Goal: Task Accomplishment & Management: Manage account settings

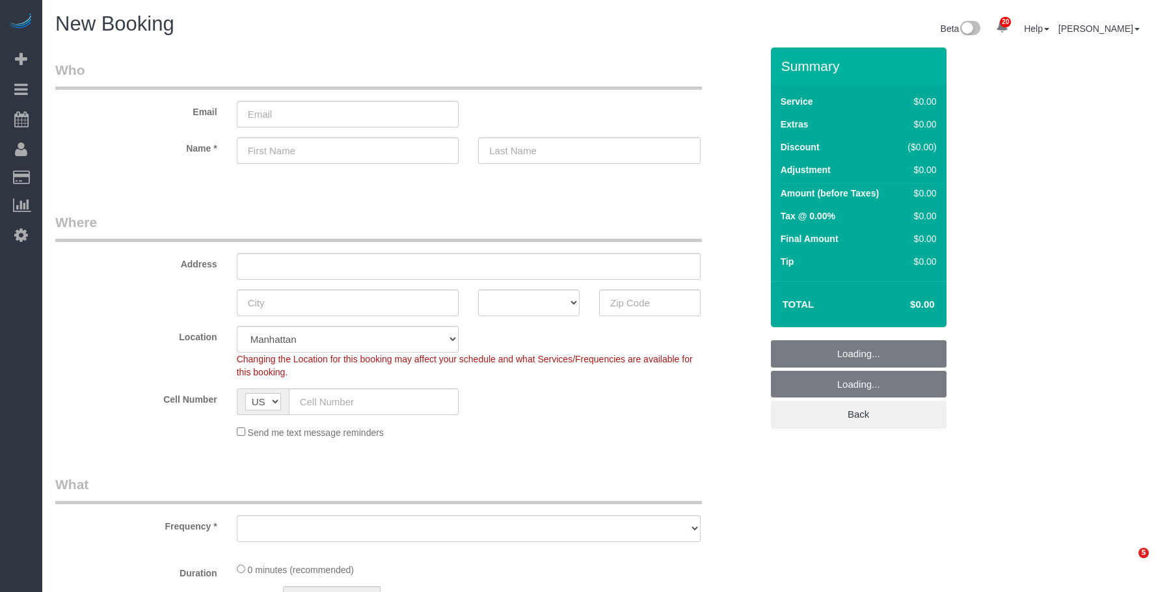
select select "number:89"
select select "number:90"
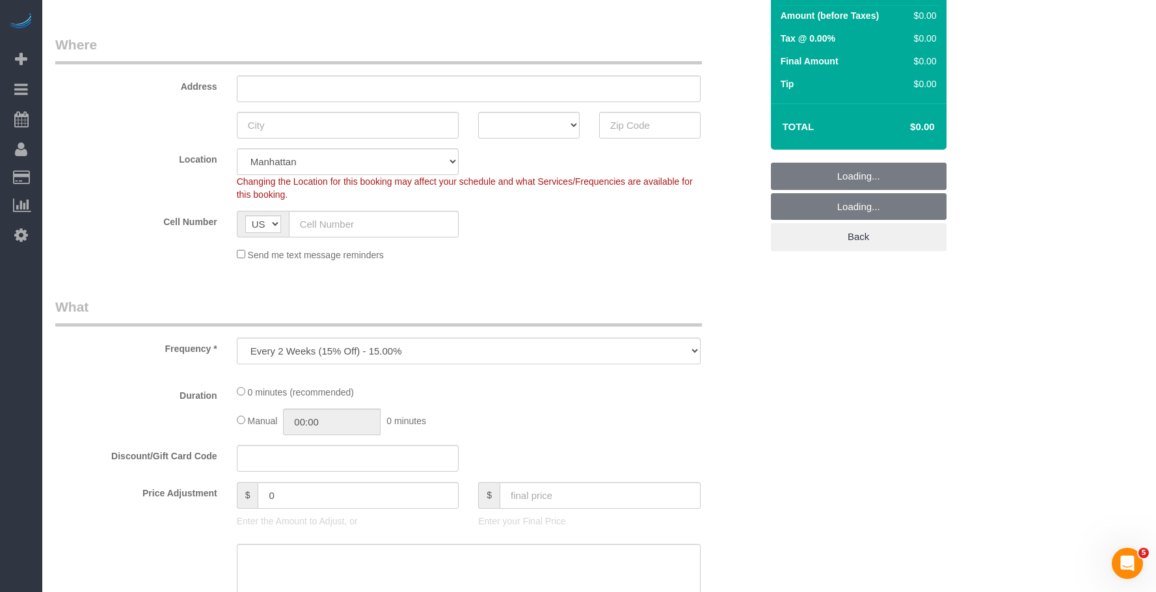
scroll to position [390, 0]
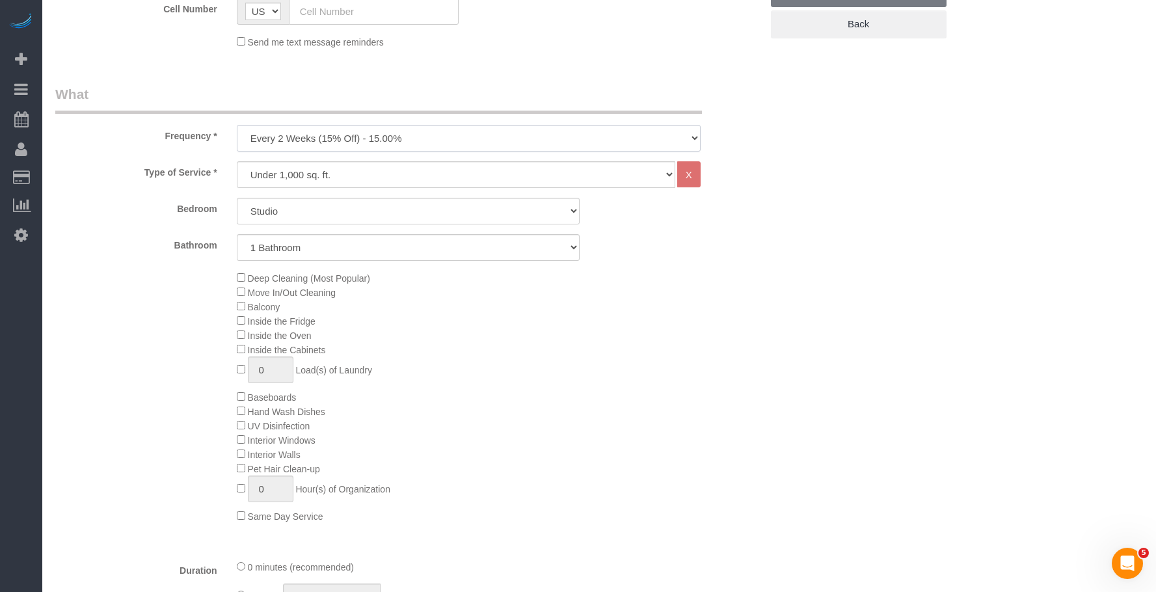
click at [400, 139] on select "One Time Weekly (20% Off) - 20.00% Every 2 Weeks (15% Off) - 15.00% Every 4 Wee…" at bounding box center [469, 138] width 464 height 27
select select "object:8589"
click at [237, 125] on select "One Time Weekly (20% Off) - 20.00% Every 2 Weeks (15% Off) - 15.00% Every 4 Wee…" at bounding box center [469, 138] width 464 height 27
click at [370, 218] on select "Studio 1 Bedroom 2 Bedrooms 3 Bedrooms" at bounding box center [408, 211] width 343 height 27
select select "2"
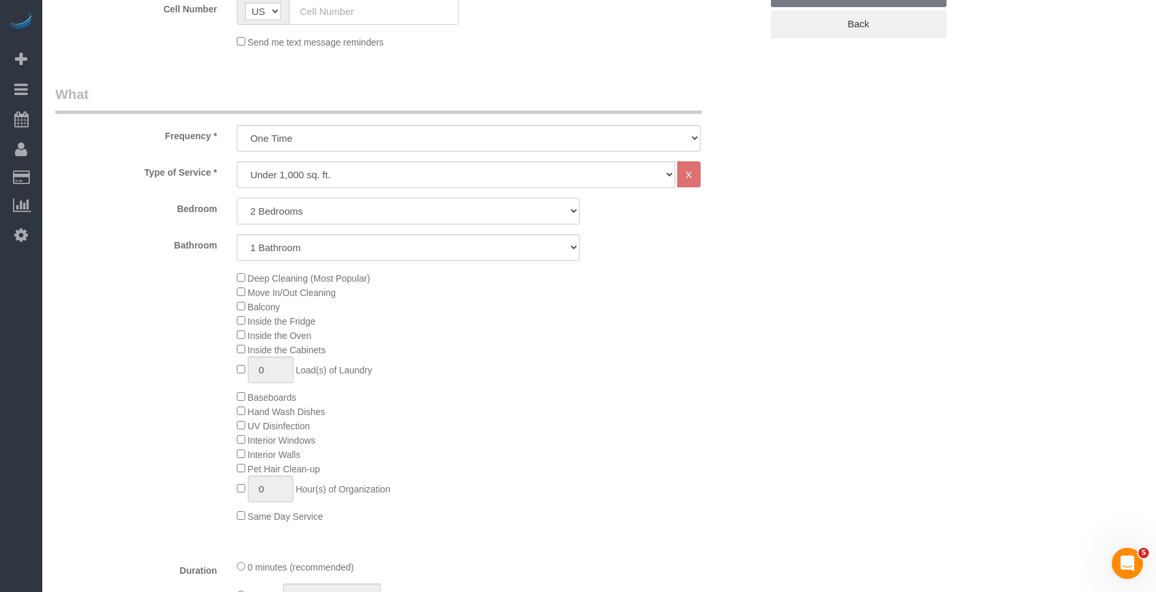
click at [237, 198] on select "Studio 1 Bedroom 2 Bedrooms 3 Bedrooms" at bounding box center [408, 211] width 343 height 27
click at [382, 243] on select "1 Bathroom 2 Bathrooms" at bounding box center [408, 247] width 343 height 27
select select "2"
click at [237, 234] on select "1 Bathroom 2 Bathrooms" at bounding box center [408, 247] width 343 height 27
click at [551, 320] on div "Deep Cleaning (Most Popular) Move In/Out Cleaning Balcony Inside the Fridge Ins…" at bounding box center [499, 397] width 544 height 253
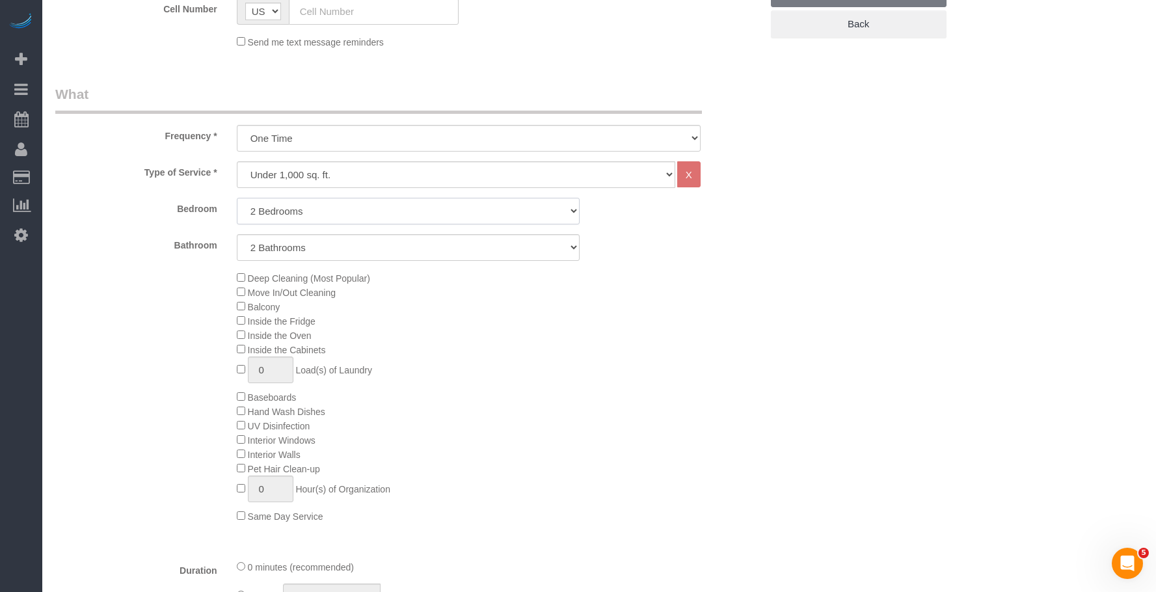
click at [346, 210] on select "Studio 1 Bedroom 2 Bedrooms 3 Bedrooms" at bounding box center [408, 211] width 343 height 27
select select "3"
click at [237, 198] on select "Studio 1 Bedroom 2 Bedrooms 3 Bedrooms" at bounding box center [408, 211] width 343 height 27
click at [579, 336] on div "Deep Cleaning (Most Popular) Move In/Out Cleaning Balcony Inside the Fridge Ins…" at bounding box center [499, 397] width 544 height 253
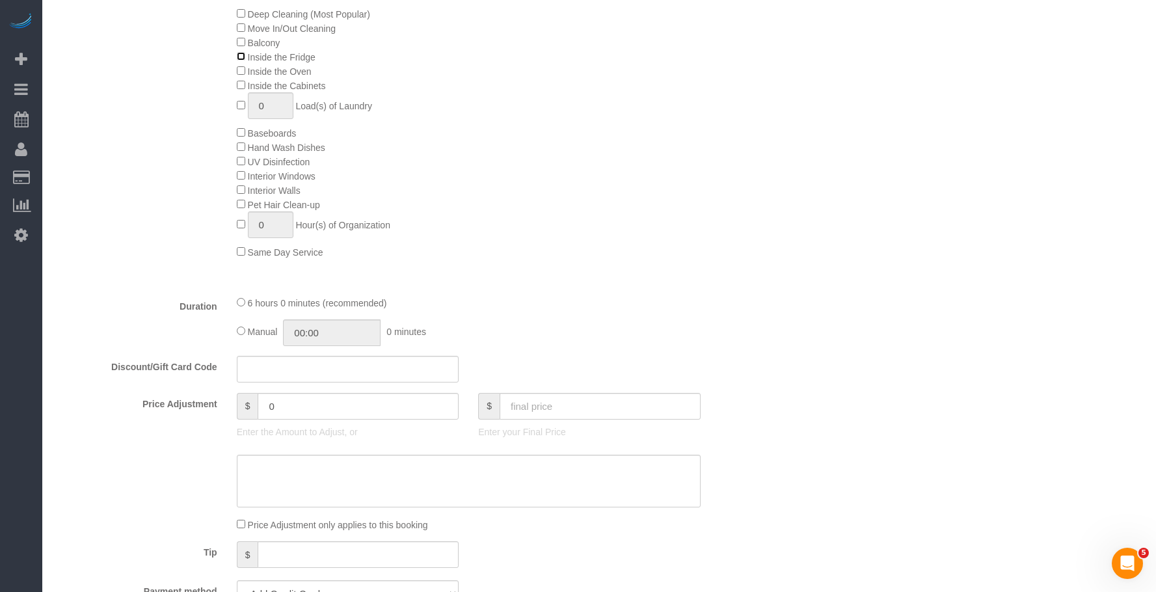
scroll to position [651, 0]
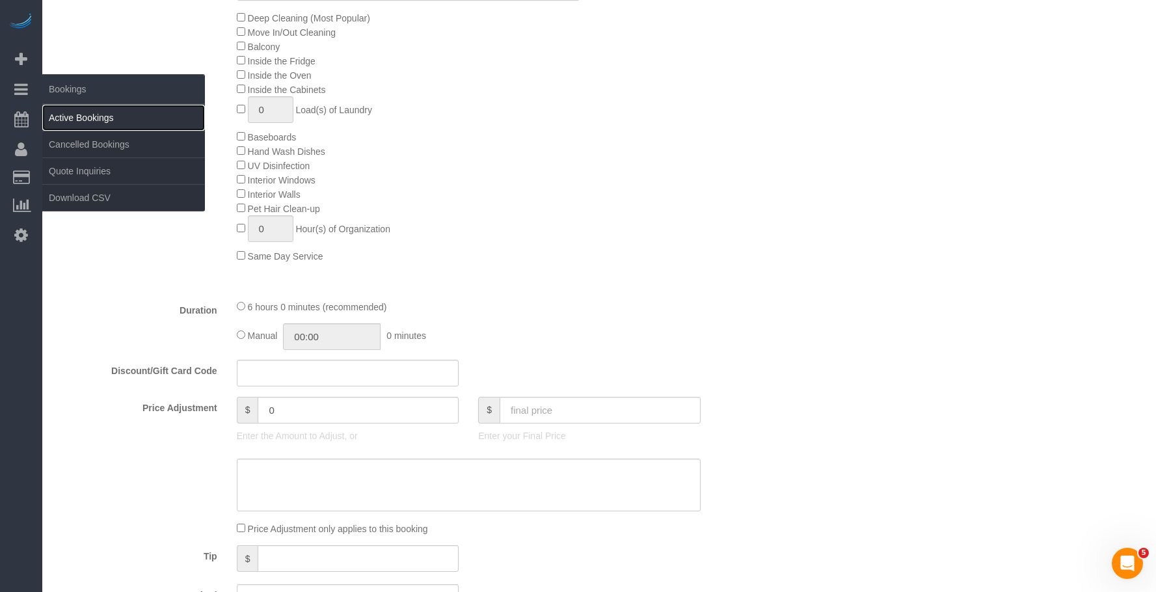
click at [92, 120] on link "Active Bookings" at bounding box center [123, 118] width 163 height 26
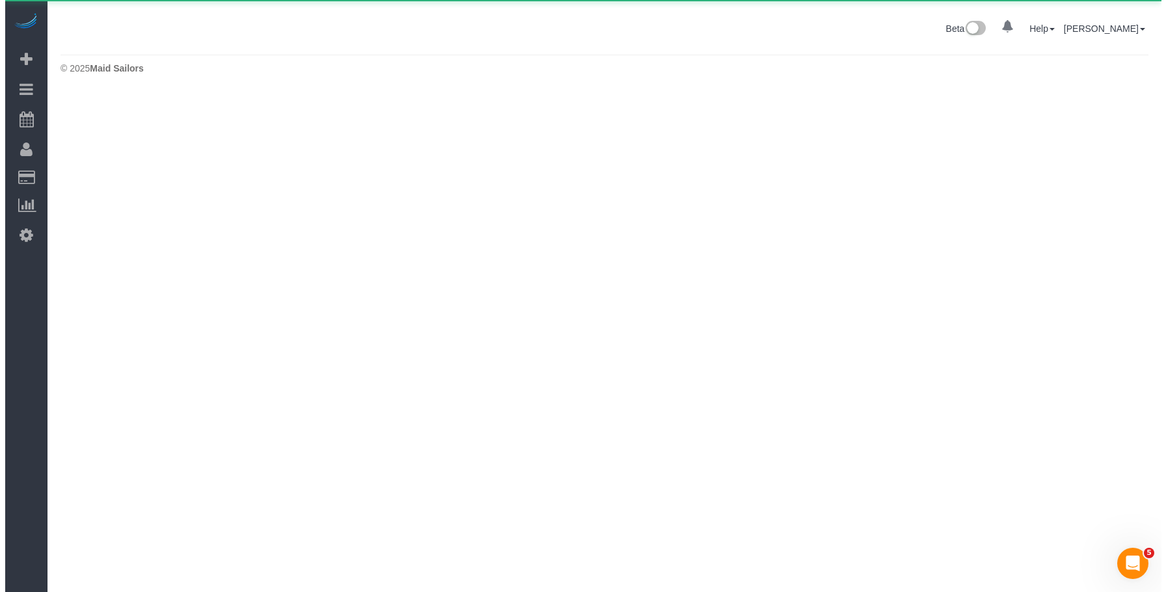
scroll to position [0, 0]
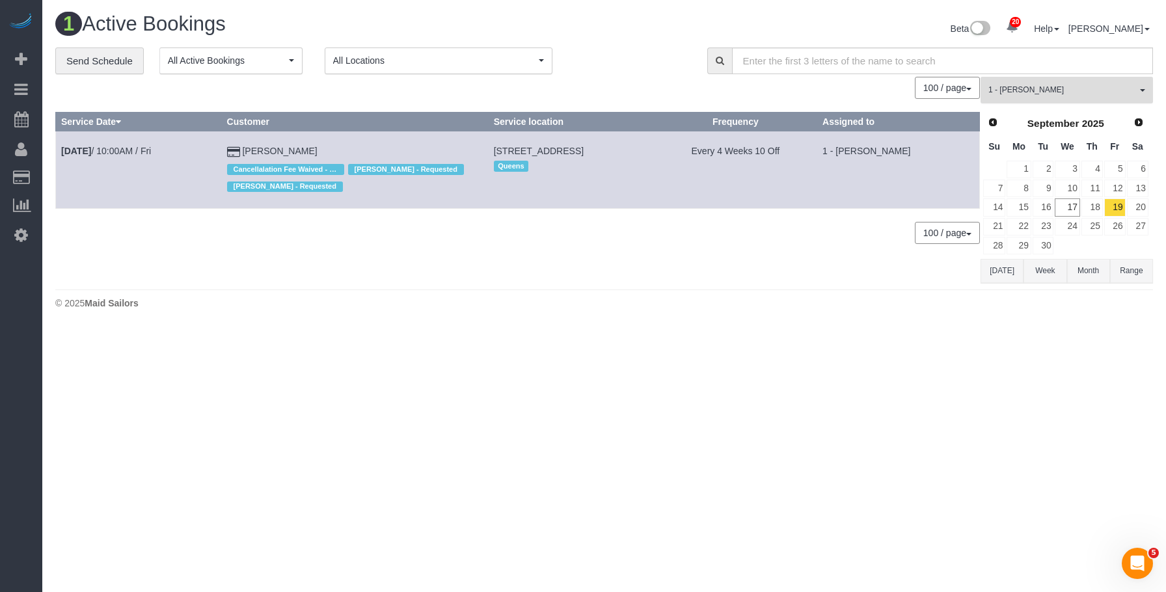
click at [1107, 92] on span "1 - [PERSON_NAME]" at bounding box center [1063, 90] width 148 height 11
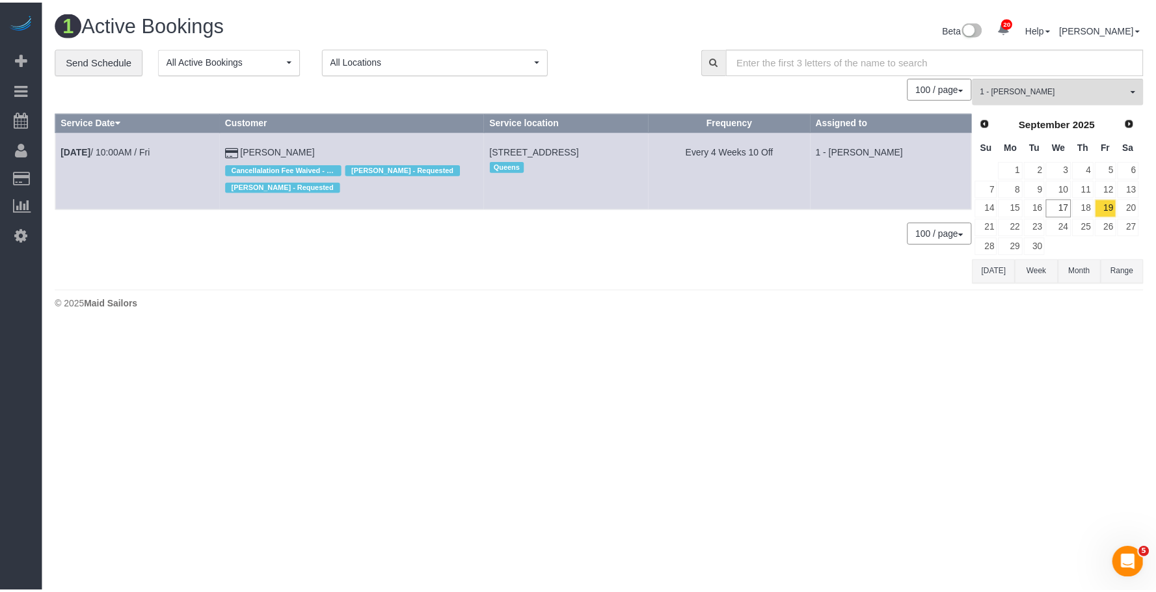
scroll to position [571, 0]
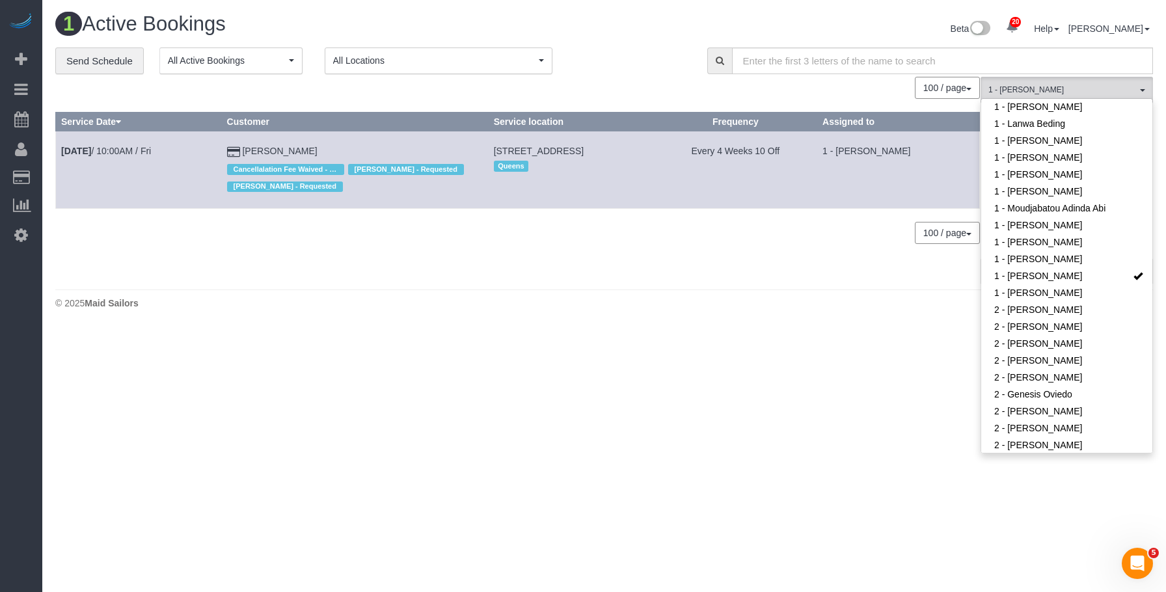
drag, startPoint x: 802, startPoint y: 335, endPoint x: 1090, endPoint y: 251, distance: 300.3
click at [802, 335] on body "20 Beta Your Notifications You have 0 alerts × You have 8 to charge for 09/16/2…" at bounding box center [583, 296] width 1166 height 592
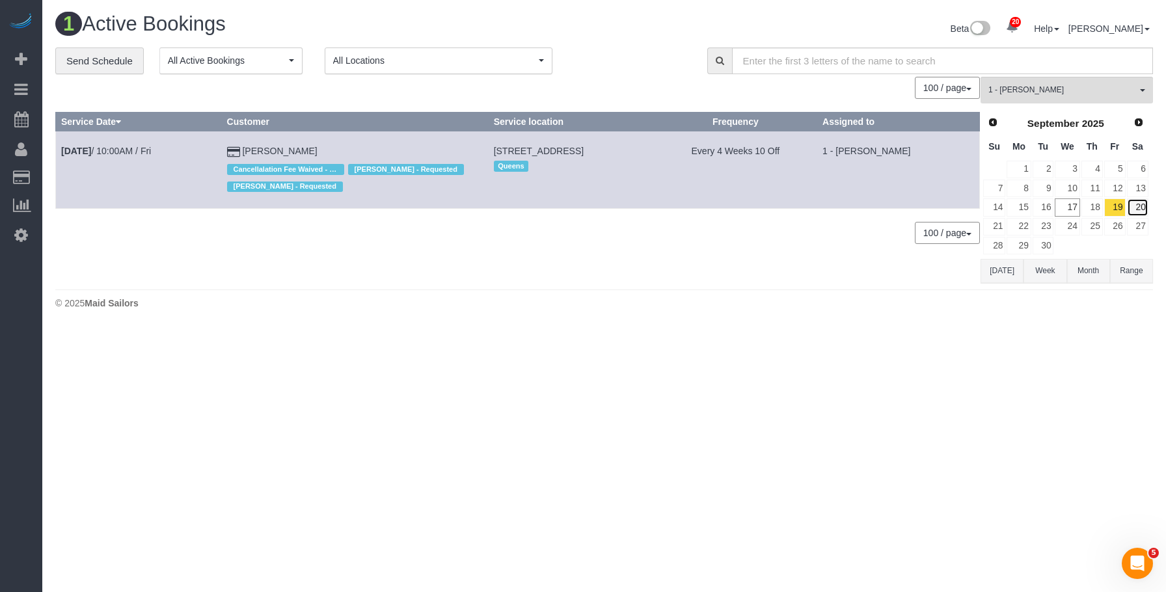
click at [1144, 209] on link "20" at bounding box center [1137, 207] width 21 height 18
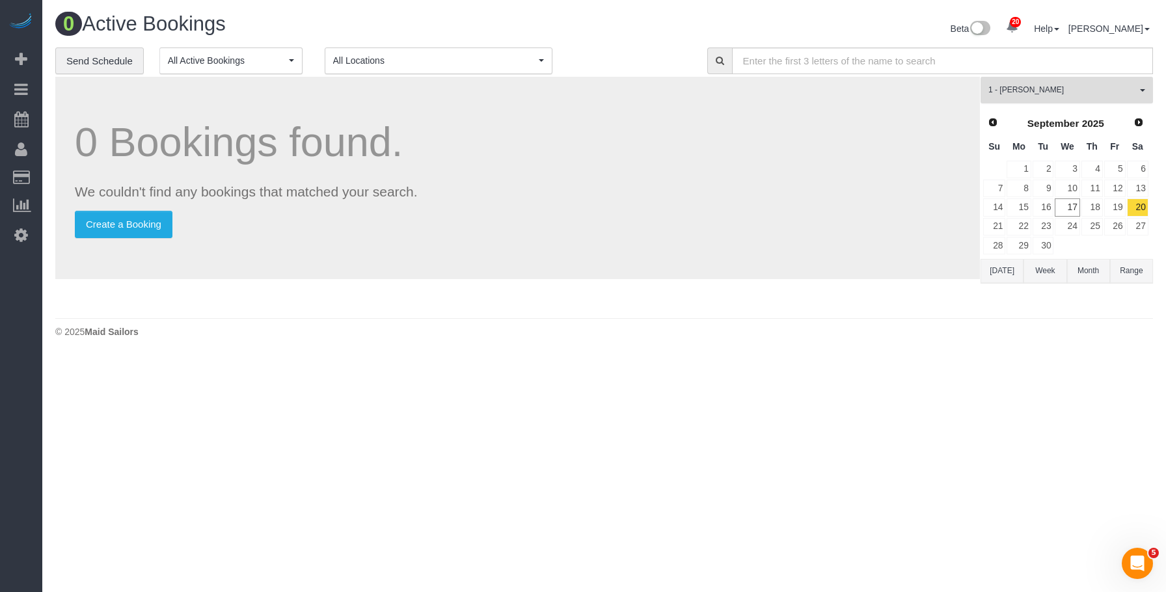
click at [1098, 98] on button "1 - Xiomara Inga All Teams" at bounding box center [1067, 90] width 172 height 27
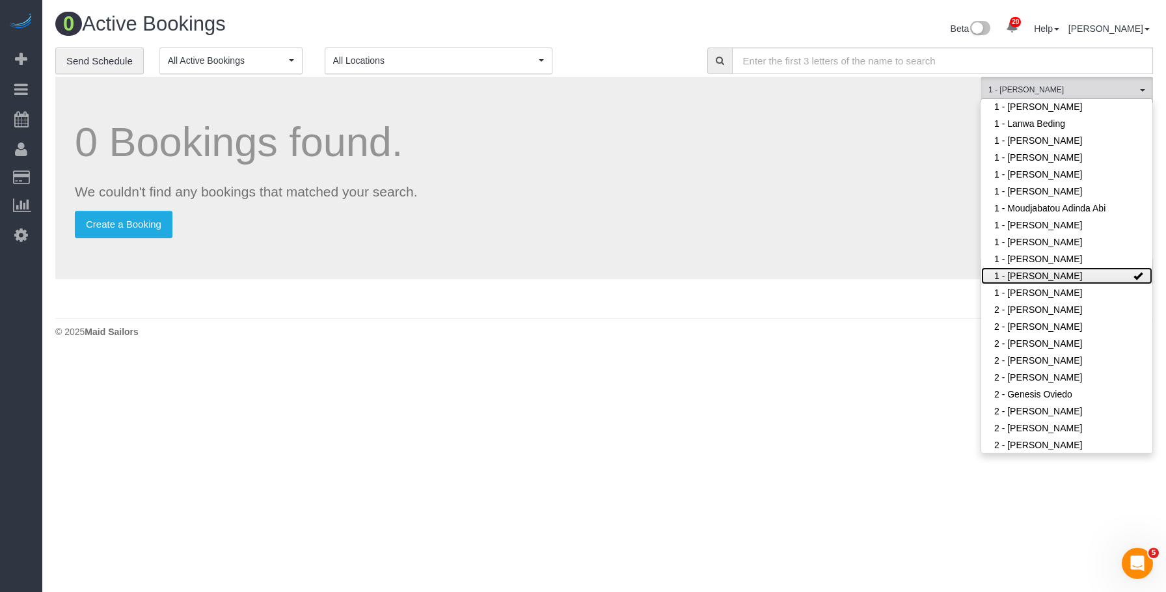
click at [1033, 275] on link "1 - [PERSON_NAME]" at bounding box center [1066, 275] width 171 height 17
drag, startPoint x: 623, startPoint y: 445, endPoint x: 415, endPoint y: 68, distance: 431.1
click at [623, 444] on body "20 Beta Your Notifications You have 0 alerts × You have 8 to charge for 09/16/2…" at bounding box center [583, 296] width 1166 height 592
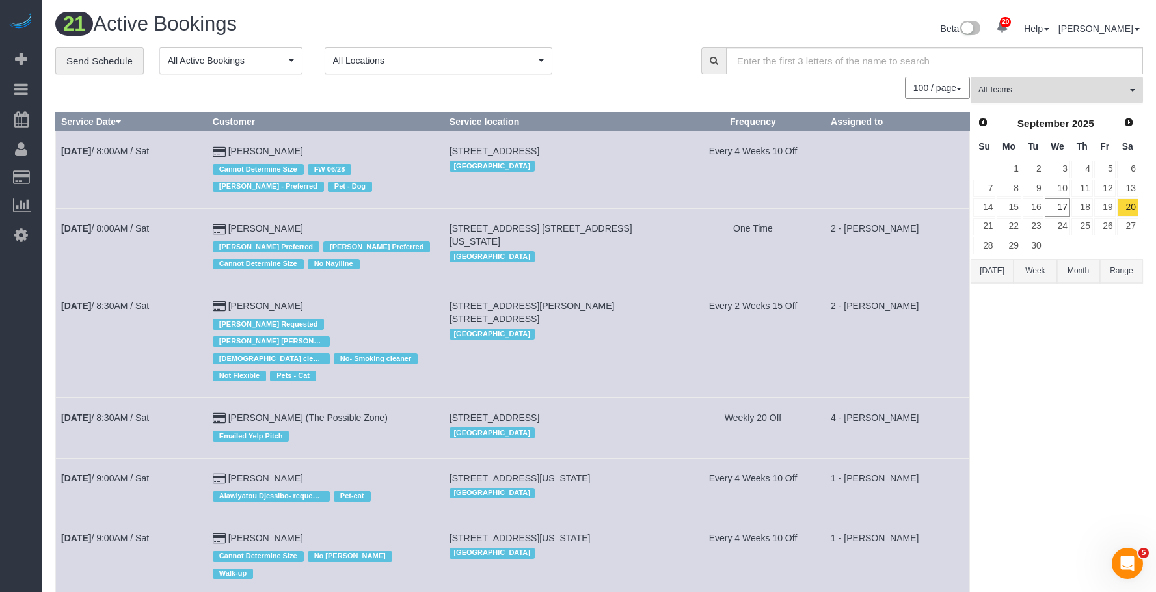
click at [1034, 95] on span "All Teams" at bounding box center [1053, 90] width 148 height 11
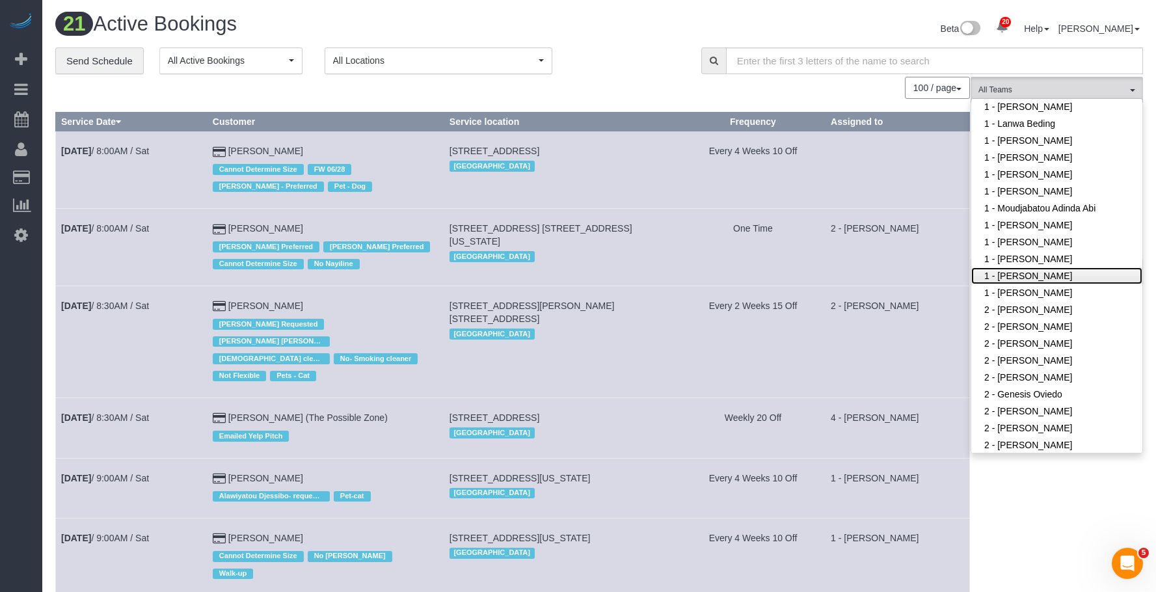
click at [1015, 275] on link "1 - [PERSON_NAME]" at bounding box center [1057, 275] width 171 height 17
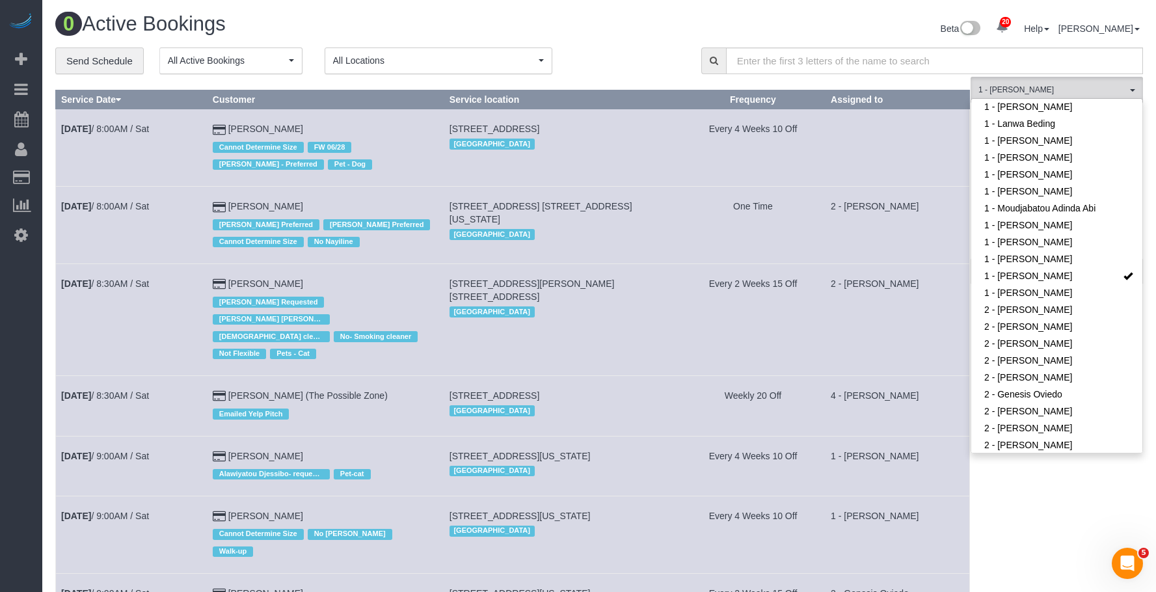
click at [670, 34] on div "Beta 20 Your Notifications You have 0 alerts × You have 8 to charge for 09/16/2…" at bounding box center [876, 30] width 554 height 34
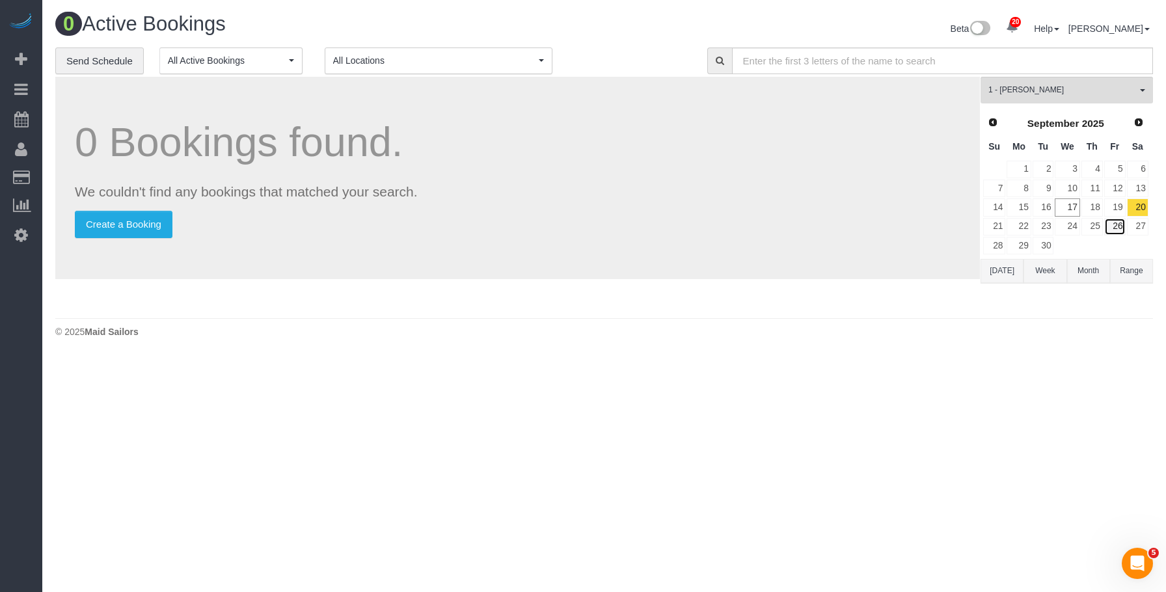
click at [1118, 228] on link "26" at bounding box center [1114, 227] width 21 height 18
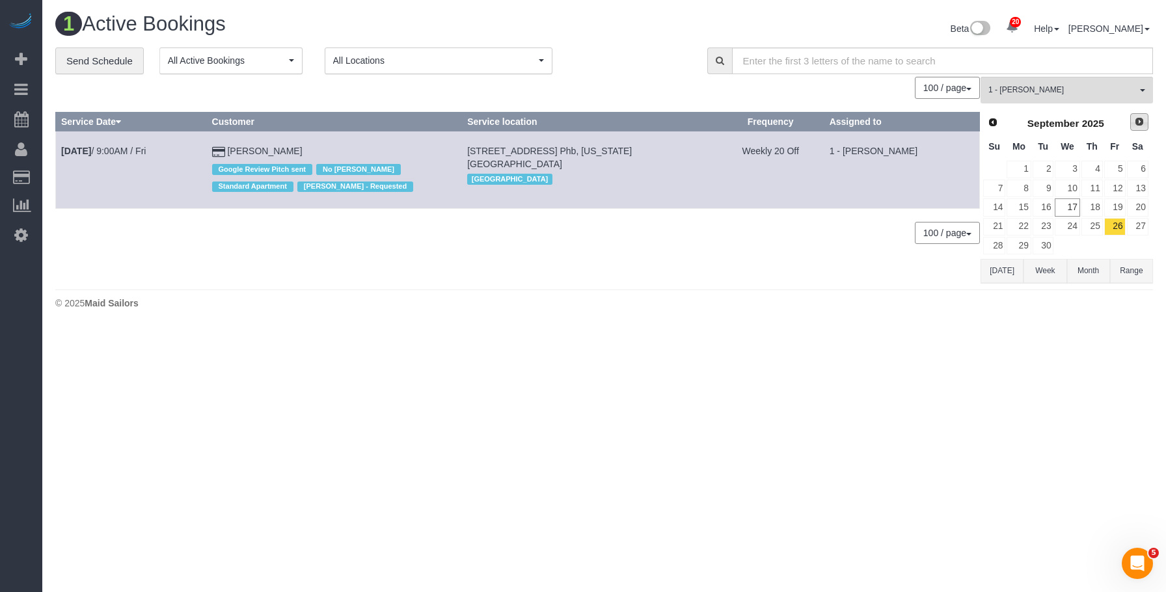
click at [1140, 124] on span "Next" at bounding box center [1139, 121] width 10 height 10
click at [1121, 171] on link "3" at bounding box center [1114, 170] width 21 height 18
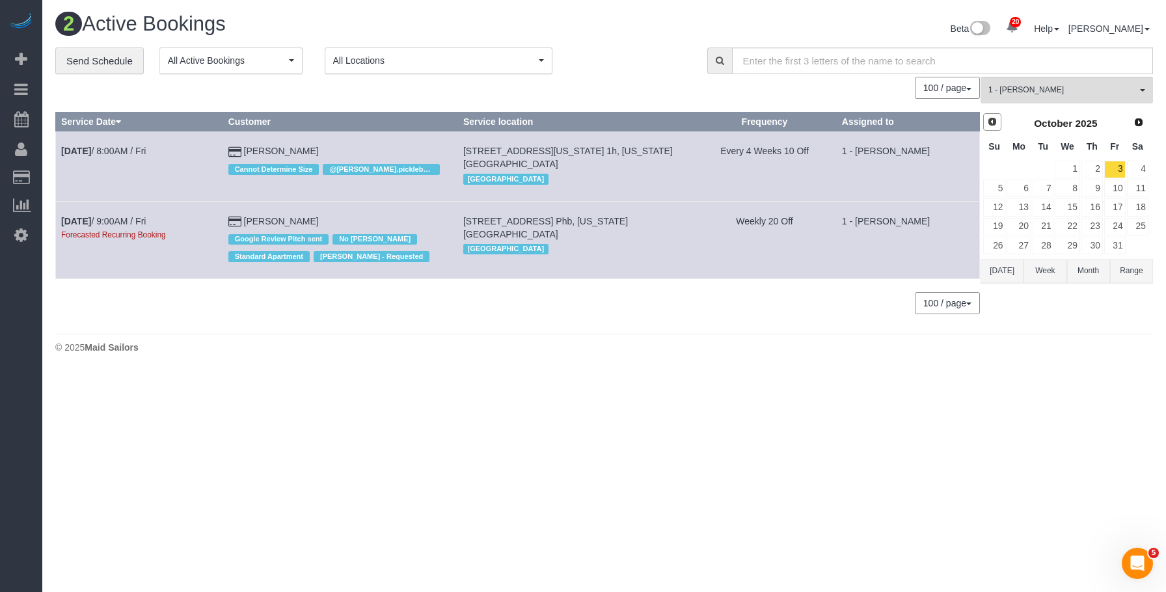
click at [996, 122] on span "Prev" at bounding box center [992, 121] width 10 height 10
click at [1117, 223] on link "26" at bounding box center [1114, 227] width 21 height 18
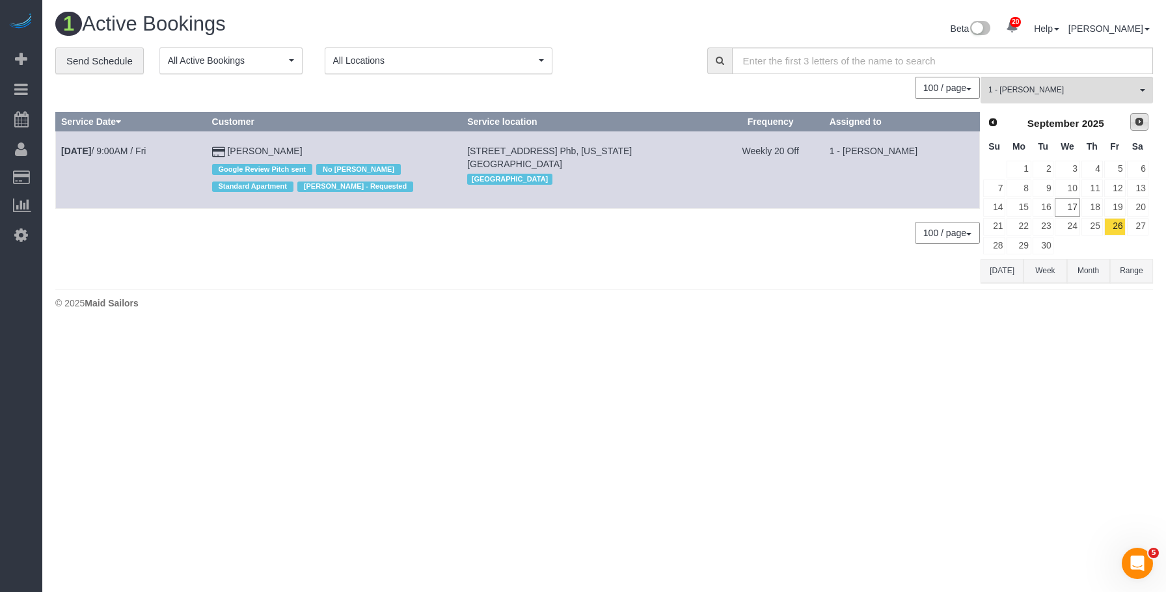
click at [1138, 126] on span "Next" at bounding box center [1139, 121] width 10 height 10
click at [1115, 165] on link "3" at bounding box center [1114, 170] width 21 height 18
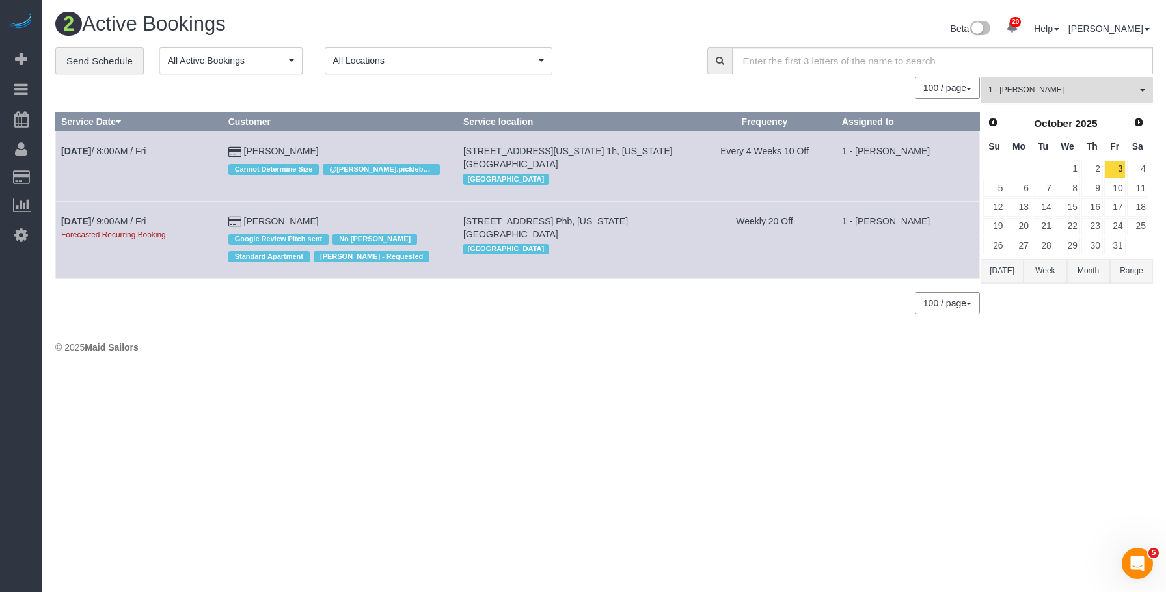
click at [1046, 87] on span "1 - [PERSON_NAME]" at bounding box center [1063, 90] width 148 height 11
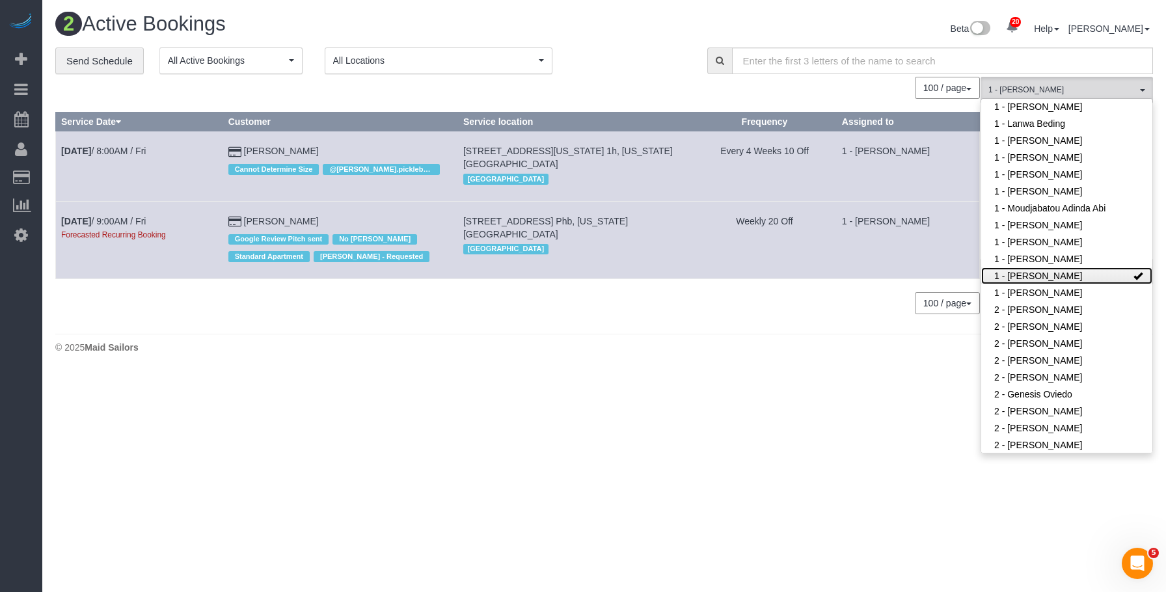
click at [1084, 276] on link "1 - [PERSON_NAME]" at bounding box center [1066, 275] width 171 height 17
click at [613, 379] on body "20 Beta Your Notifications You have 0 alerts × You have 8 to charge for 09/16/2…" at bounding box center [583, 296] width 1166 height 592
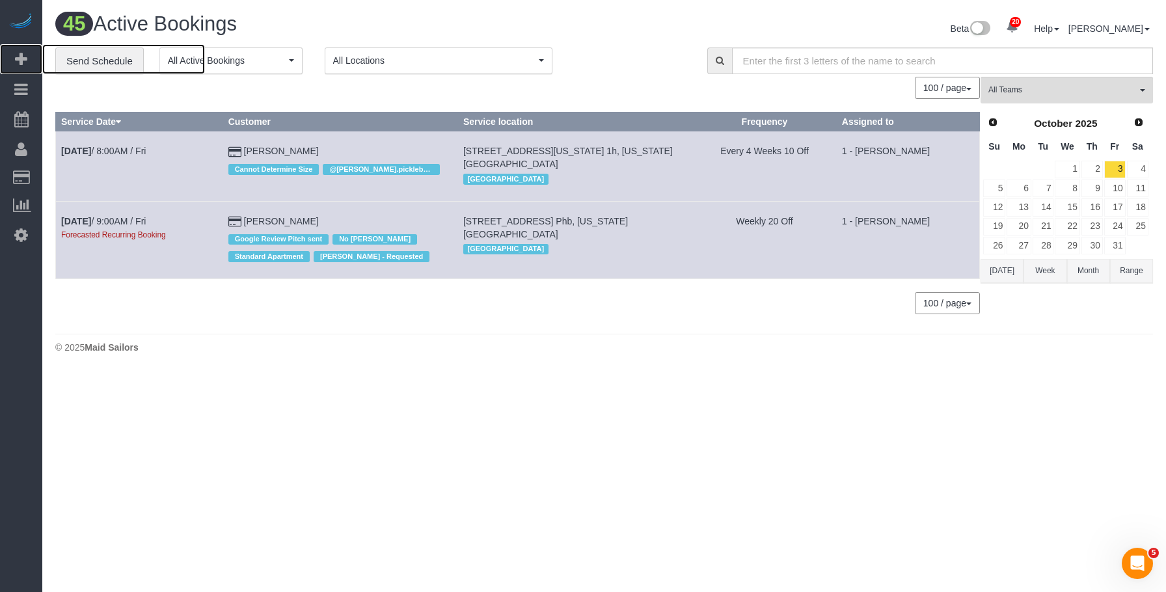
drag, startPoint x: 121, startPoint y: 62, endPoint x: 515, endPoint y: 115, distance: 397.9
click at [122, 62] on span "Add Booking" at bounding box center [123, 59] width 163 height 30
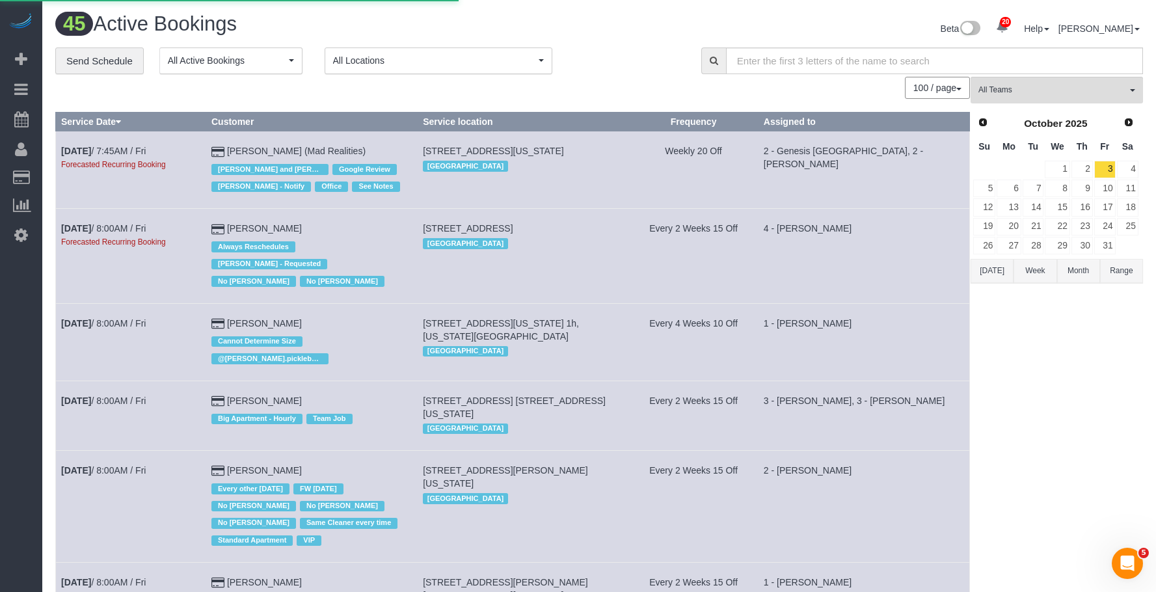
select select "number:89"
select select "number:90"
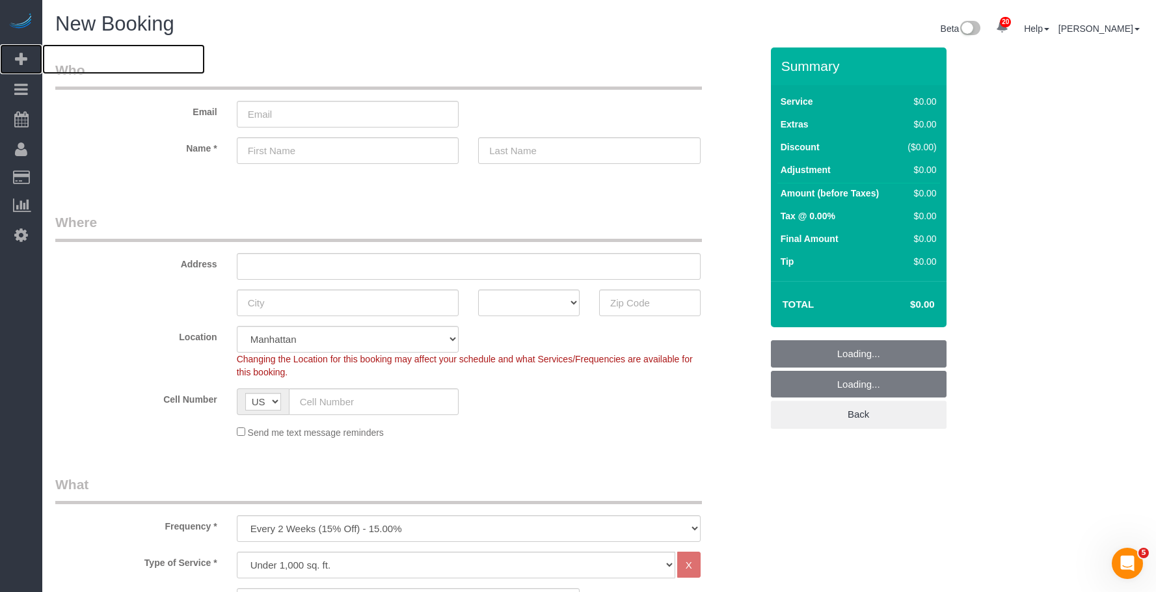
scroll to position [325, 0]
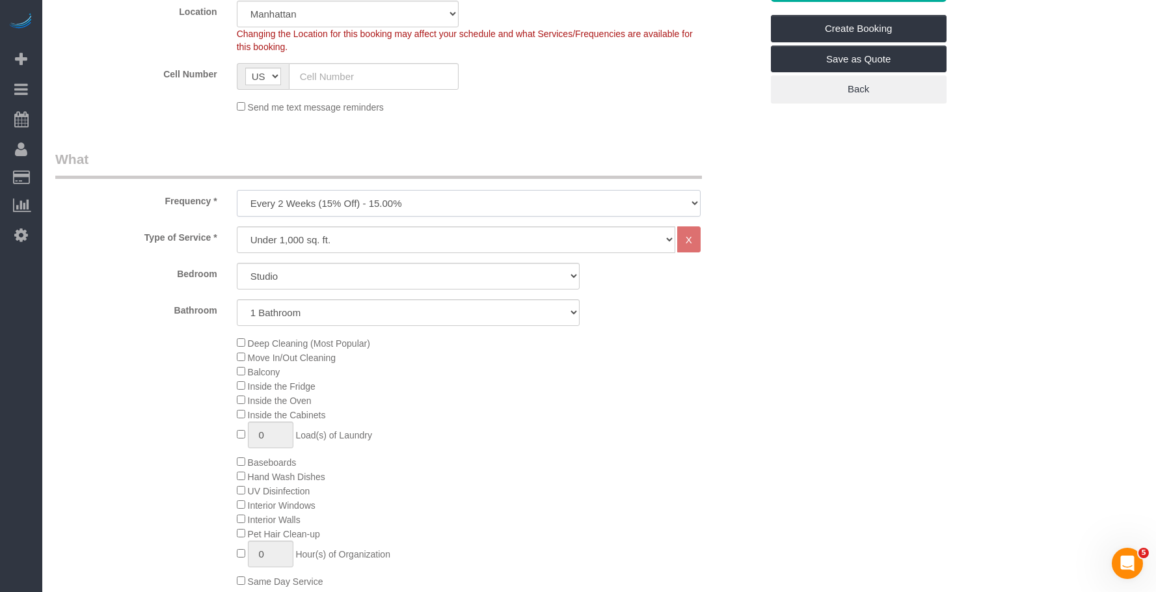
drag, startPoint x: 426, startPoint y: 199, endPoint x: 415, endPoint y: 214, distance: 18.6
click at [426, 199] on select "One Time Weekly (20% Off) - 20.00% Every 2 Weeks (15% Off) - 15.00% Every 4 Wee…" at bounding box center [469, 203] width 464 height 27
select select "object:11358"
click at [237, 190] on select "One Time Weekly (20% Off) - 20.00% Every 2 Weeks (15% Off) - 15.00% Every 4 Wee…" at bounding box center [469, 203] width 464 height 27
click at [344, 288] on select "Studio 1 Bedroom 2 Bedrooms 3 Bedrooms" at bounding box center [408, 276] width 343 height 27
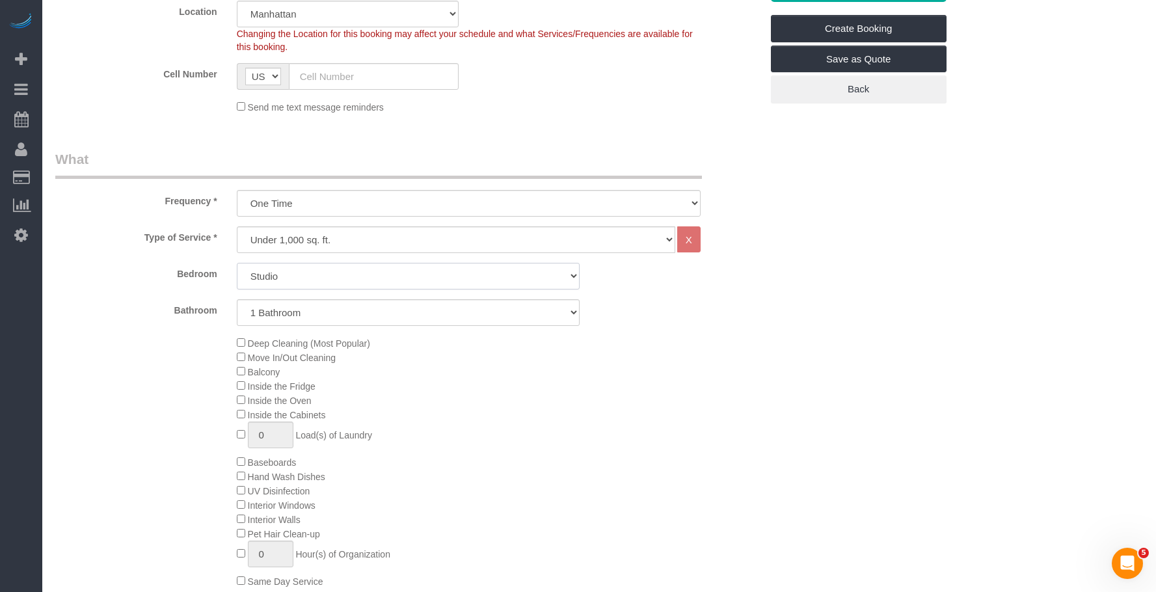
select select "3"
click at [237, 263] on select "Studio 1 Bedroom 2 Bedrooms 3 Bedrooms" at bounding box center [408, 276] width 343 height 27
click at [357, 317] on select "1 Bathroom 2 Bathrooms" at bounding box center [408, 312] width 343 height 27
select select "2"
click at [237, 299] on select "1 Bathroom 2 Bathrooms" at bounding box center [408, 312] width 343 height 27
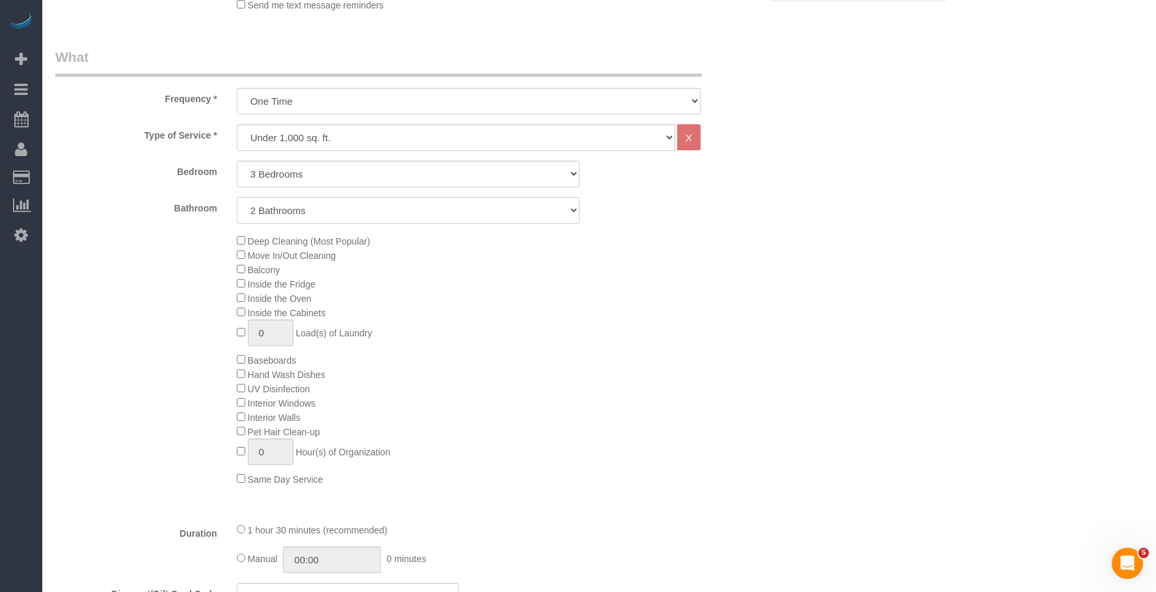
scroll to position [456, 0]
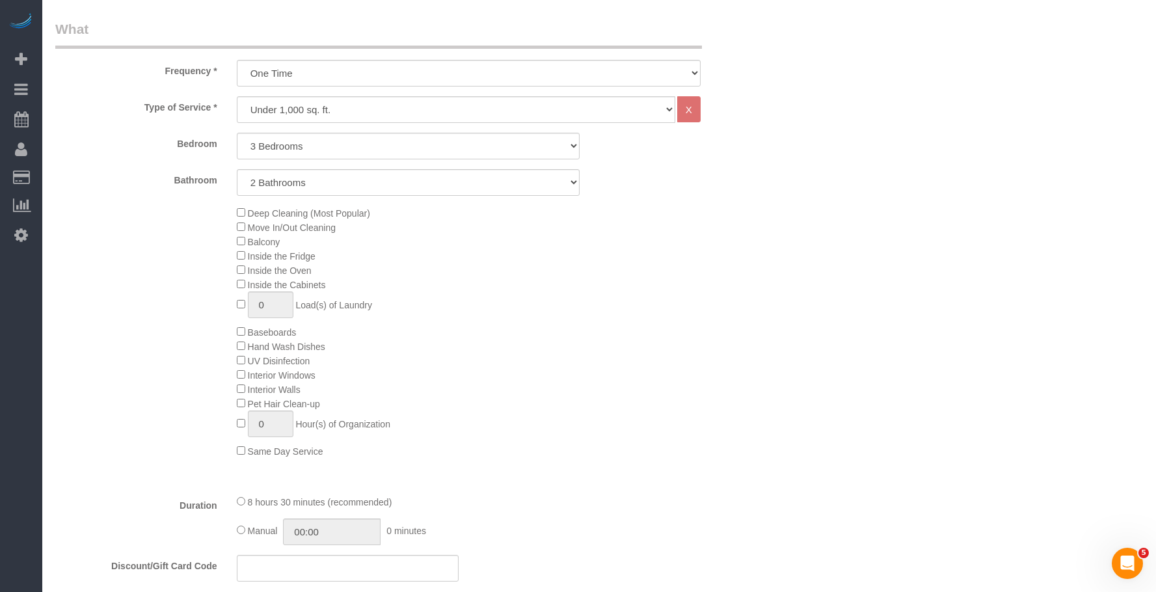
drag, startPoint x: 698, startPoint y: 264, endPoint x: 760, endPoint y: 219, distance: 76.0
click at [702, 260] on div "Deep Cleaning (Most Popular) Move In/Out Cleaning Balcony Inside the Fridge Ins…" at bounding box center [499, 332] width 544 height 253
click at [650, 277] on div "Deep Cleaning (Most Popular) Move In/Out Cleaning Balcony Inside the Fridge Ins…" at bounding box center [499, 332] width 544 height 253
click at [651, 275] on div "Deep Cleaning (Most Popular) Move In/Out Cleaning Balcony Inside the Fridge Ins…" at bounding box center [499, 332] width 544 height 253
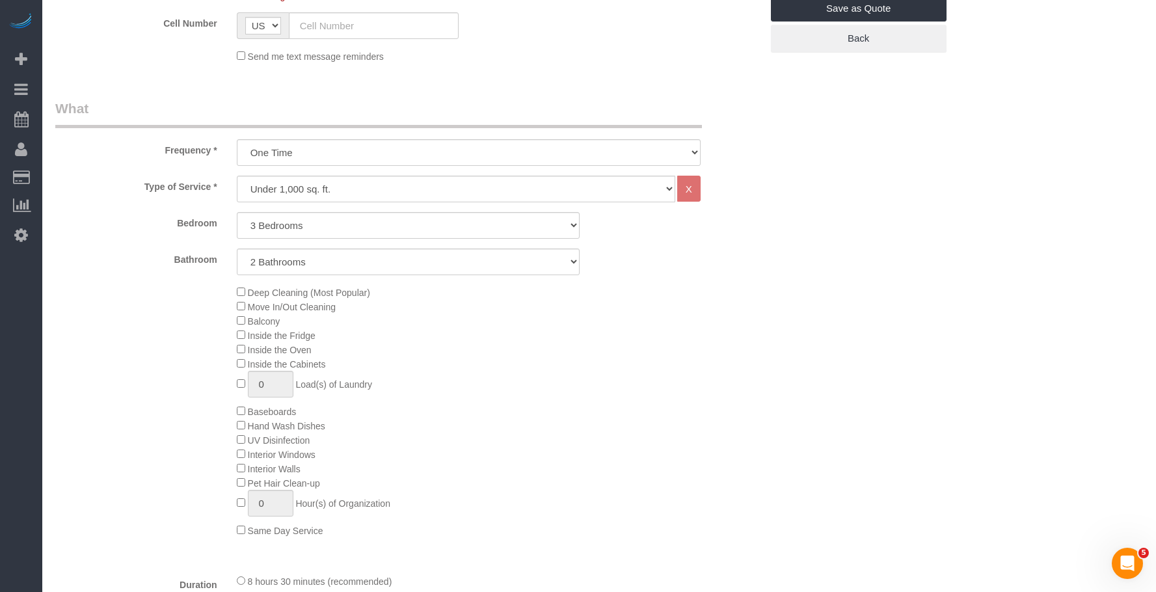
scroll to position [260, 0]
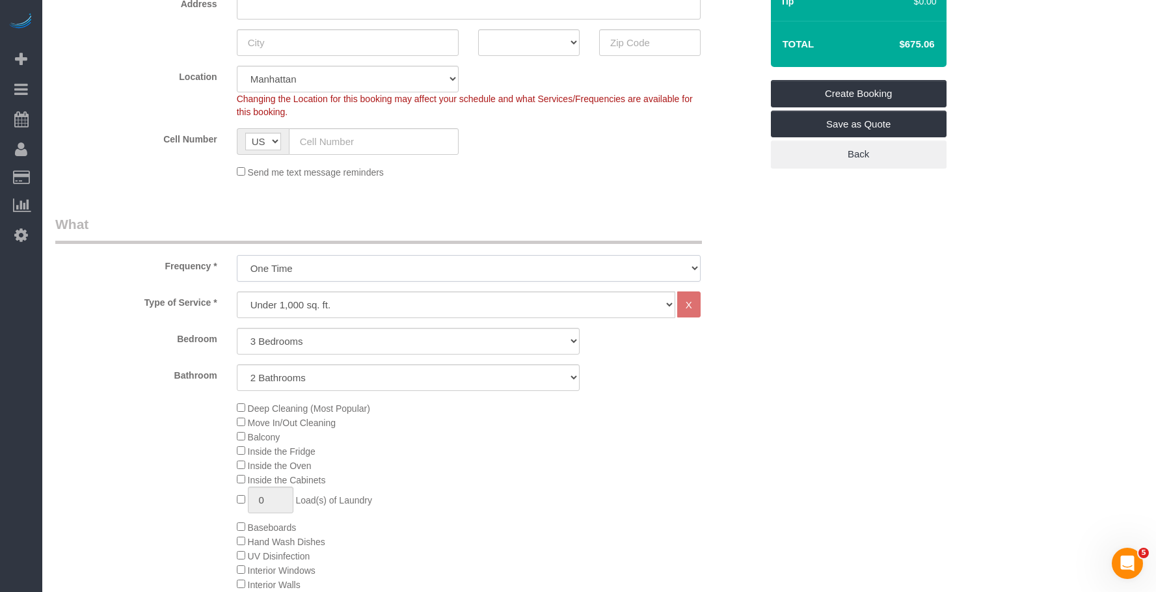
click at [353, 269] on select "One Time Weekly (20% Off) - 20.00% Every 2 Weeks (15% Off) - 15.00% Every 4 Wee…" at bounding box center [469, 268] width 464 height 27
drag, startPoint x: 365, startPoint y: 303, endPoint x: 341, endPoint y: 346, distance: 48.7
click at [365, 303] on select "Under 1,000 sq. ft. 1,001 - 1,500 sq. ft. 1,500+ sq. ft. Custom Cleaning Office…" at bounding box center [456, 305] width 439 height 27
select select "308"
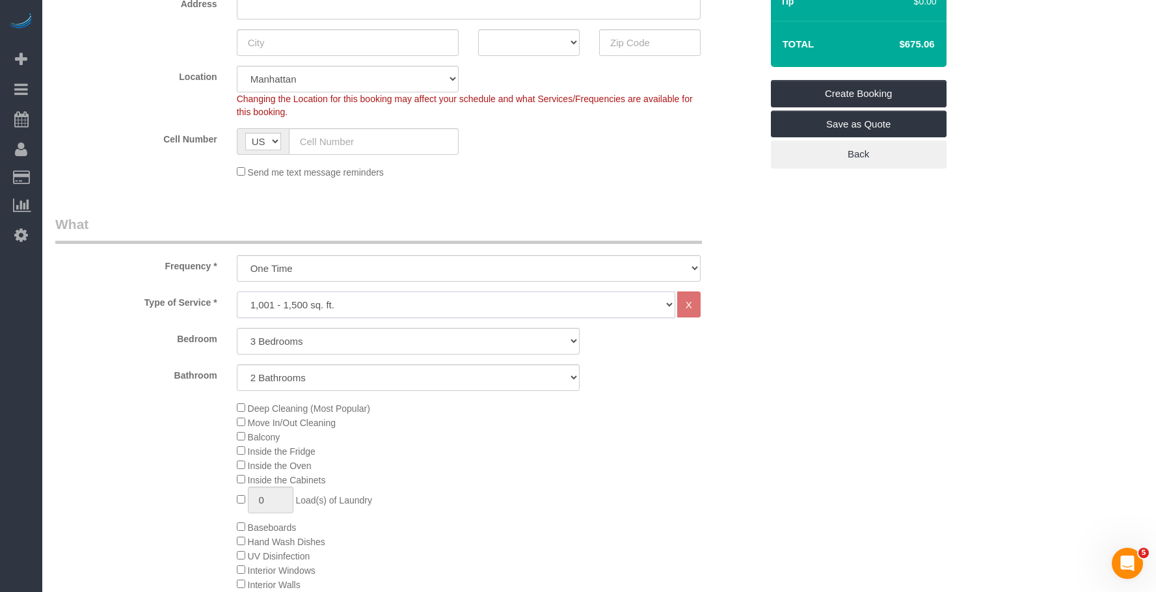
click at [237, 292] on select "Under 1,000 sq. ft. 1,001 - 1,500 sq. ft. 1,500+ sq. ft. Custom Cleaning Office…" at bounding box center [456, 305] width 439 height 27
select select "1"
select select "120"
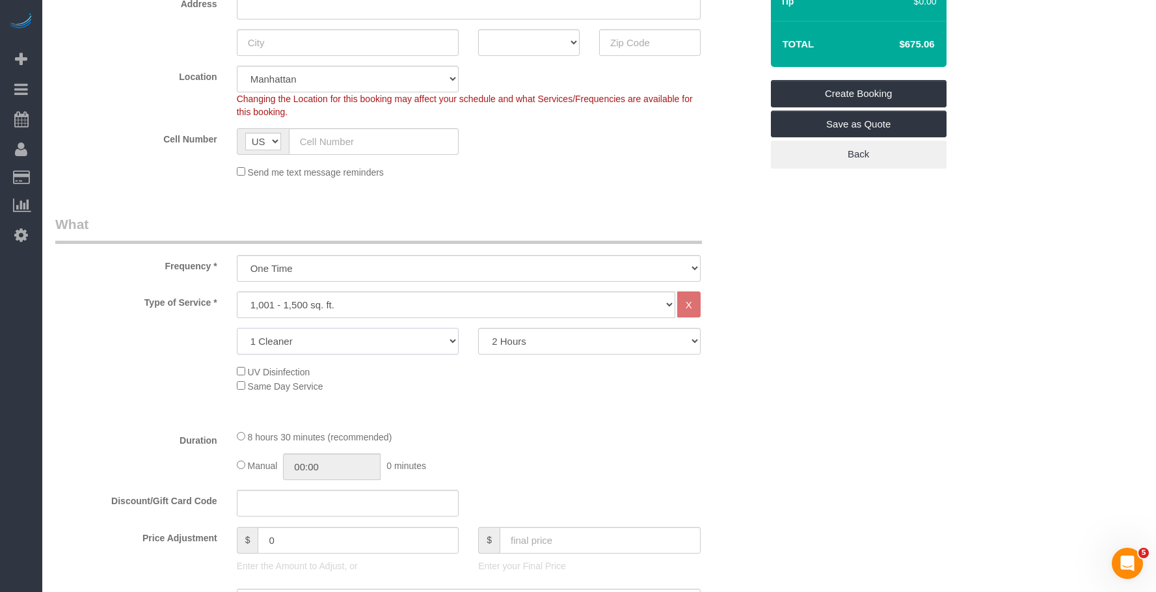
drag, startPoint x: 355, startPoint y: 342, endPoint x: 347, endPoint y: 354, distance: 14.4
click at [355, 342] on select "1 Cleaner 2 Cleaners 3 Cleaners 4 Cleaners 5 Cleaners" at bounding box center [348, 341] width 223 height 27
select select "3"
click at [237, 328] on select "1 Cleaner 2 Cleaners 3 Cleaners 4 Cleaners 5 Cleaners" at bounding box center [348, 341] width 223 height 27
click at [583, 337] on select "2 Hours 2.5 Hours 3 Hours 3.5 Hours 4 Hours 4.5 Hours 5 Hours 5.5 Hours 6 Hours…" at bounding box center [589, 341] width 223 height 27
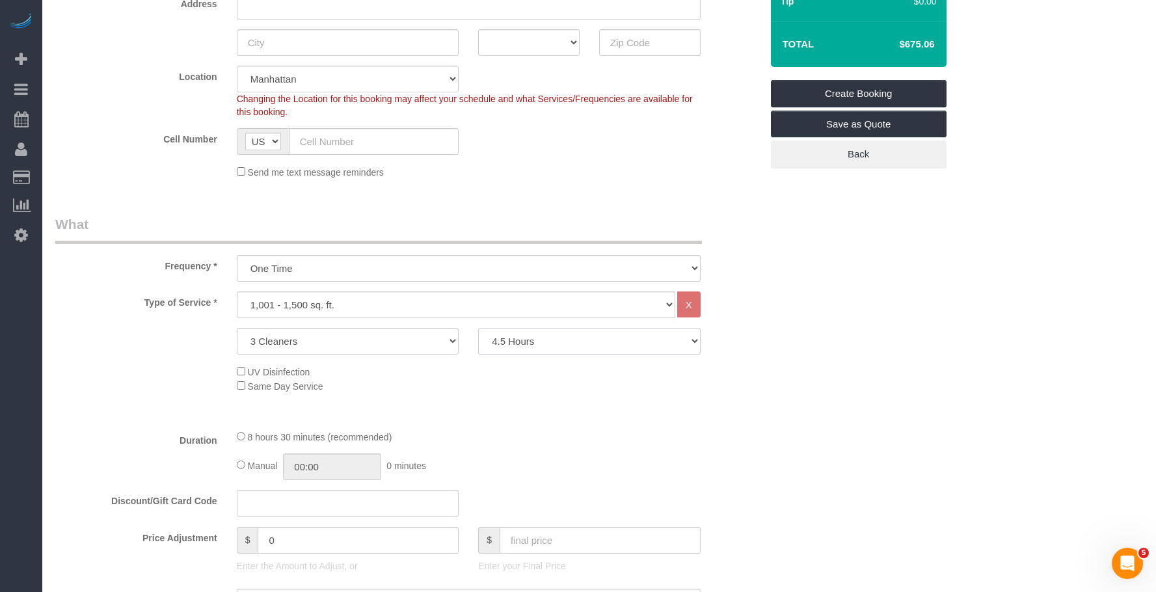
click at [478, 328] on select "2 Hours 2.5 Hours 3 Hours 3.5 Hours 4 Hours 4.5 Hours 5 Hours 5.5 Hours 6 Hours…" at bounding box center [589, 341] width 223 height 27
click at [551, 344] on select "2 Hours 2.5 Hours 3 Hours 3.5 Hours 4 Hours 4.5 Hours 5 Hours 5.5 Hours 6 Hours…" at bounding box center [589, 341] width 223 height 27
select select "240"
click at [478, 328] on select "2 Hours 2.5 Hours 3 Hours 3.5 Hours 4 Hours 4.5 Hours 5 Hours 5.5 Hours 6 Hours…" at bounding box center [589, 341] width 223 height 27
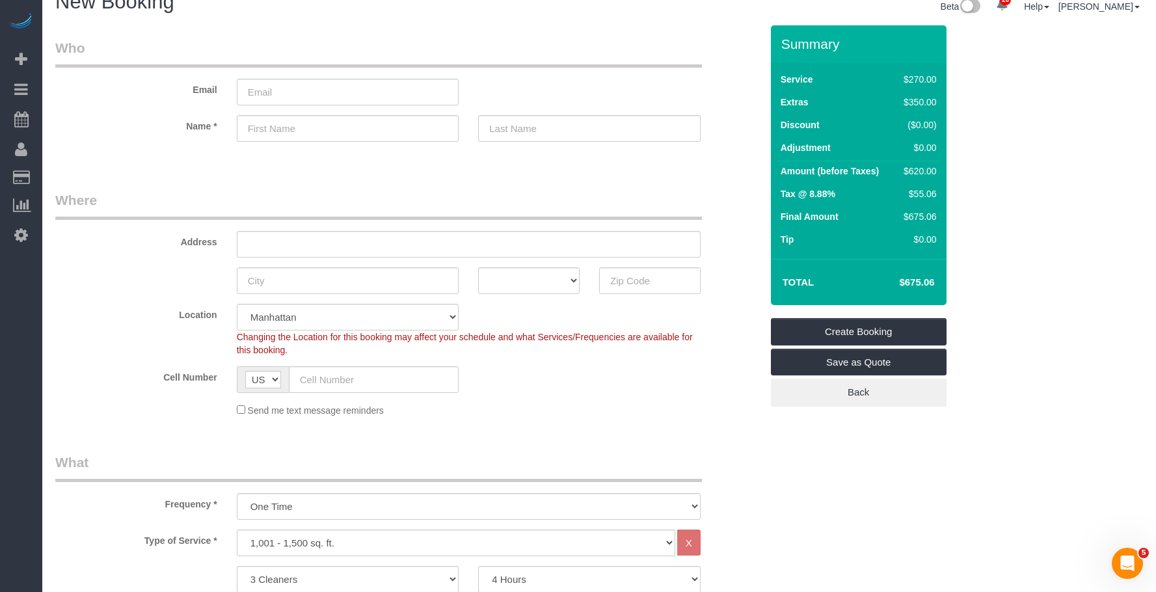
scroll to position [0, 0]
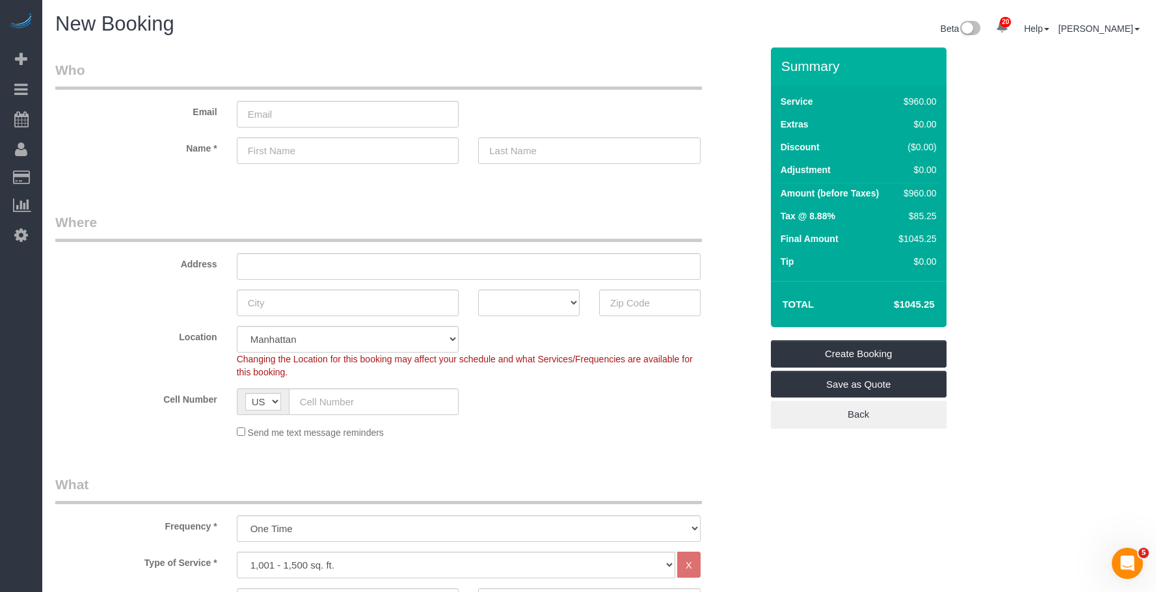
drag, startPoint x: 903, startPoint y: 195, endPoint x: 923, endPoint y: 193, distance: 20.3
click at [923, 193] on div "$960.00" at bounding box center [916, 193] width 42 height 13
copy div "$960"
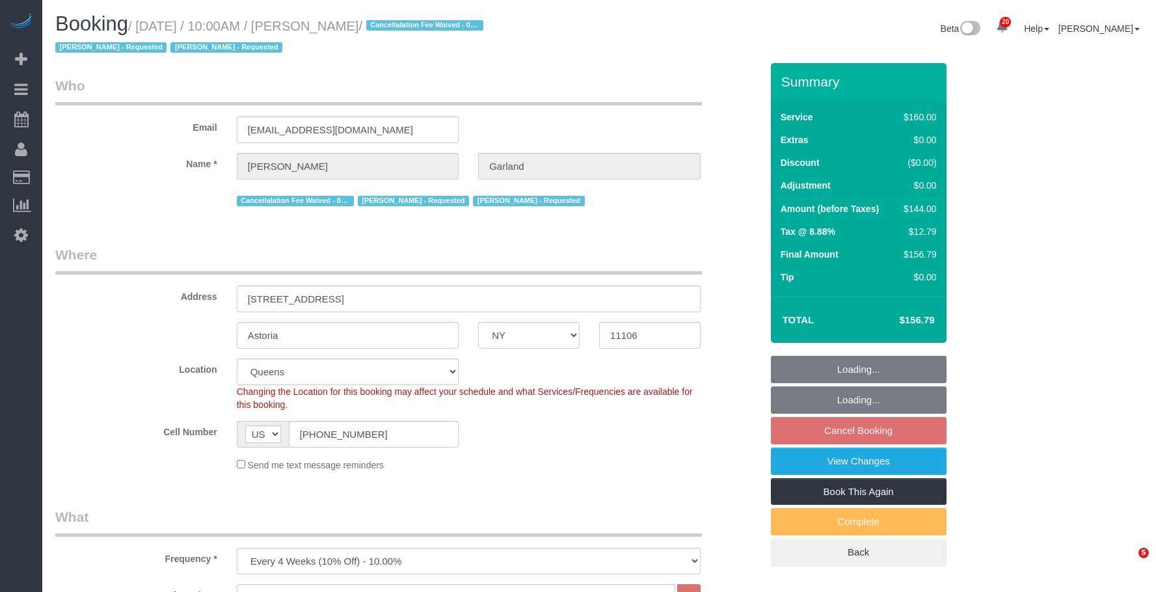
select select "NY"
select select "spot58"
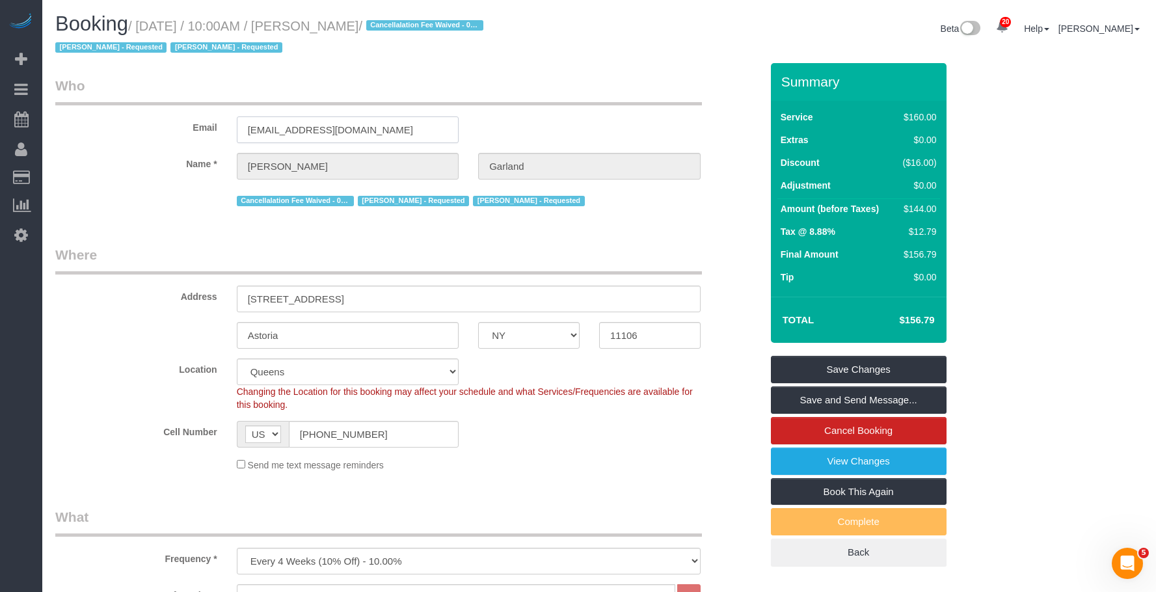
drag, startPoint x: 206, startPoint y: 126, endPoint x: 189, endPoint y: 126, distance: 16.9
click at [189, 126] on div "Email ktgarlan@gmail.com" at bounding box center [409, 109] width 726 height 67
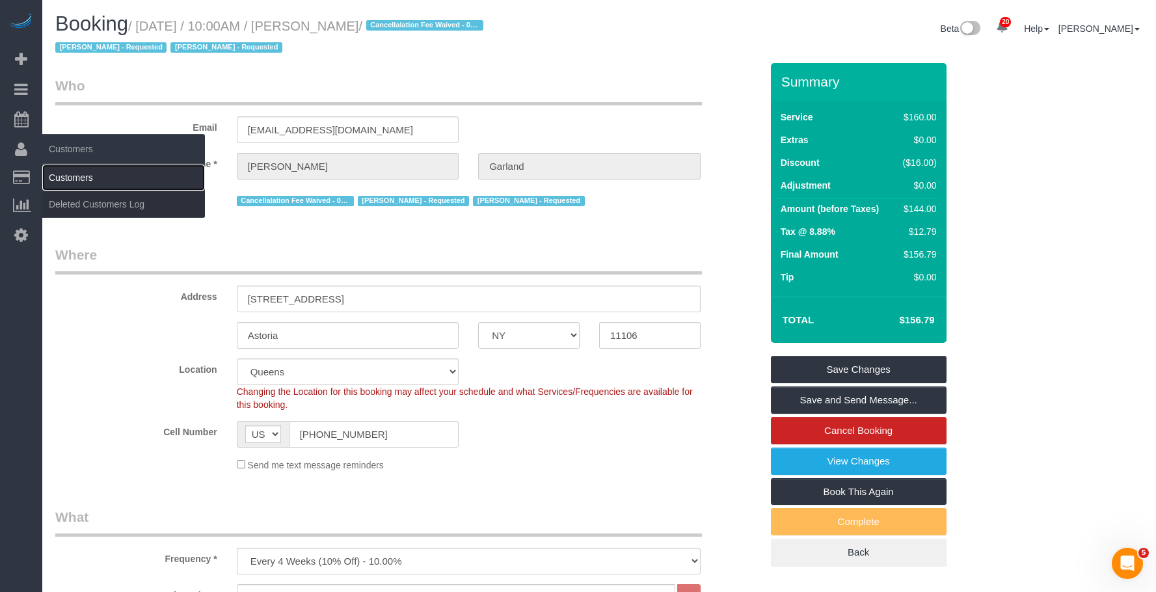
click at [83, 174] on link "Customers" at bounding box center [123, 178] width 163 height 26
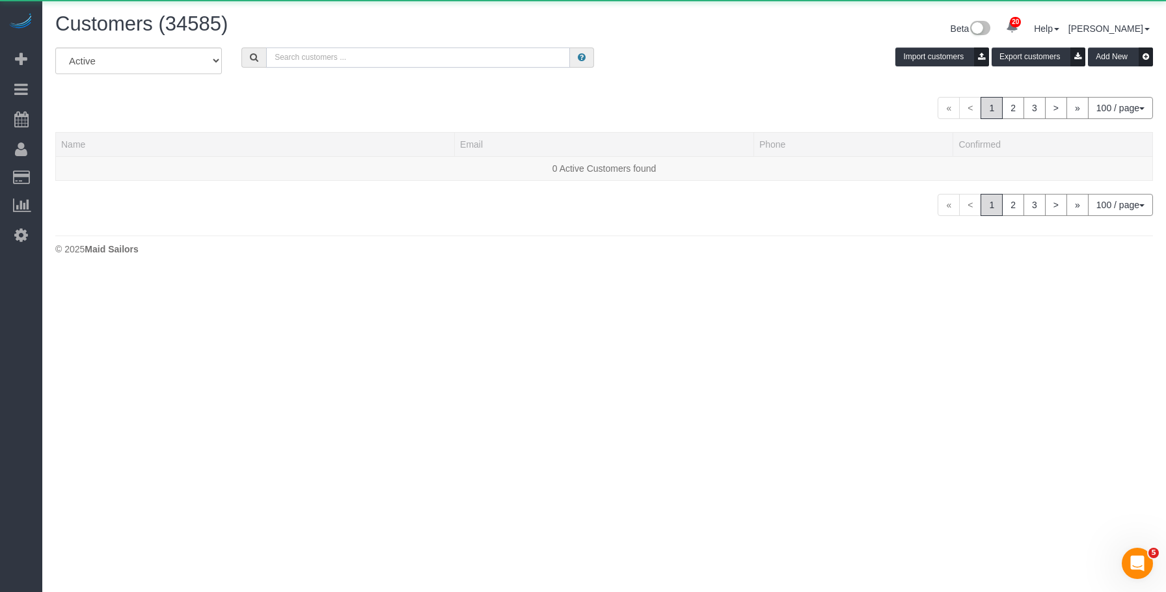
click at [462, 54] on input "text" at bounding box center [418, 58] width 304 height 20
paste input "ktgarlan@gmail.com"
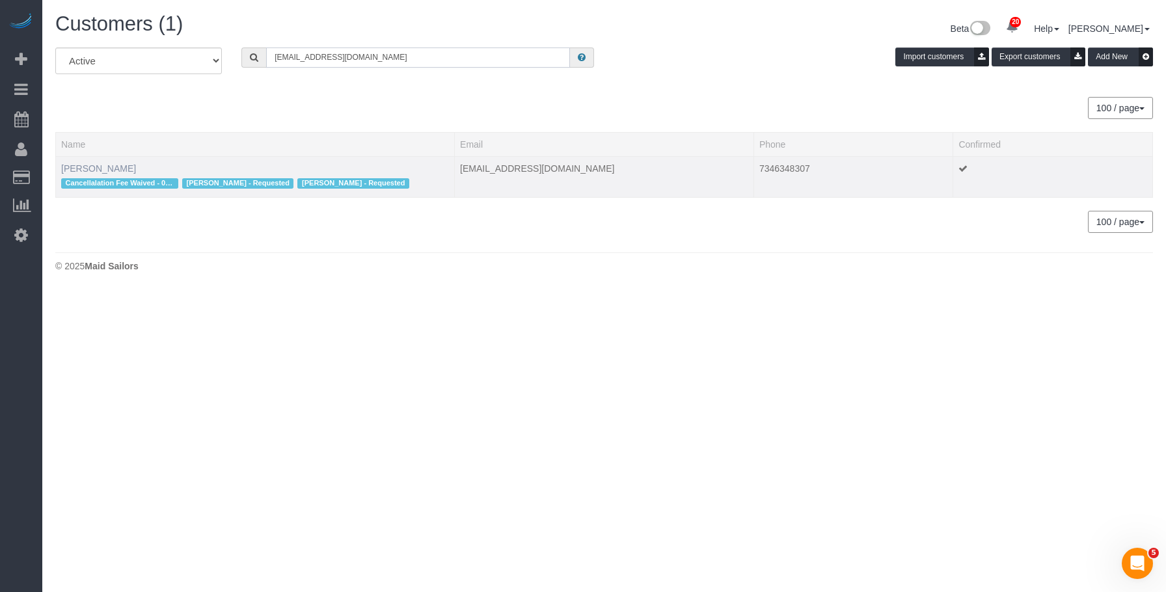
type input "ktgarlan@gmail.com"
click at [74, 165] on link "Katherine Garland" at bounding box center [98, 168] width 75 height 10
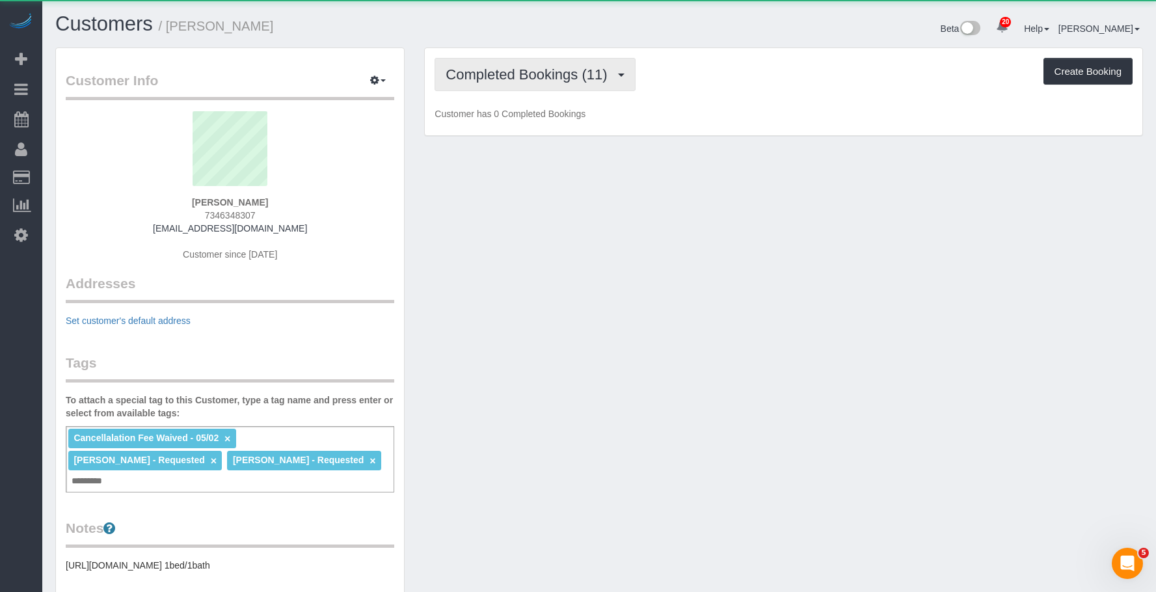
click at [528, 68] on span "Completed Bookings (11)" at bounding box center [530, 74] width 168 height 16
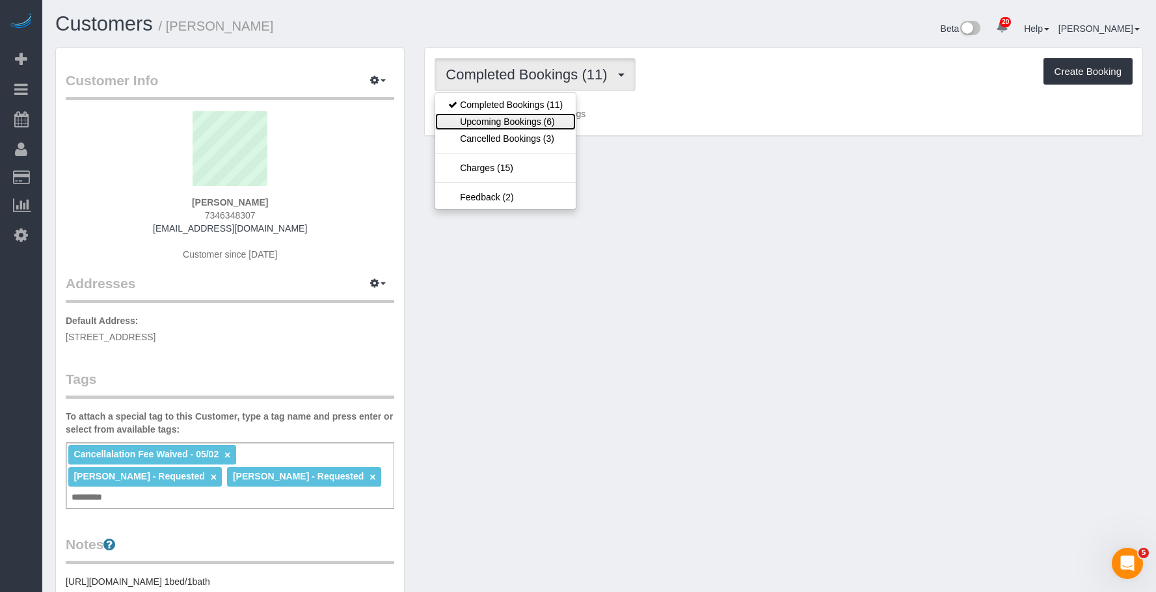
click at [498, 121] on link "Upcoming Bookings (6)" at bounding box center [505, 121] width 141 height 17
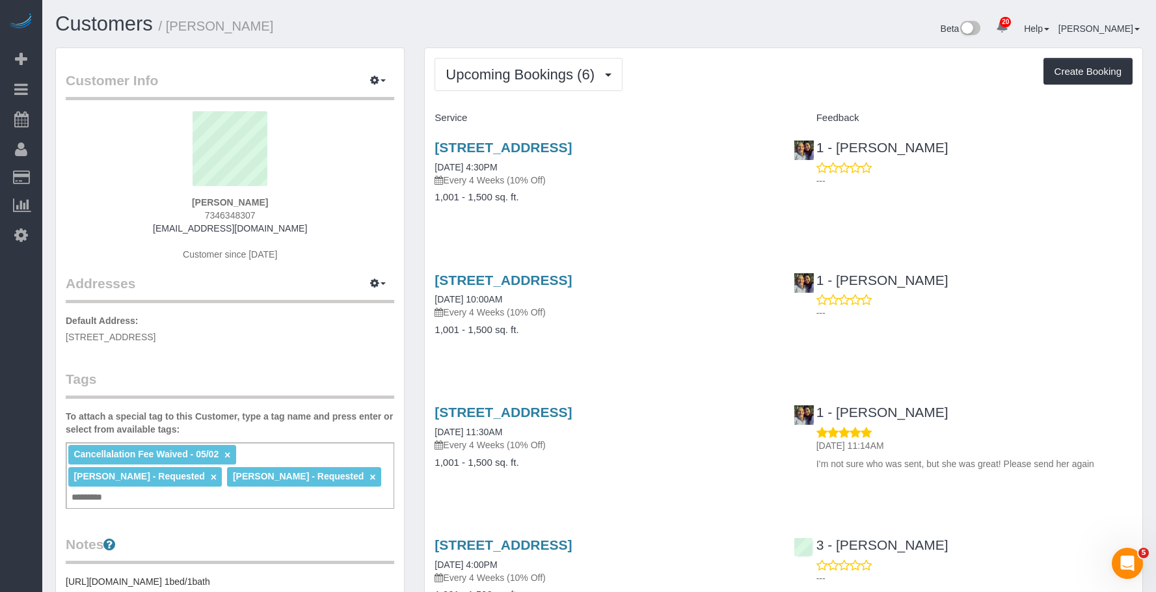
drag, startPoint x: 428, startPoint y: 144, endPoint x: 979, endPoint y: 1, distance: 570.0
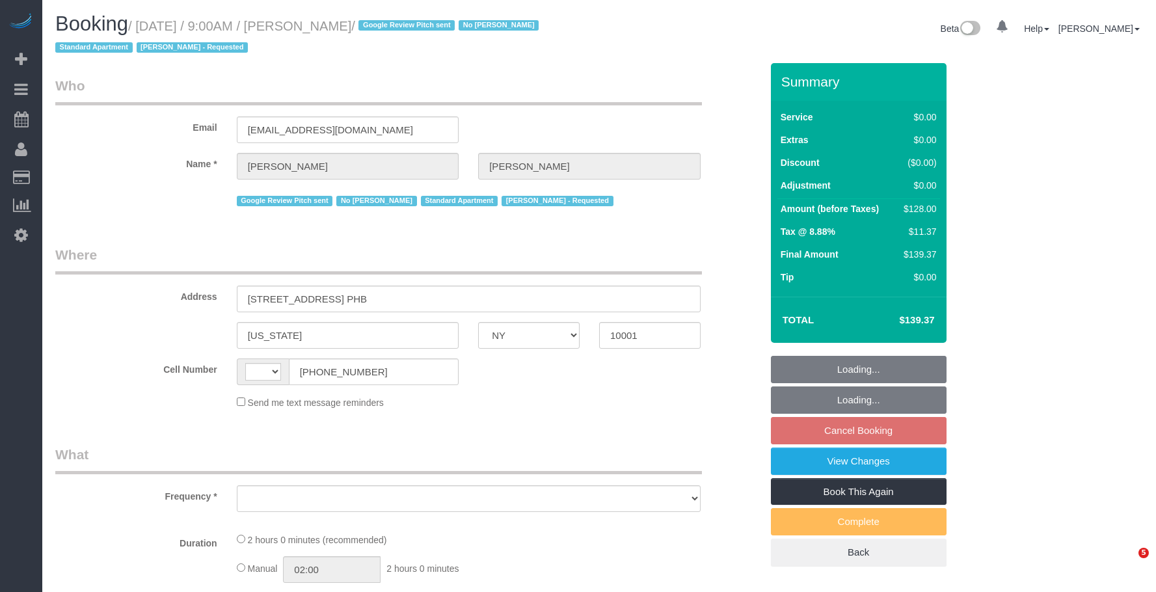
select select "NY"
select select "object:565"
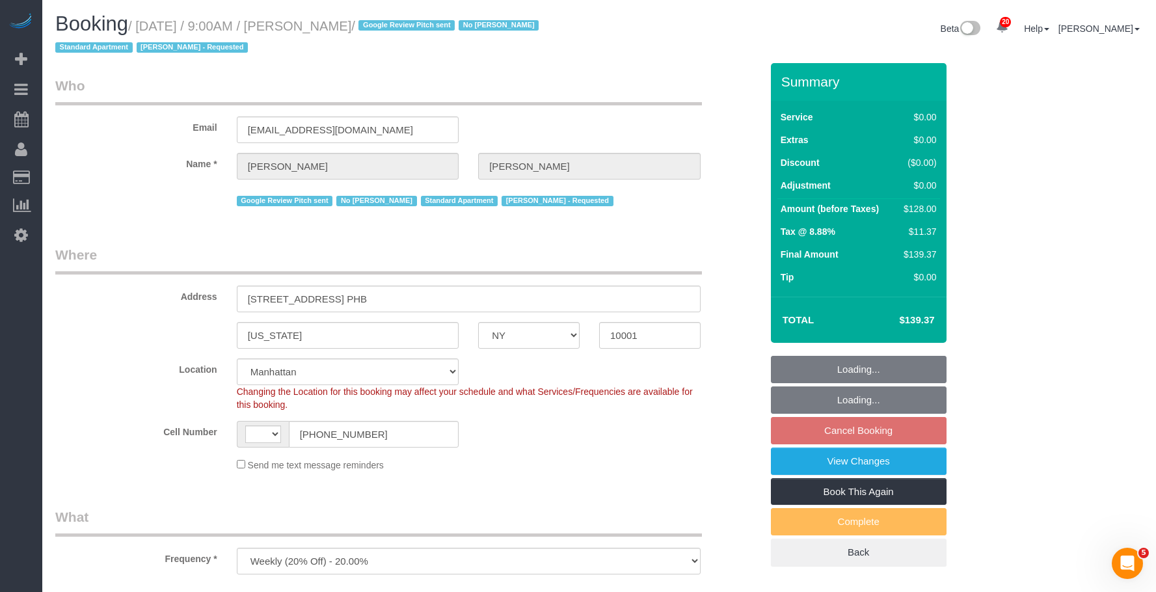
scroll to position [260, 0]
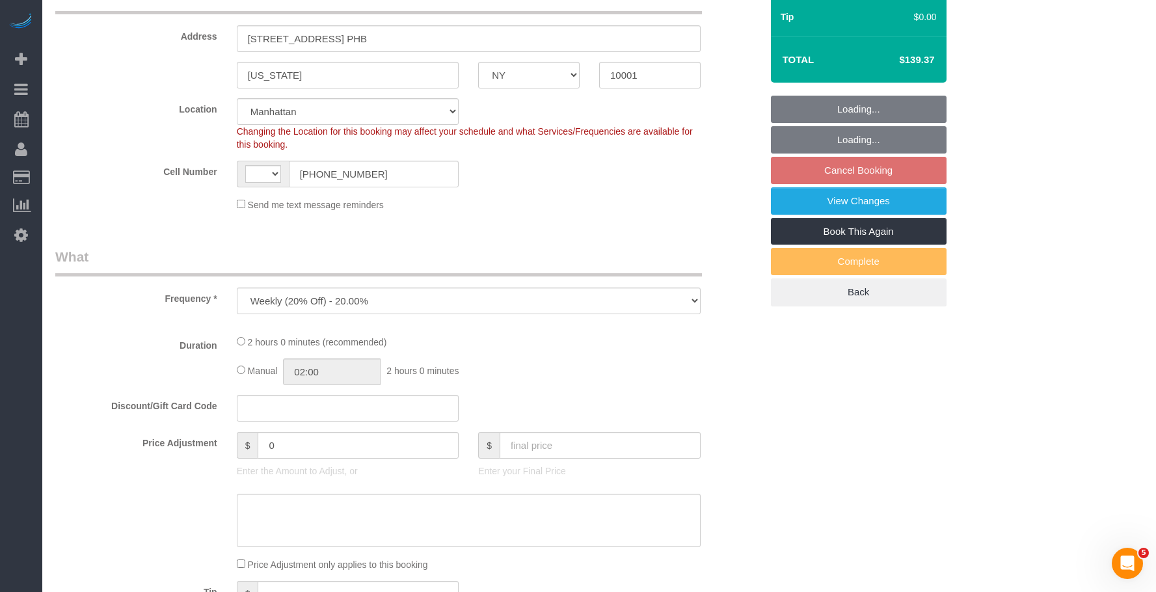
select select "string:stripe-pm_1PEGLP4VGloSiKo7LwC35vvO"
select select "number:56"
select select "number:69"
select select "number:15"
select select "number:5"
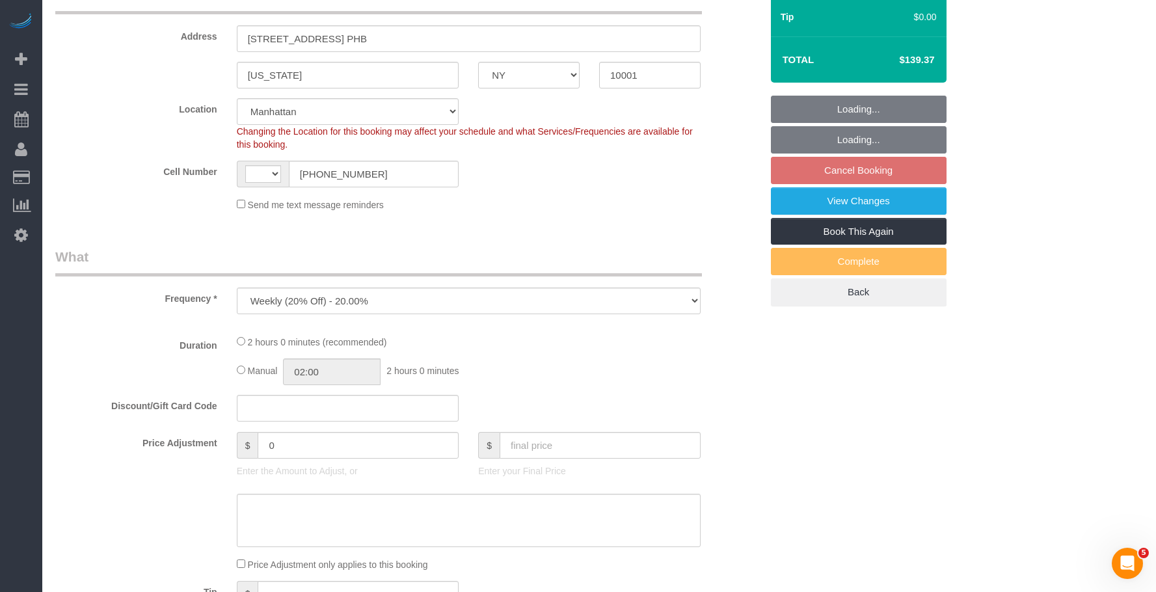
select select "object:963"
select select "string:[GEOGRAPHIC_DATA]"
select select "1"
select select "spot2"
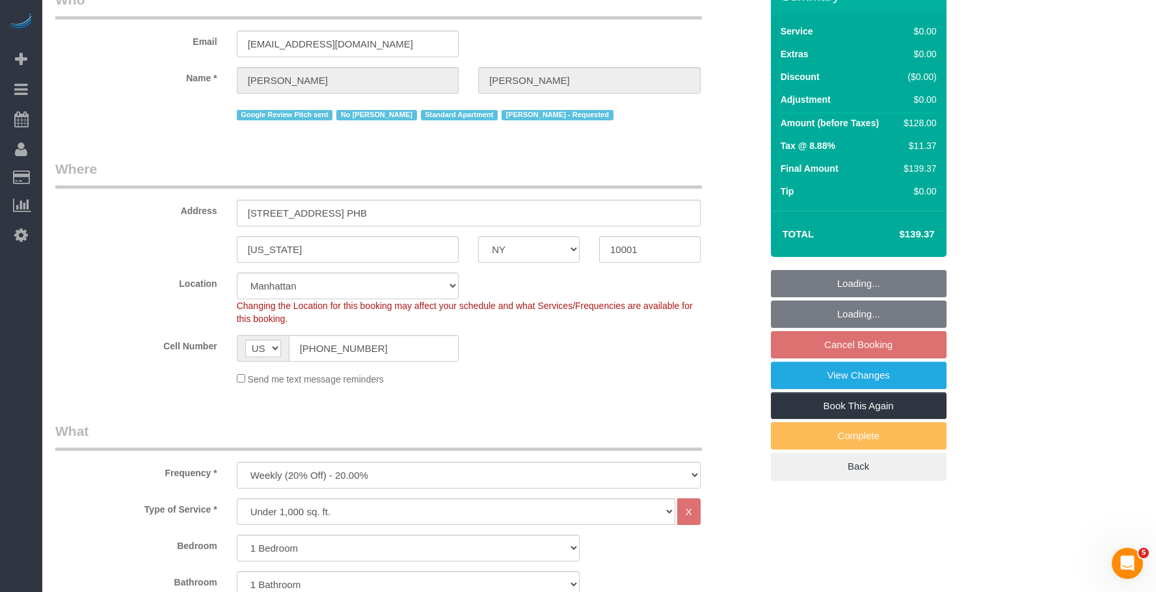
scroll to position [0, 0]
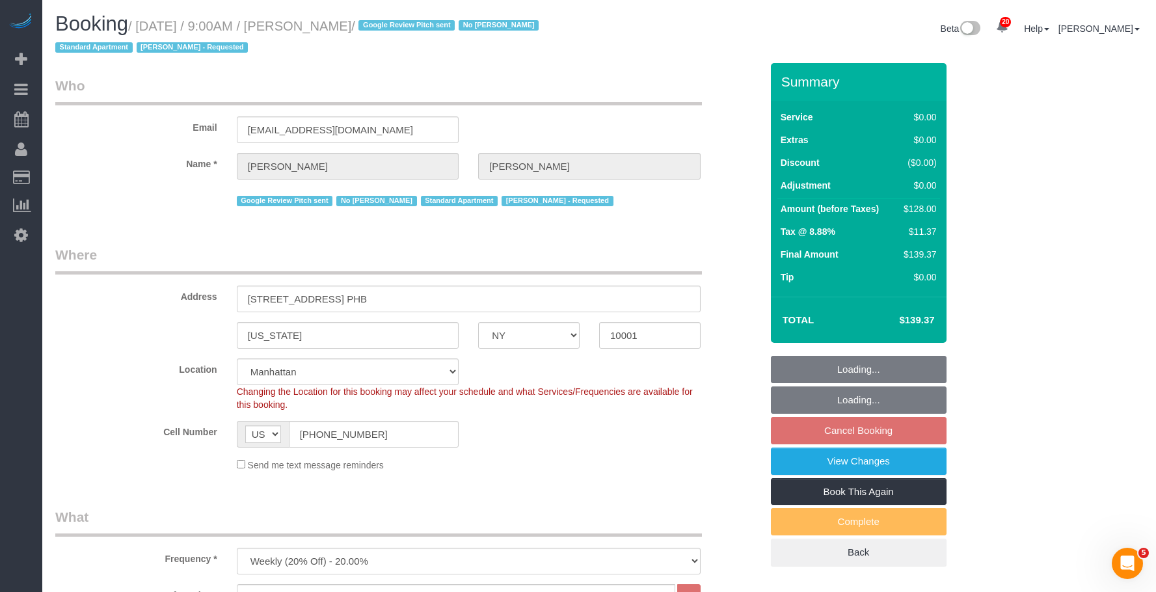
select select "1"
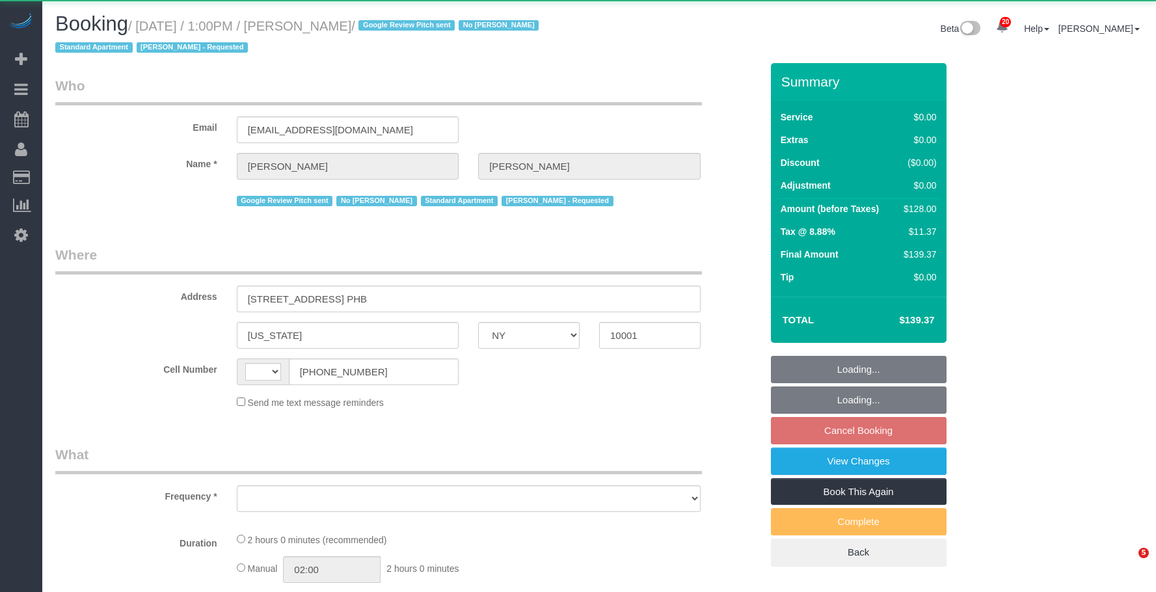
select select "NY"
select select "string:[GEOGRAPHIC_DATA]"
select select "object:812"
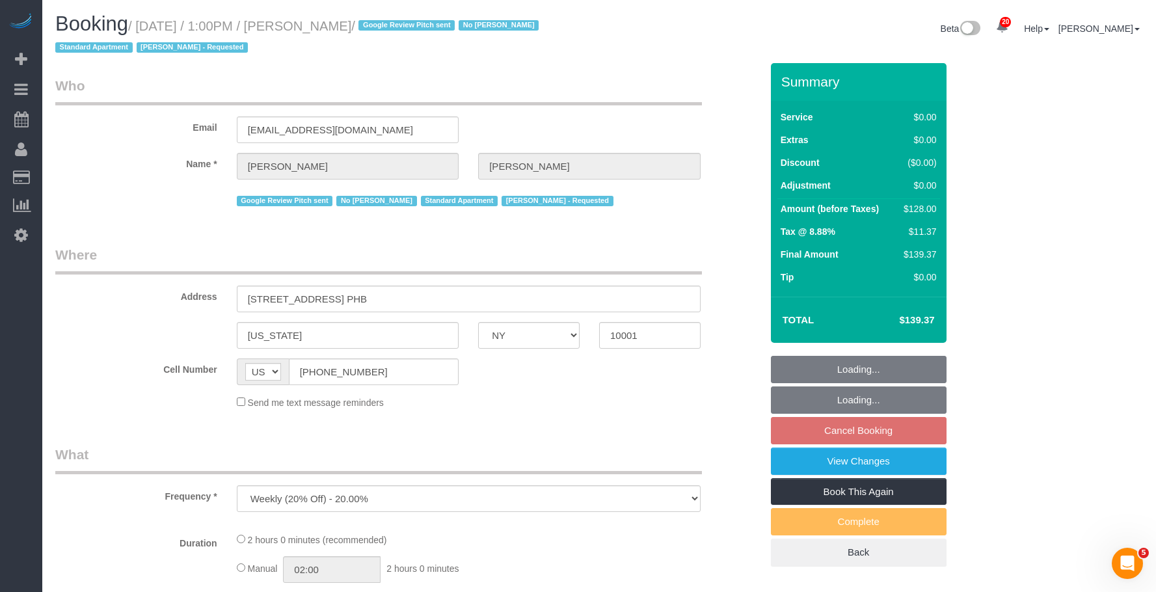
select select "string:stripe-pm_1PEGLP4VGloSiKo7LwC35vvO"
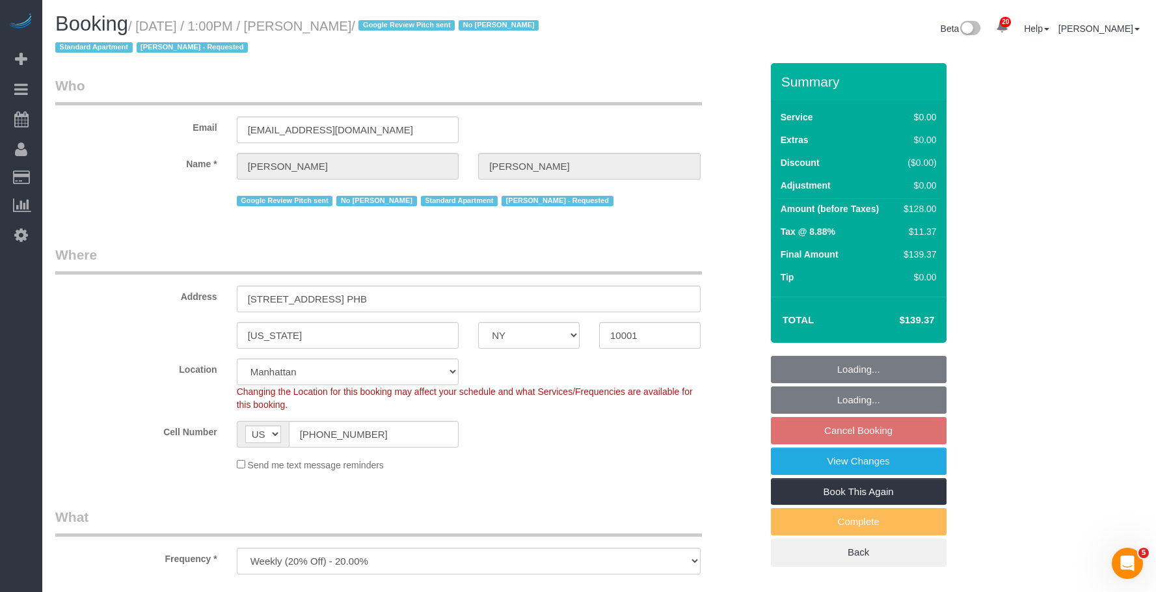
select select "1"
select select "number:56"
select select "number:69"
select select "number:15"
select select "number:5"
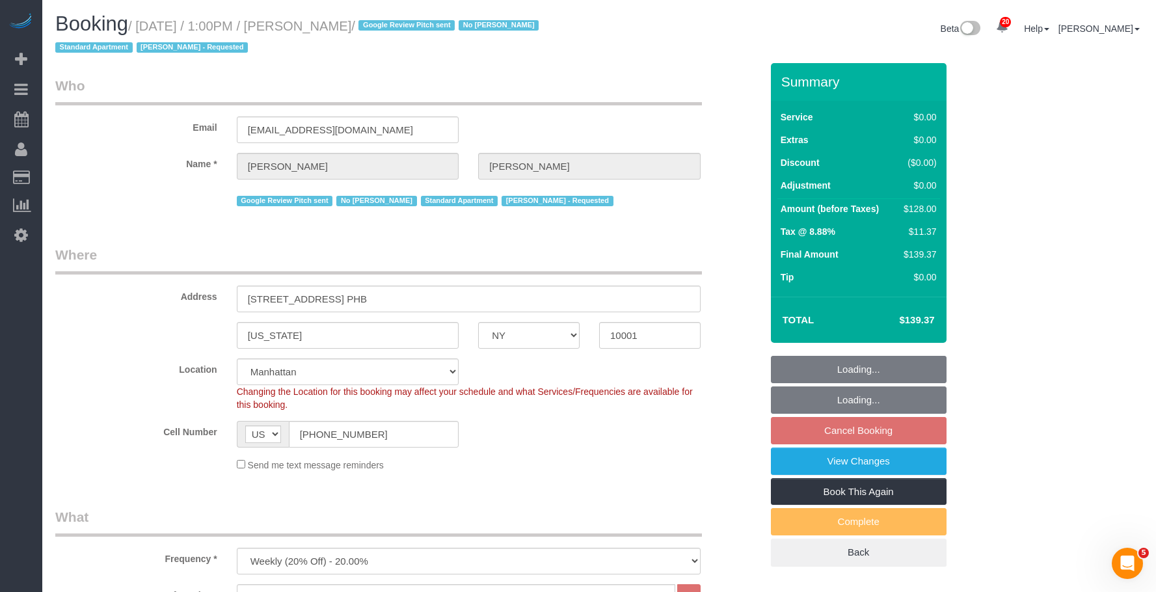
select select "object:1070"
select select "spot6"
select select "1"
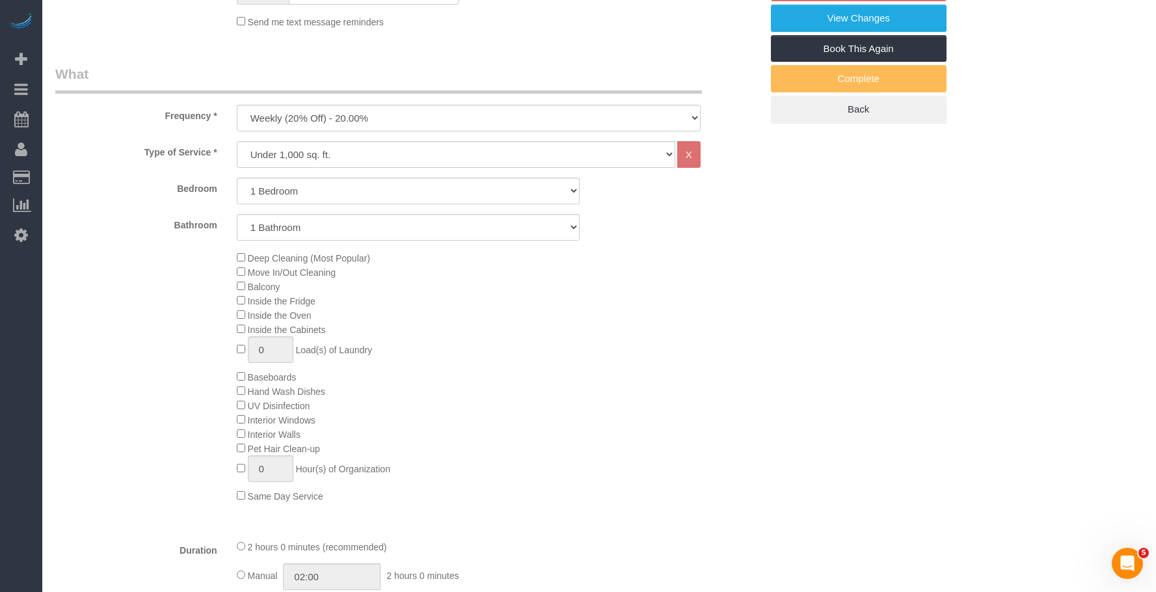
scroll to position [521, 0]
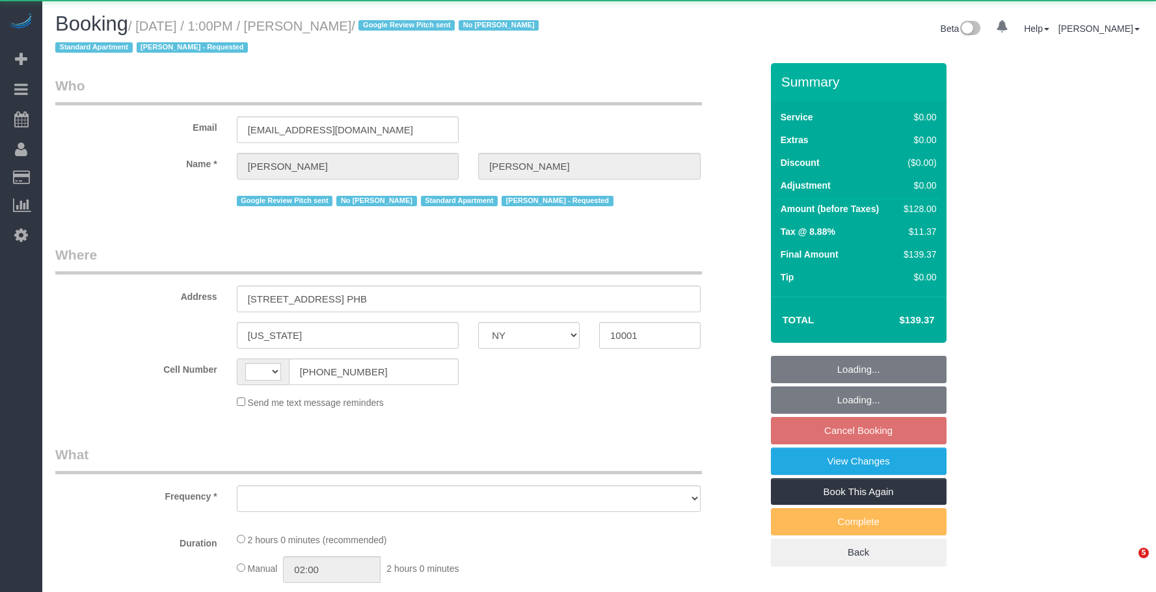
select select "NY"
select select "string:[GEOGRAPHIC_DATA]"
select select "object:812"
select select "string:stripe-pm_1PEGLP4VGloSiKo7LwC35vvO"
select select "1"
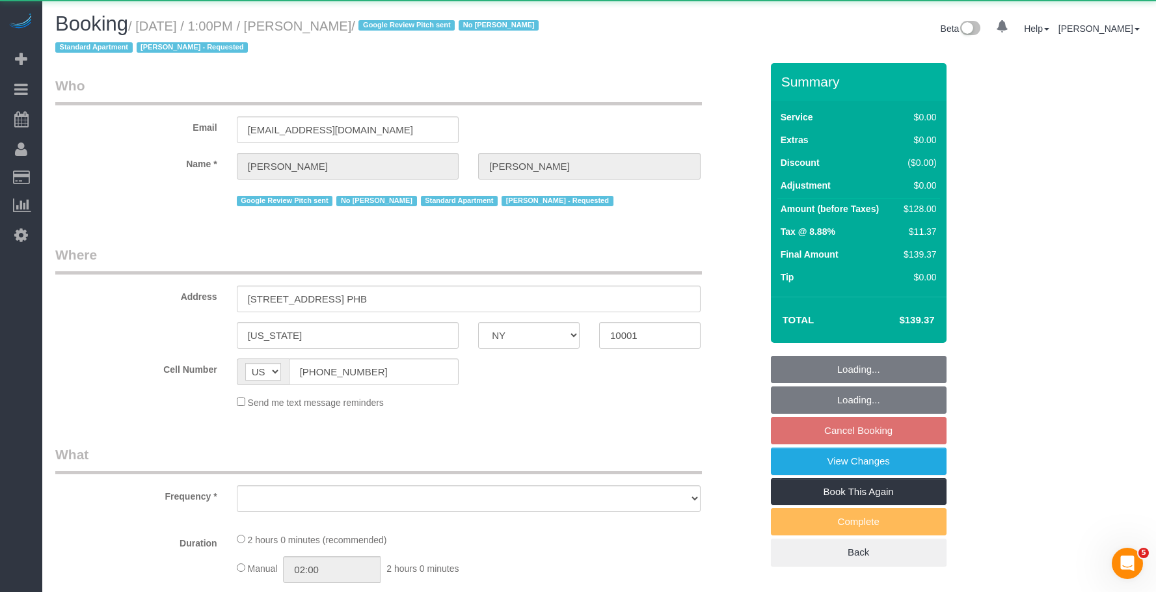
select select "number:56"
select select "number:69"
select select "number:15"
select select "number:5"
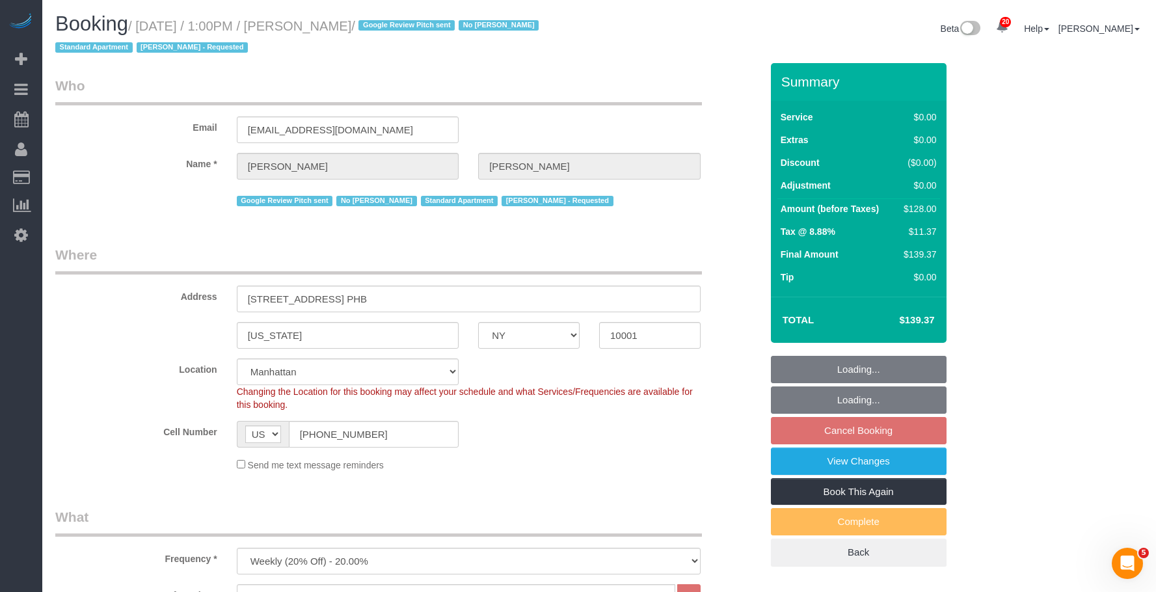
select select "object:1070"
select select "spot6"
select select "1"
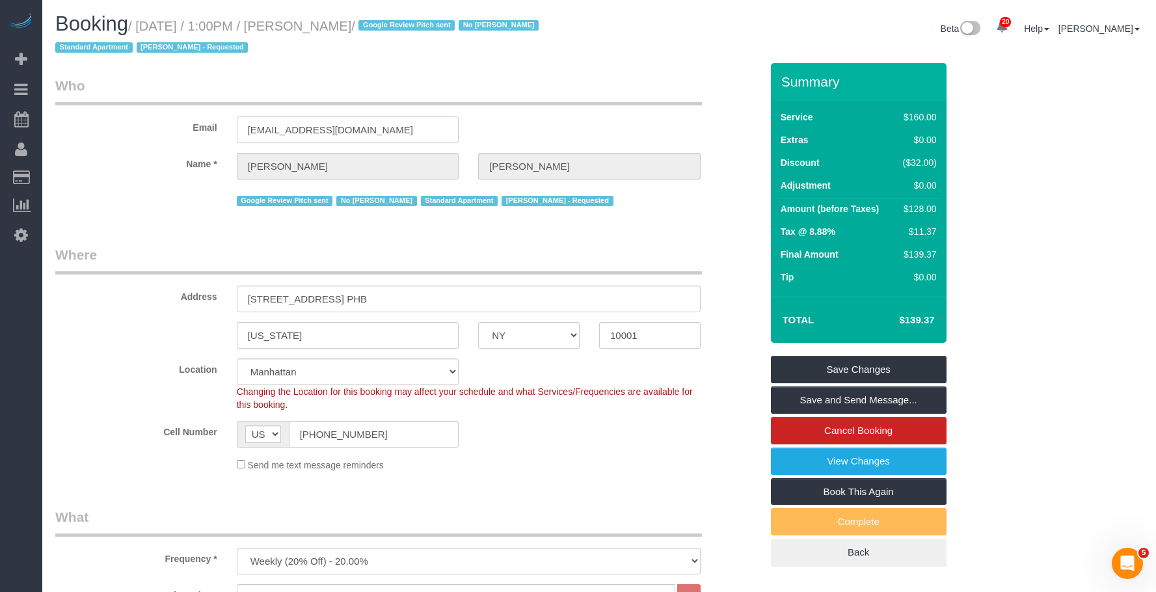
drag, startPoint x: 369, startPoint y: 132, endPoint x: 167, endPoint y: 115, distance: 202.4
click at [168, 115] on div "Email [EMAIL_ADDRESS][DOMAIN_NAME]" at bounding box center [409, 109] width 726 height 67
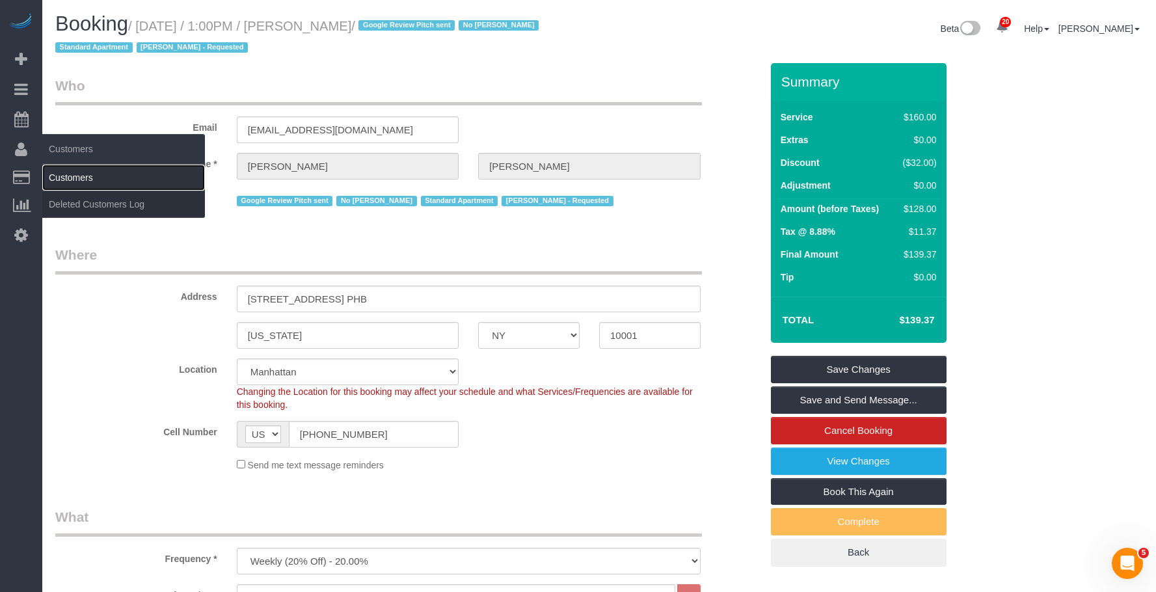
drag, startPoint x: 80, startPoint y: 177, endPoint x: 112, endPoint y: 167, distance: 33.3
click at [81, 177] on link "Customers" at bounding box center [123, 178] width 163 height 26
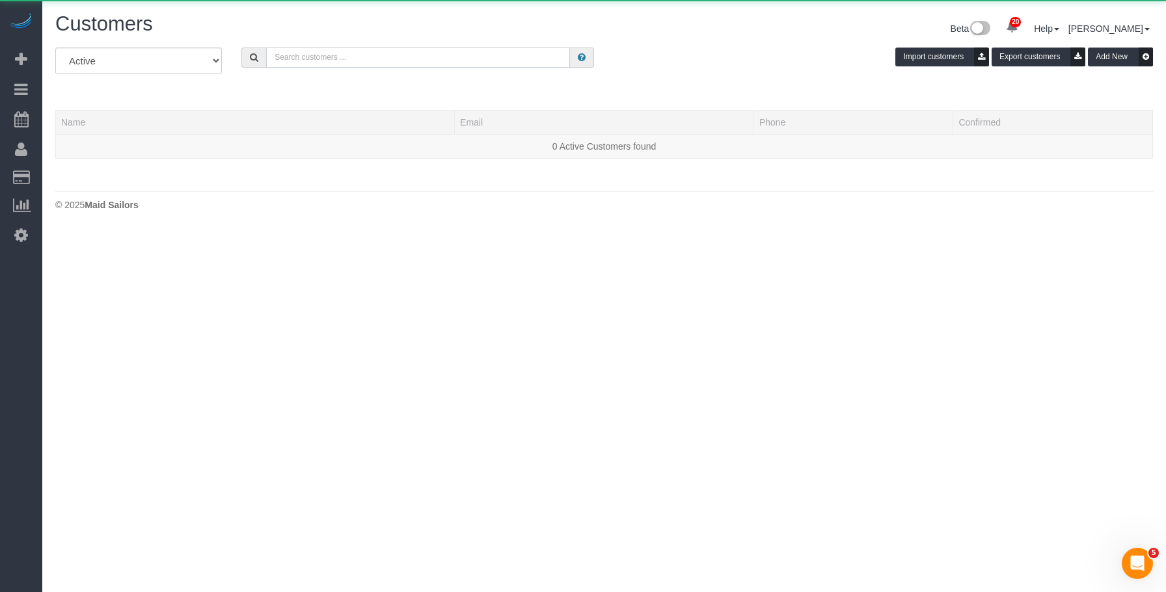
click at [492, 58] on input "text" at bounding box center [418, 58] width 304 height 20
paste input "chrismlevin@gmail.com"
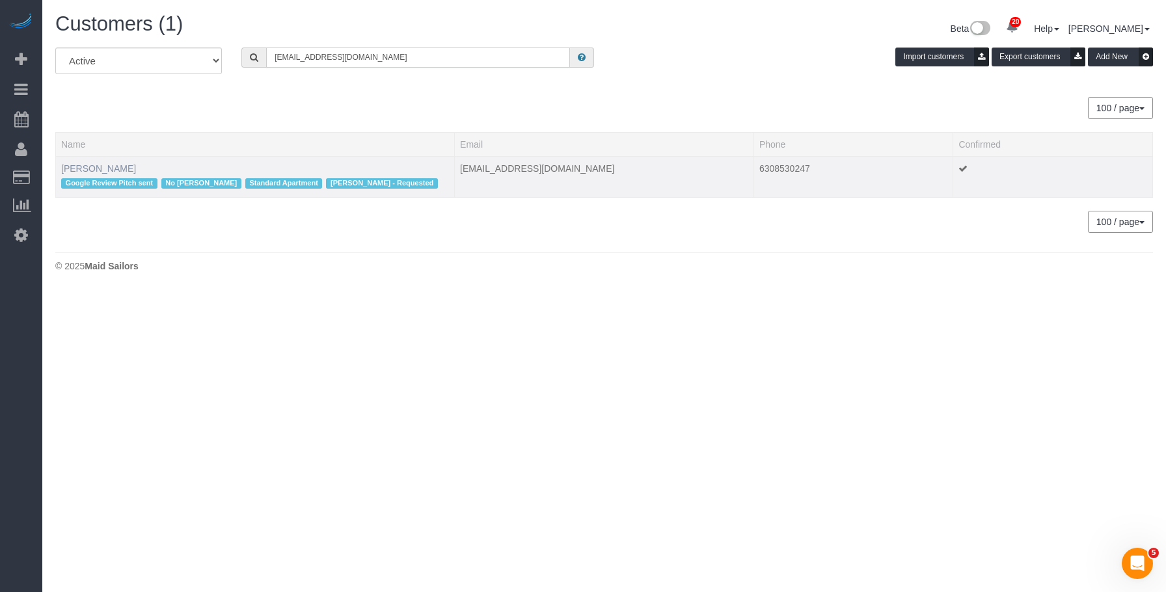
type input "chrismlevin@gmail.com"
click at [98, 169] on link "[PERSON_NAME]" at bounding box center [98, 168] width 75 height 10
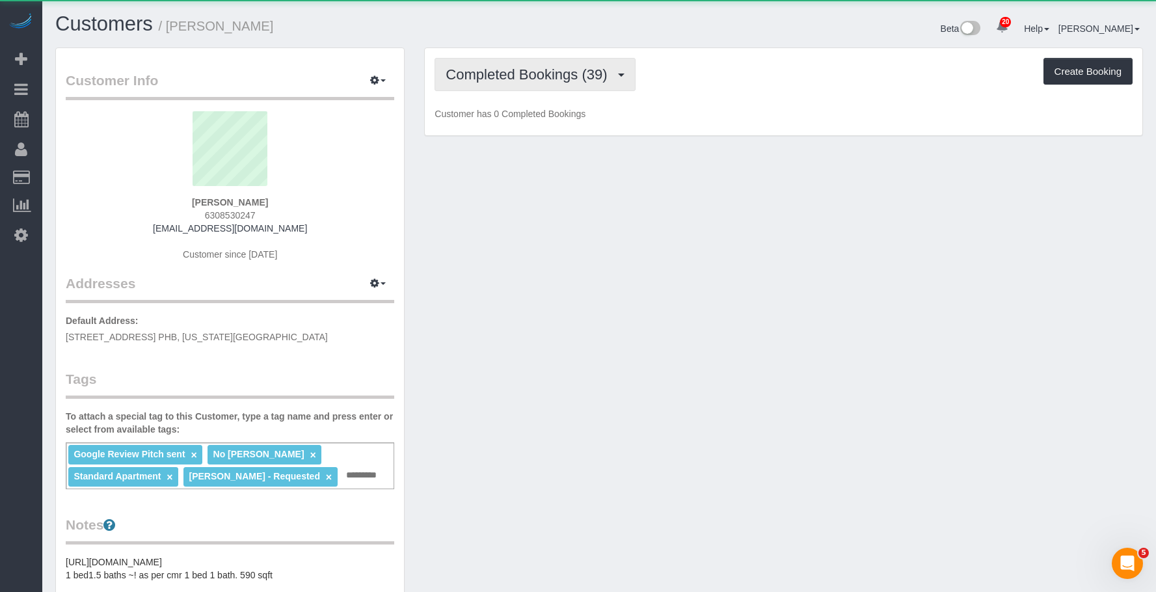
click at [503, 72] on span "Completed Bookings (39)" at bounding box center [530, 74] width 168 height 16
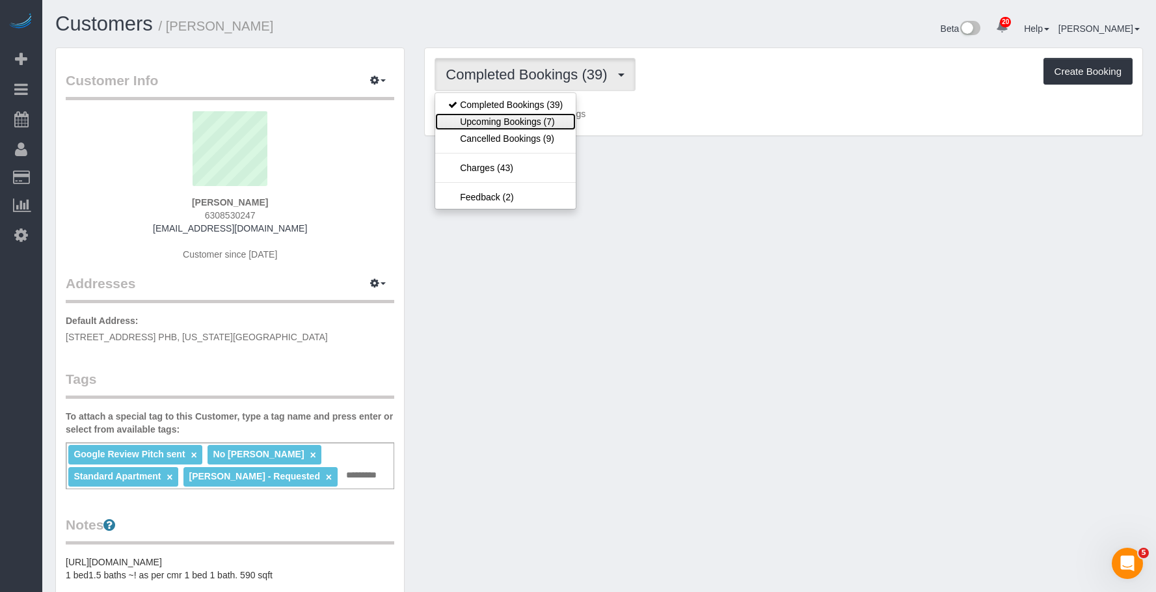
click at [488, 120] on link "Upcoming Bookings (7)" at bounding box center [505, 121] width 141 height 17
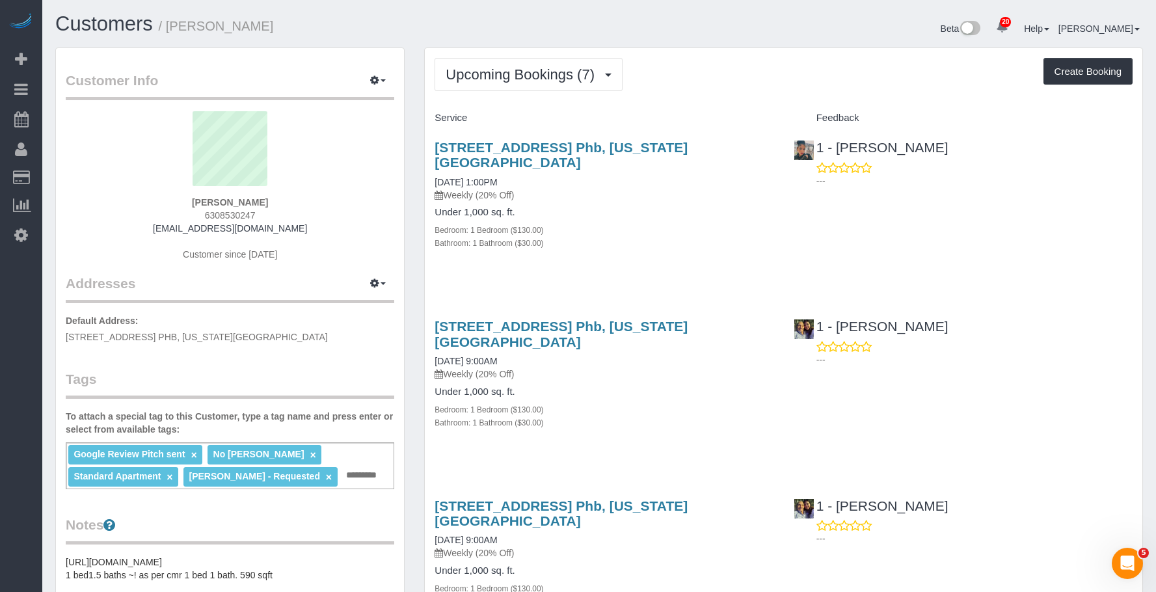
drag, startPoint x: 515, startPoint y: 141, endPoint x: 777, endPoint y: 151, distance: 262.5
click at [777, 151] on div "410 West 25th Street, Apt. Phb, New York, NY 10001 09/19/2025 1:00PM Weekly (20…" at bounding box center [604, 202] width 359 height 146
copy link "410 West 25th Street, Apt. Phb, New York, NY 10001"
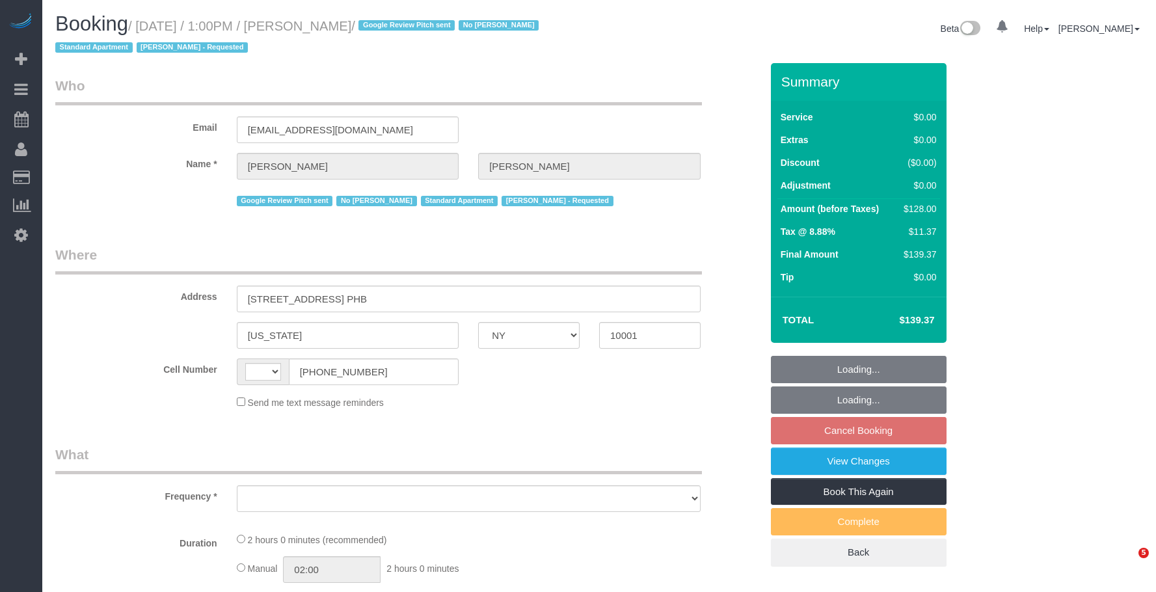
select select "NY"
select select "string:stripe-pm_1PEGLP4VGloSiKo7LwC35vvO"
select select "string:[GEOGRAPHIC_DATA]"
select select "object:812"
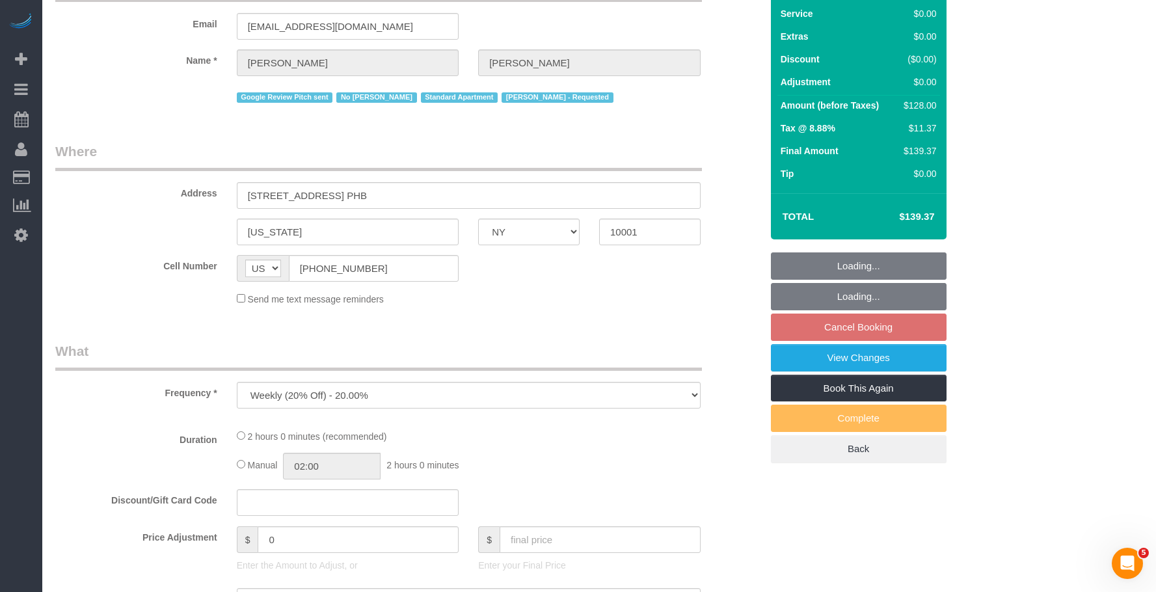
select select "1"
select select "spot6"
select select "number:56"
select select "number:69"
select select "number:15"
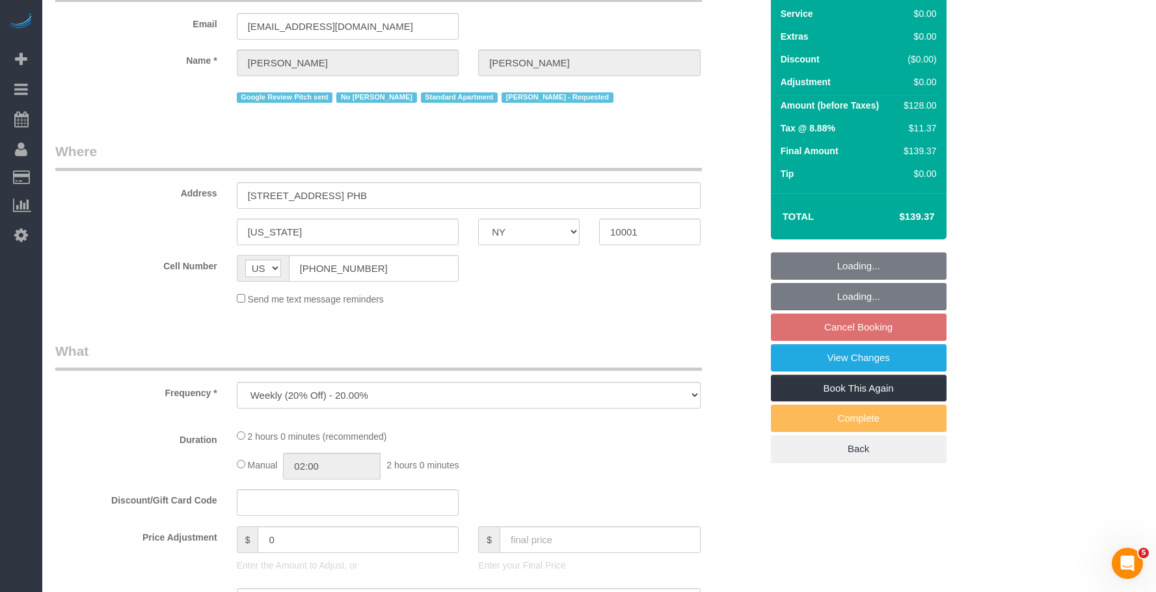
select select "number:5"
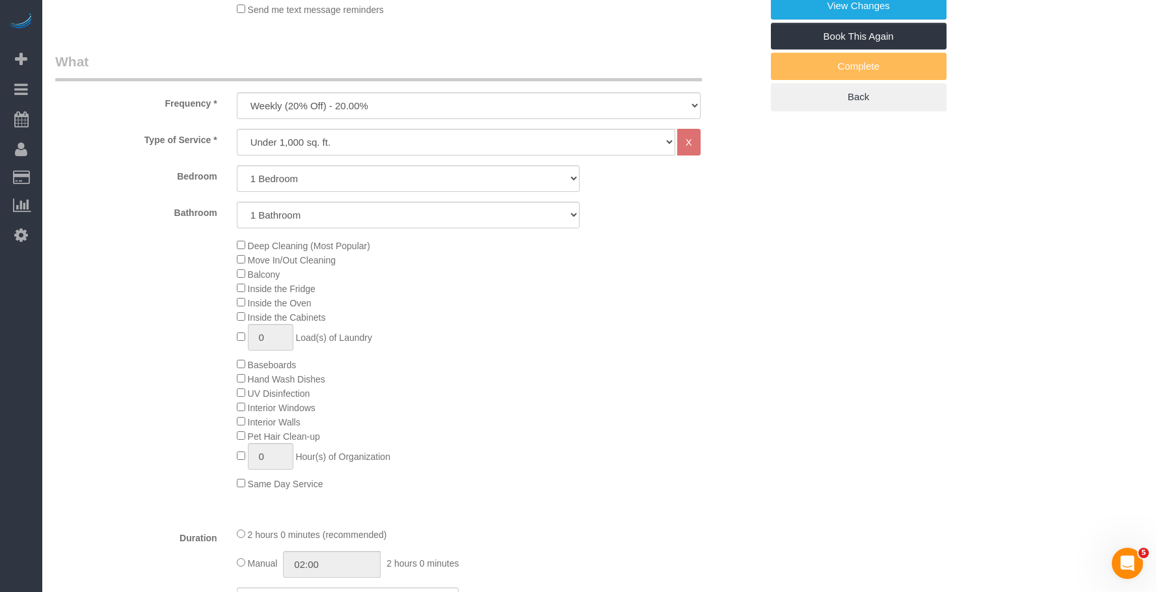
select select "object:1502"
select select "spot63"
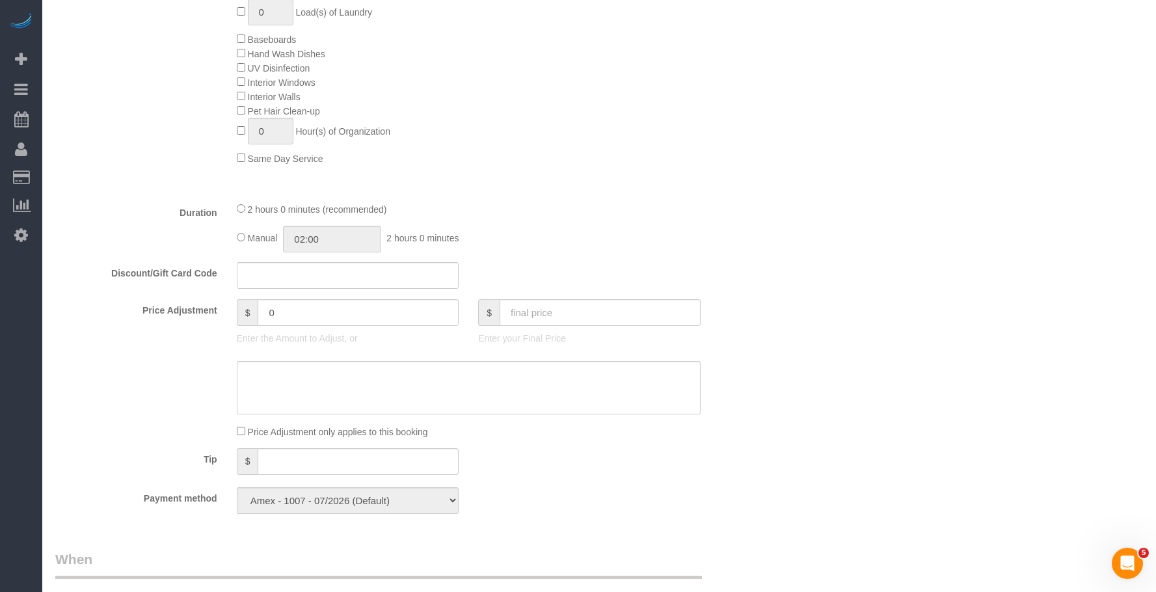
select select "1"
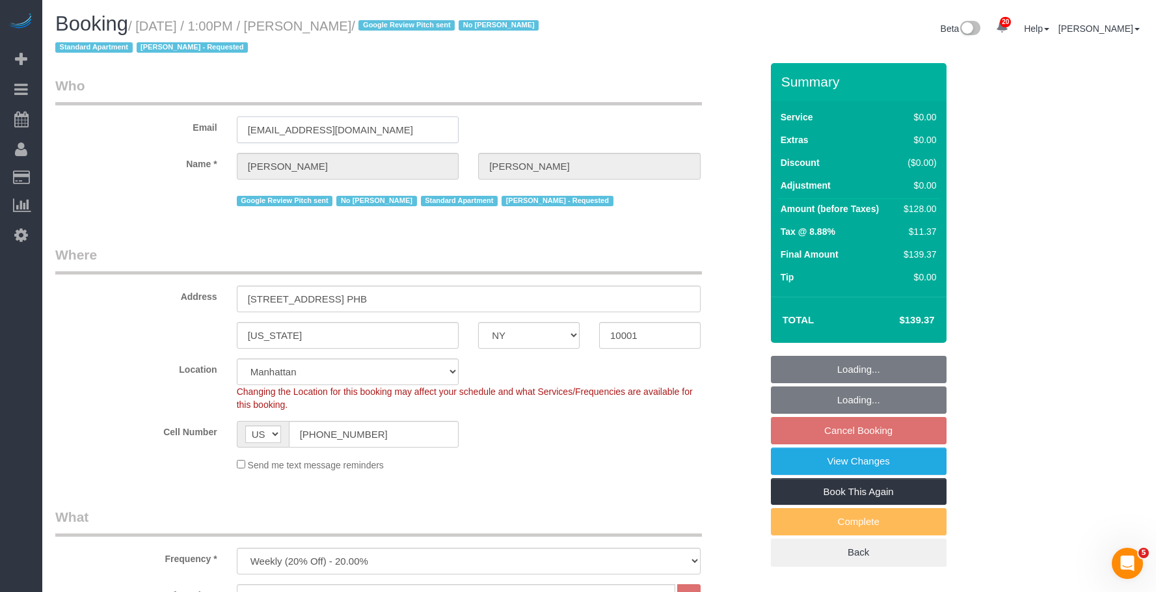
drag, startPoint x: 299, startPoint y: 128, endPoint x: 177, endPoint y: 118, distance: 122.7
click at [178, 119] on div "Email chrismlevin@gmail.com" at bounding box center [409, 109] width 726 height 67
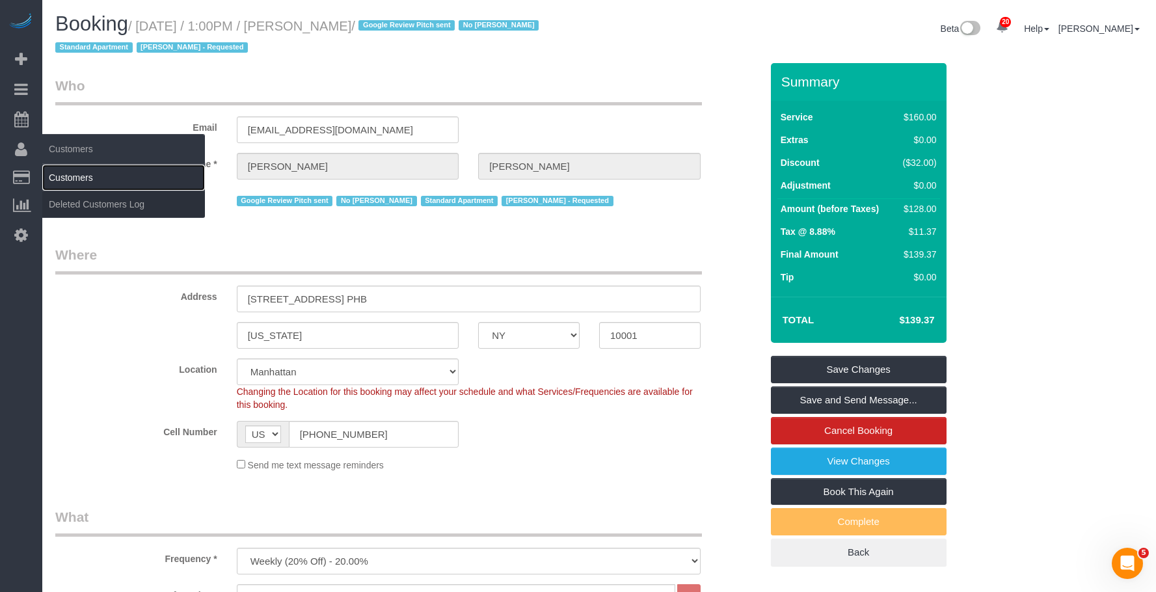
click at [61, 172] on link "Customers" at bounding box center [123, 178] width 163 height 26
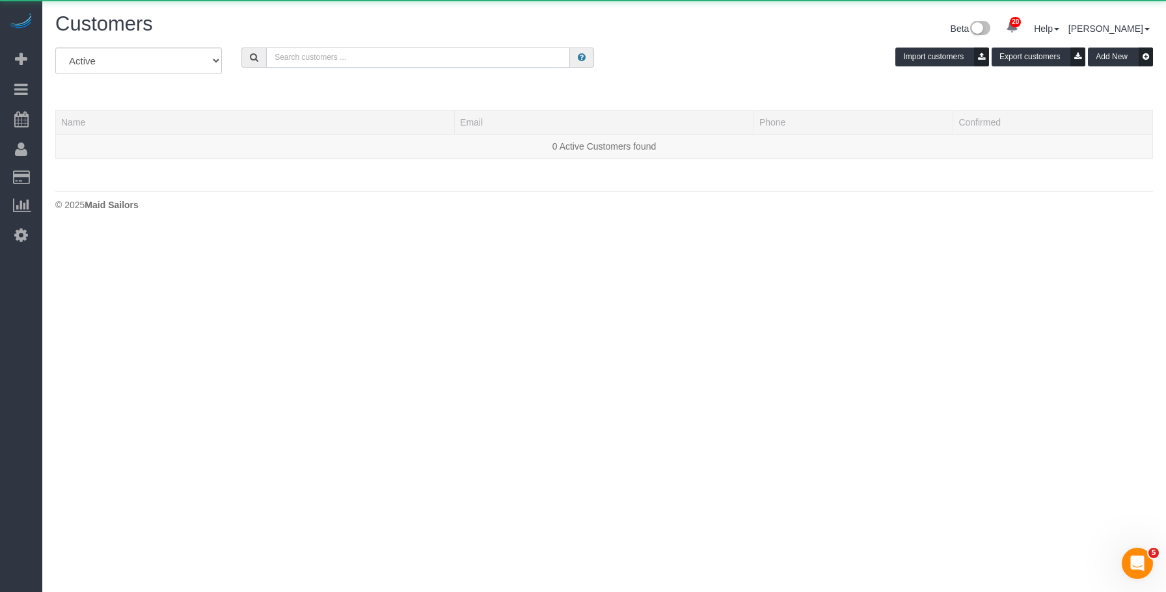
click at [361, 63] on input "text" at bounding box center [418, 58] width 304 height 20
paste input "chrismlevin@gmail.com"
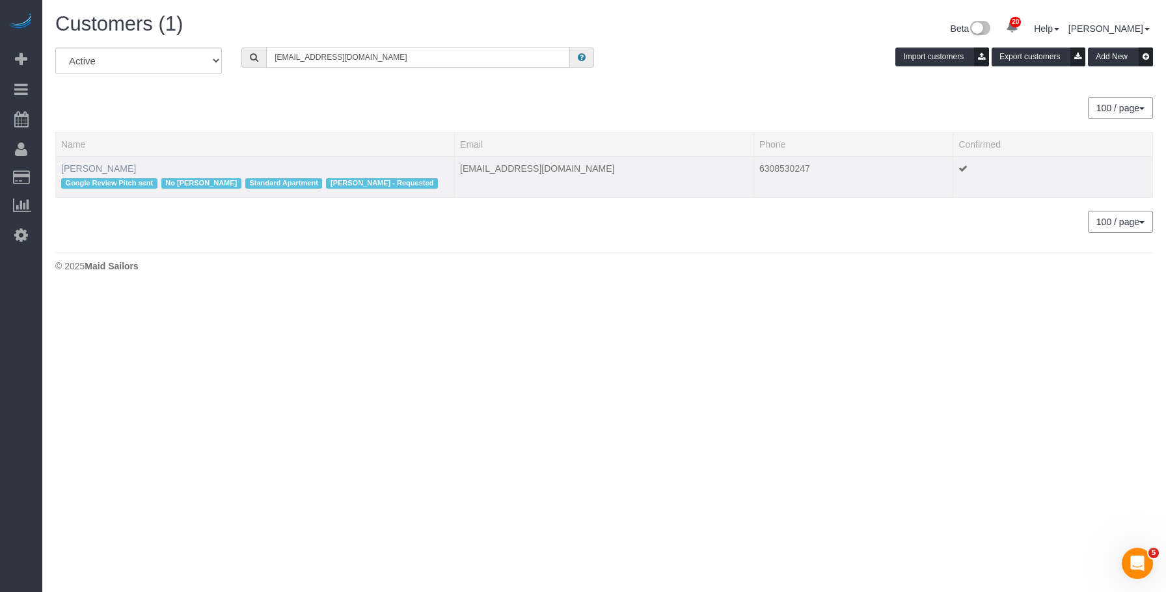
type input "chrismlevin@gmail.com"
click at [112, 166] on link "Christopher Levin" at bounding box center [98, 168] width 75 height 10
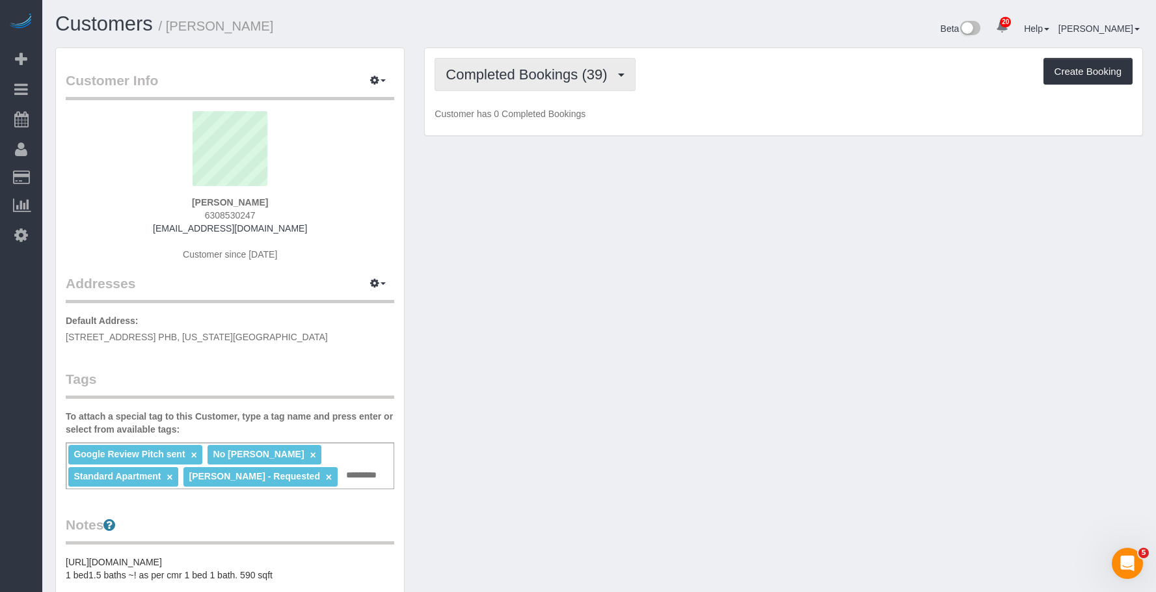
click at [566, 84] on button "Completed Bookings (39)" at bounding box center [535, 74] width 200 height 33
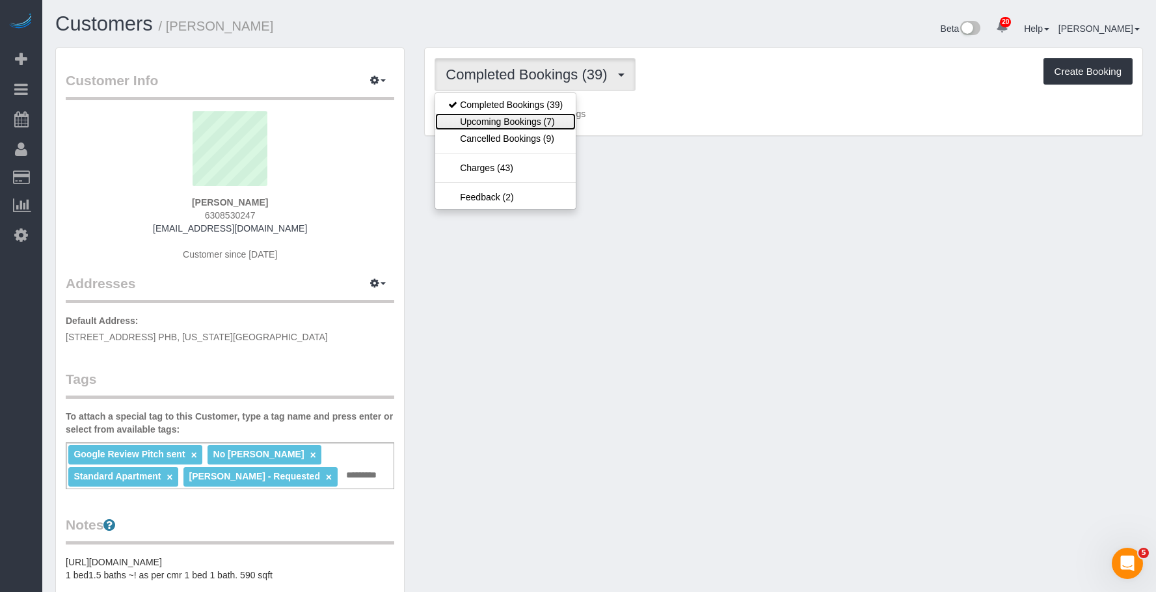
drag, startPoint x: 528, startPoint y: 128, endPoint x: 615, endPoint y: 161, distance: 93.3
click at [528, 128] on link "Upcoming Bookings (7)" at bounding box center [505, 121] width 141 height 17
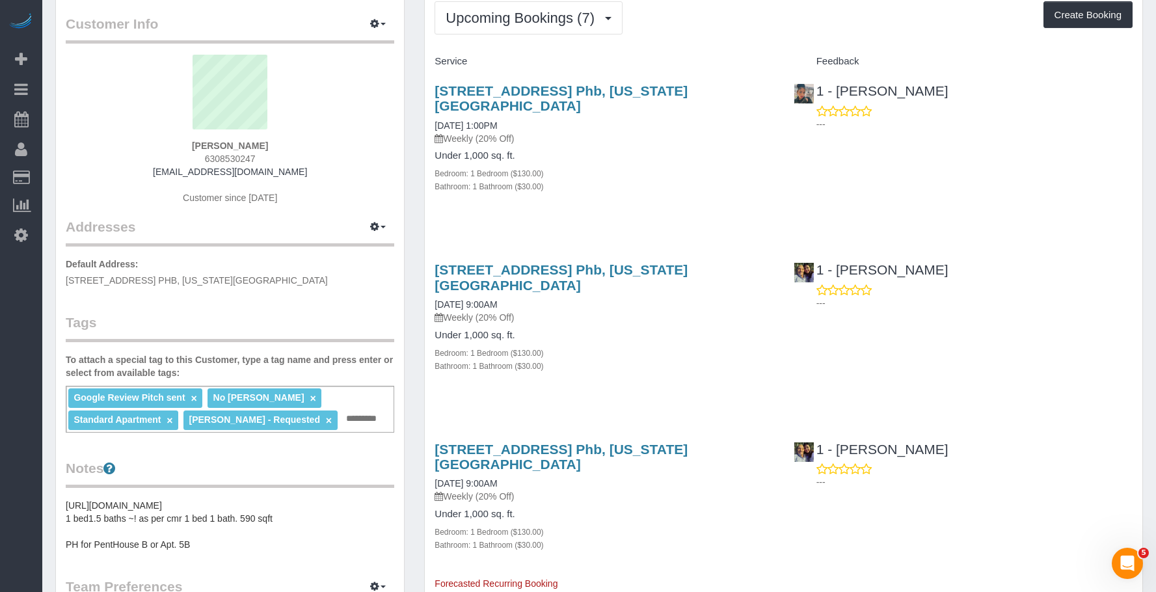
scroll to position [130, 0]
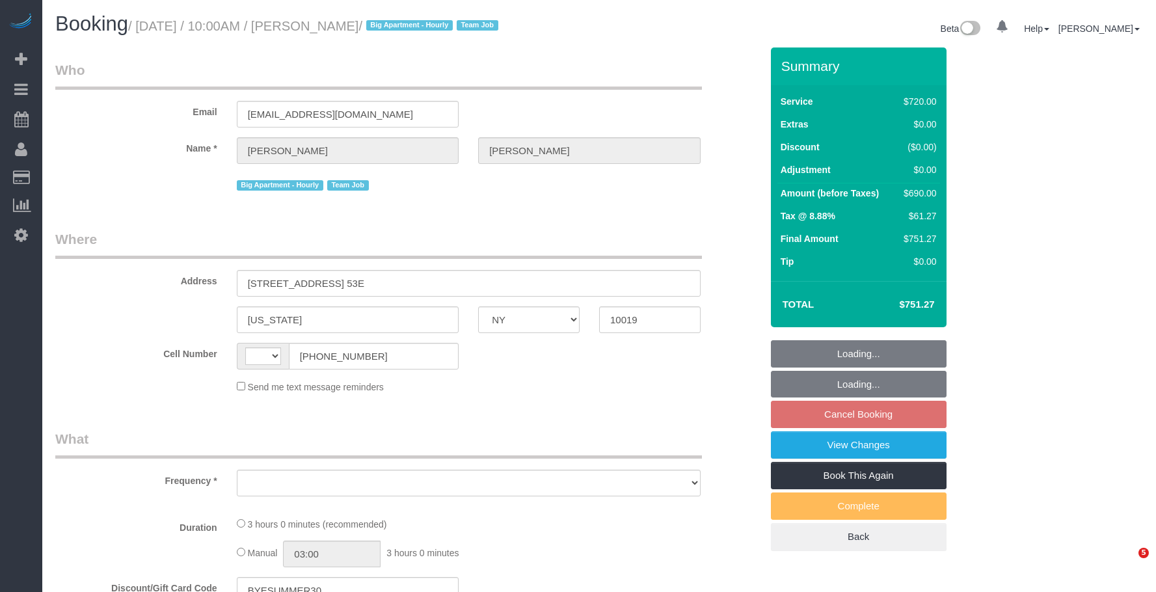
select select "NY"
select select "string:stripe-pm_1S8OUi4VGloSiKo7wKKA7vq8"
select select "3"
select select "180"
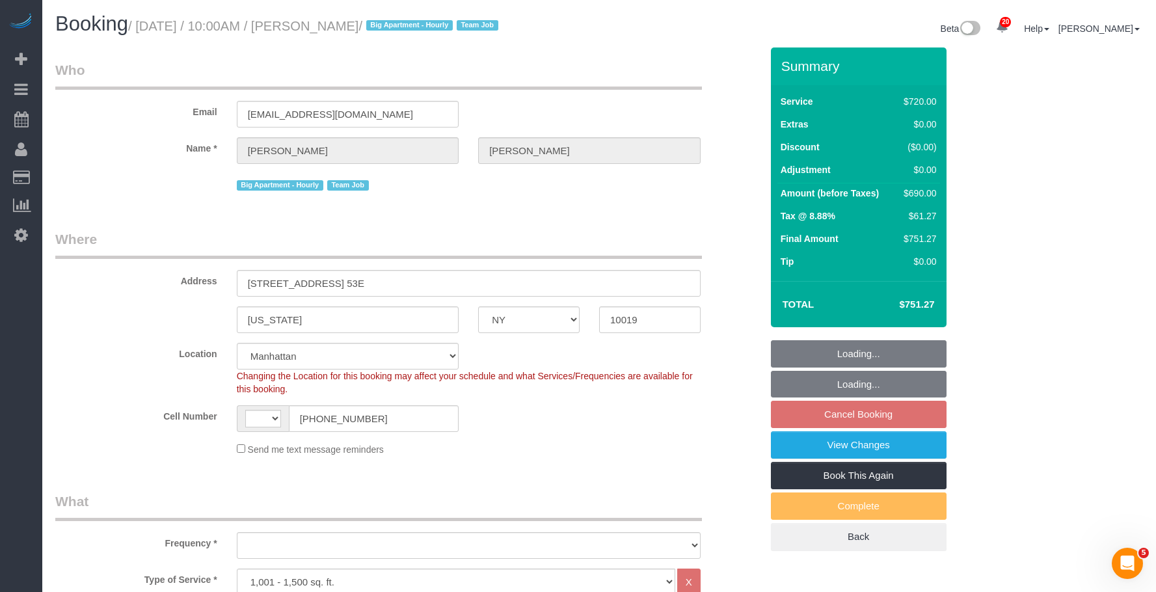
select select "string:[GEOGRAPHIC_DATA]"
select select "object:891"
select select "spot3"
select select "number:58"
select select "number:90"
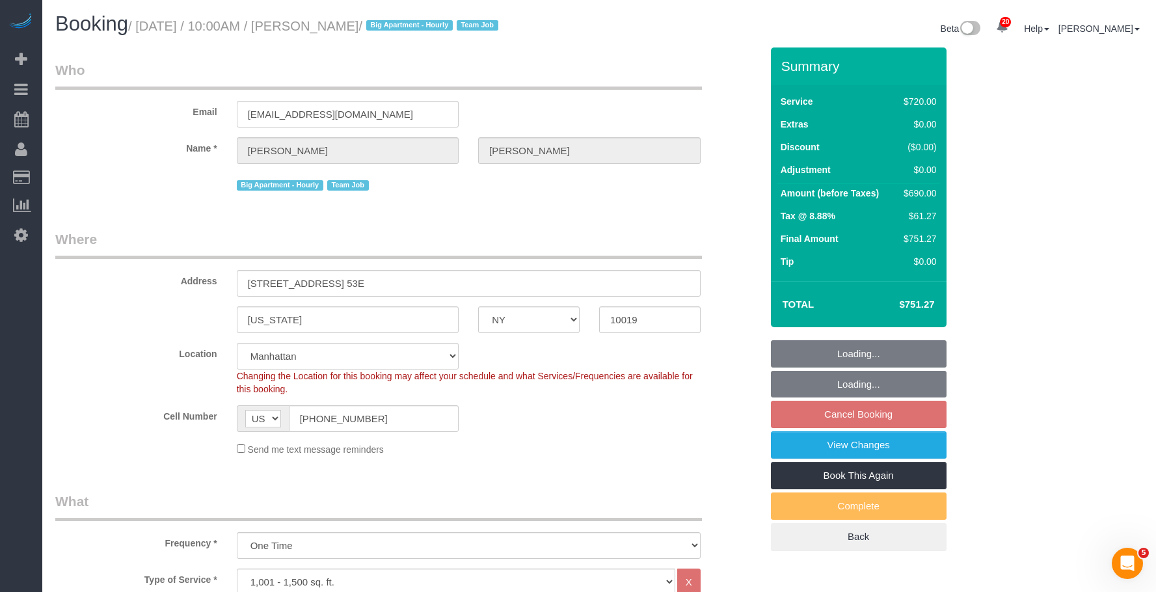
select select "number:15"
select select "number:5"
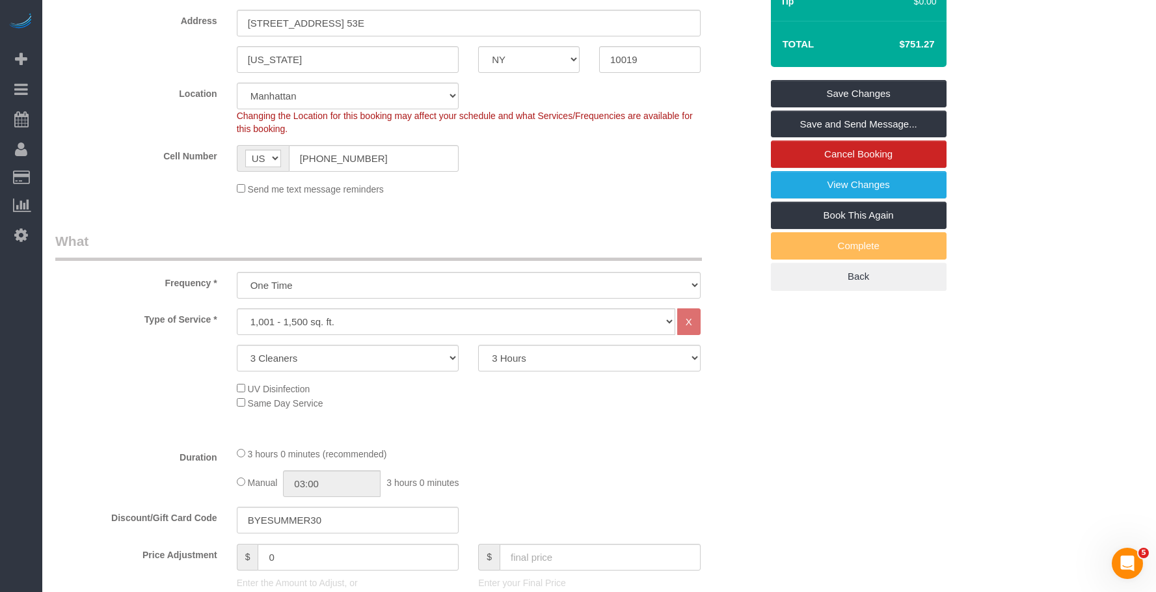
scroll to position [65, 0]
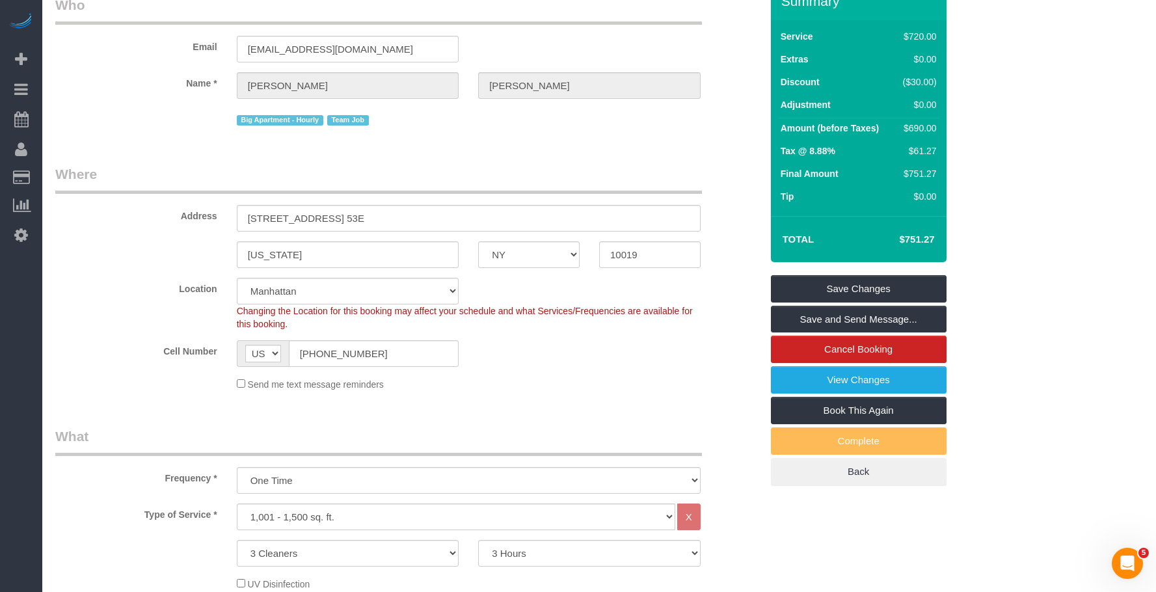
click at [698, 50] on div "Email nkq1020@gmail.com" at bounding box center [409, 28] width 726 height 67
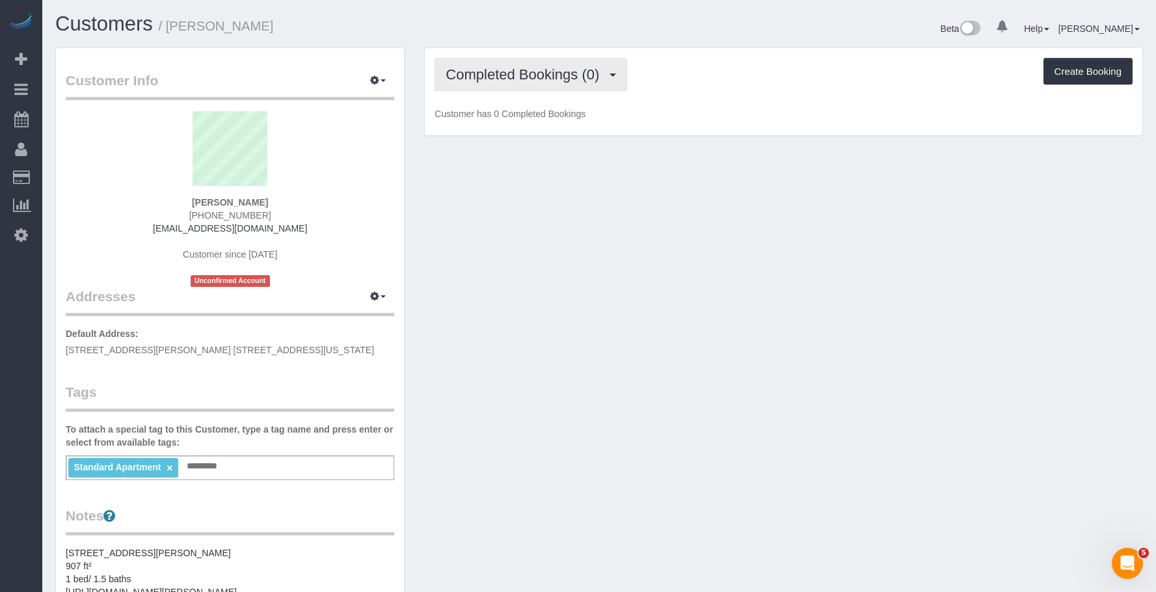
click at [539, 77] on span "Completed Bookings (0)" at bounding box center [526, 74] width 160 height 16
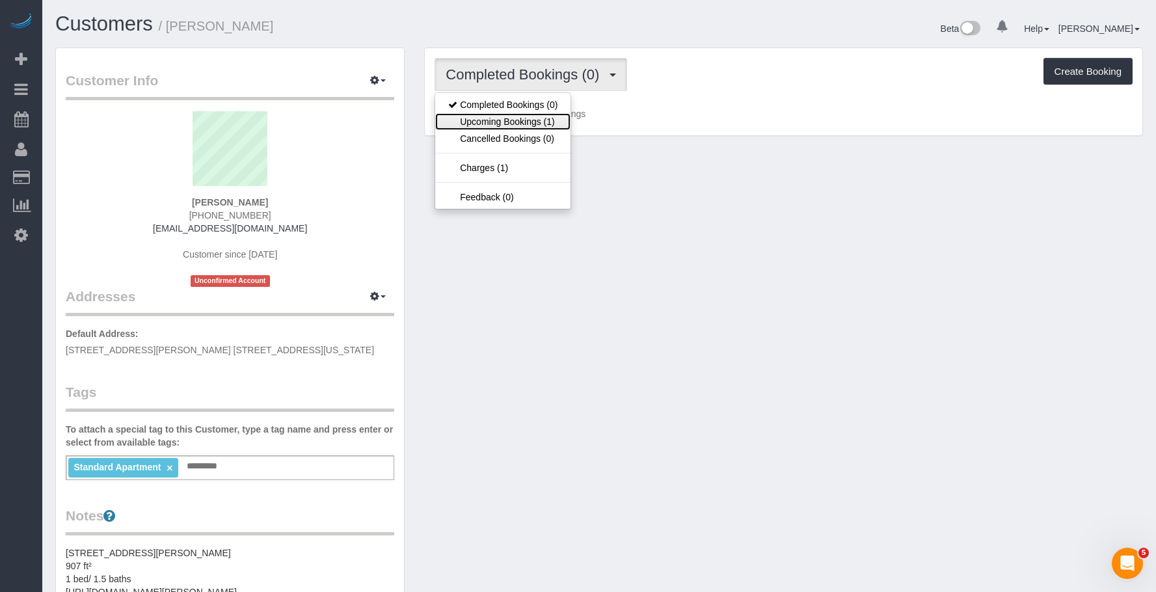
click at [527, 118] on link "Upcoming Bookings (1)" at bounding box center [502, 121] width 135 height 17
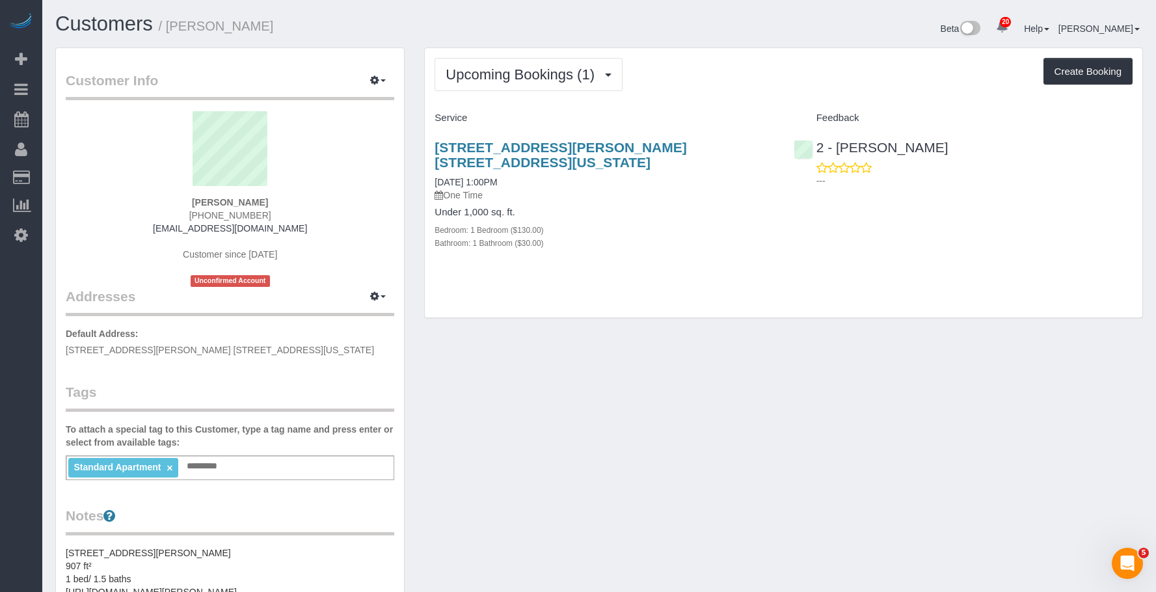
click at [625, 190] on div "255 Hudson Street Apt. 9c, New York, NY 10013 09/19/2025 1:00PM One Time Under …" at bounding box center [604, 202] width 359 height 146
drag, startPoint x: 69, startPoint y: 115, endPoint x: 353, endPoint y: 177, distance: 290.4
click at [69, 115] on link "Active Bookings" at bounding box center [123, 118] width 163 height 26
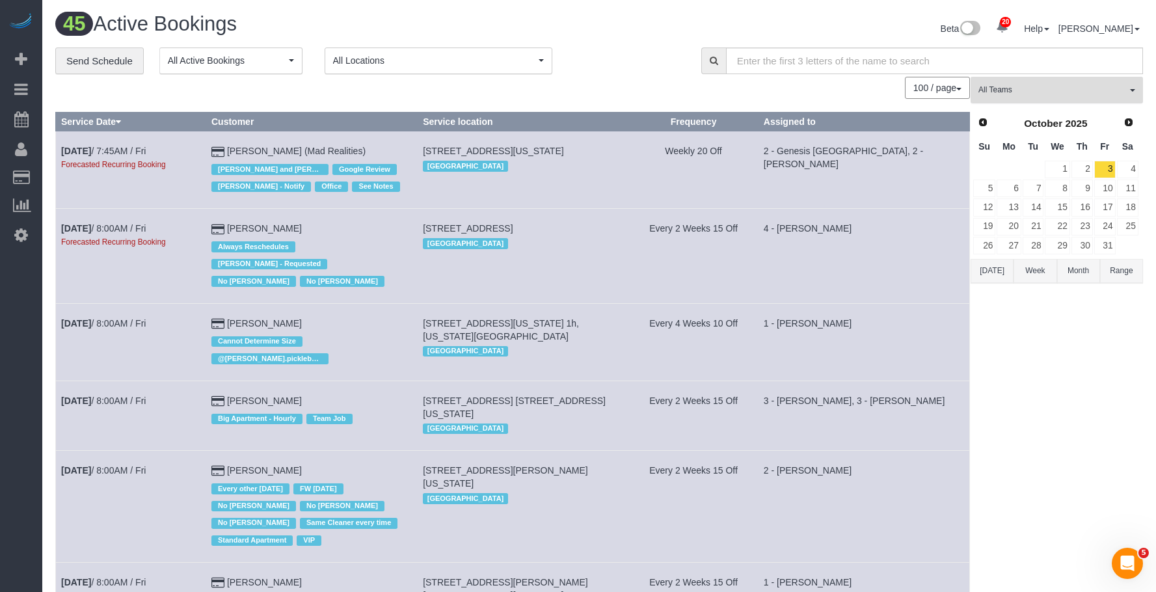
drag, startPoint x: 1044, startPoint y: 86, endPoint x: 1052, endPoint y: 197, distance: 110.9
click at [1044, 87] on span "All Teams" at bounding box center [1053, 90] width 148 height 11
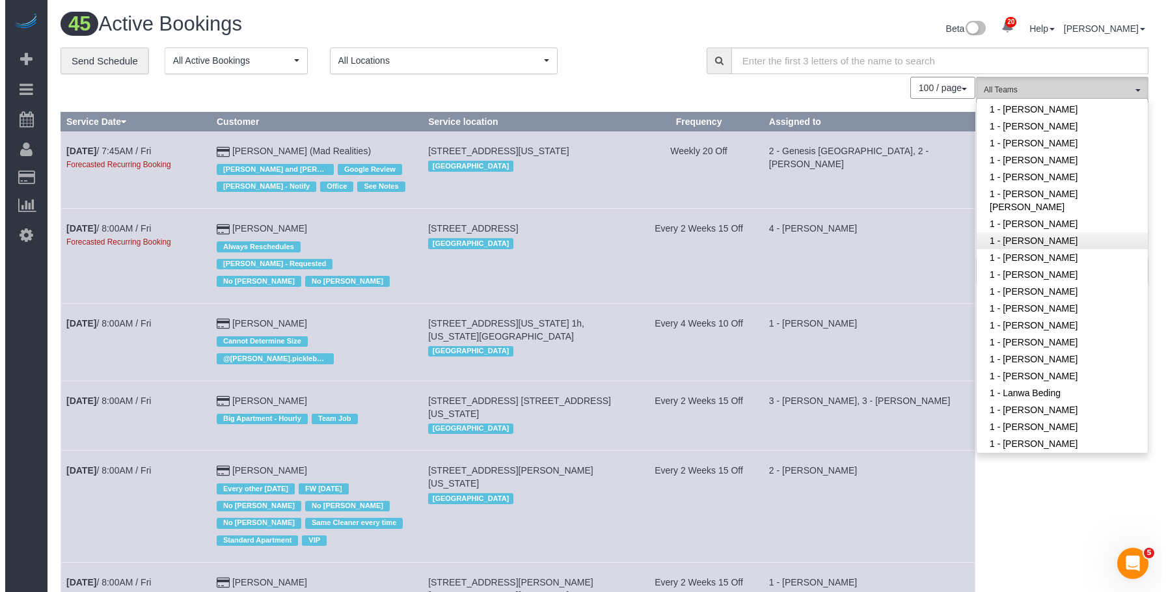
scroll to position [456, 0]
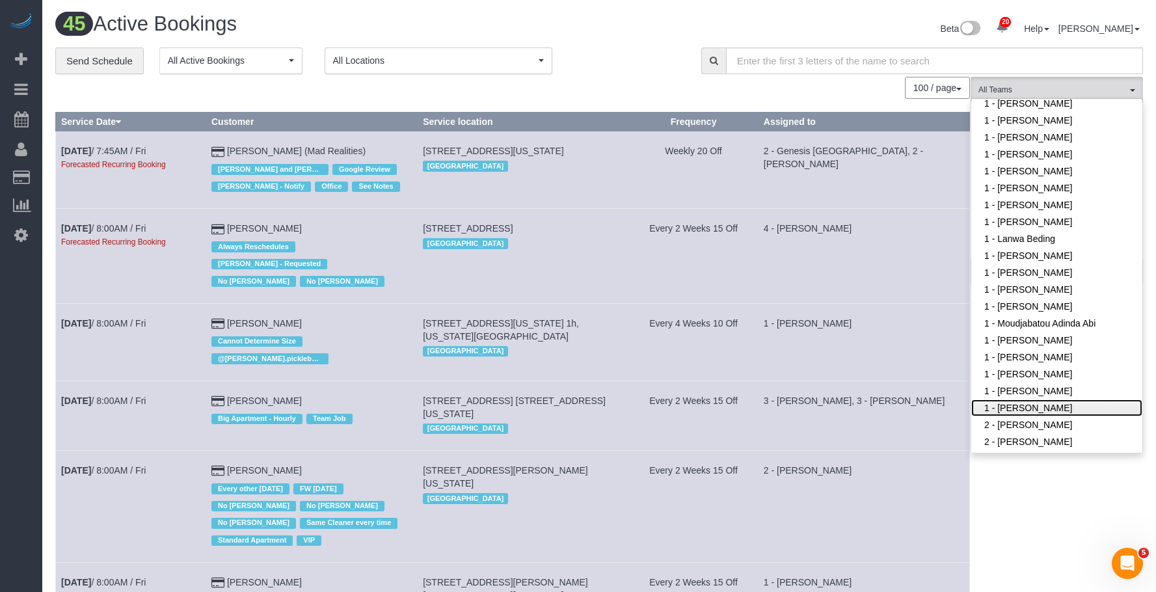
click at [1038, 409] on link "1 - [PERSON_NAME]" at bounding box center [1057, 408] width 171 height 17
click at [617, 37] on div "Beta 20 Your Notifications You have 0 alerts × You have 8 to charge for 09/16/2…" at bounding box center [876, 30] width 554 height 34
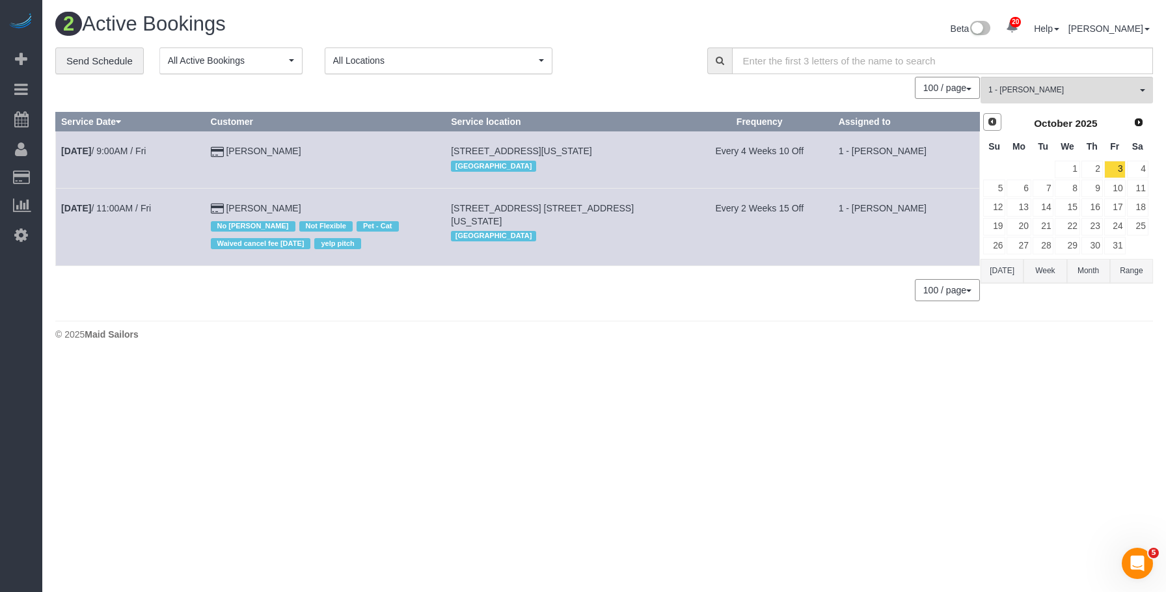
click at [994, 121] on span "Prev" at bounding box center [992, 121] width 10 height 10
click at [998, 224] on link "21" at bounding box center [994, 227] width 22 height 18
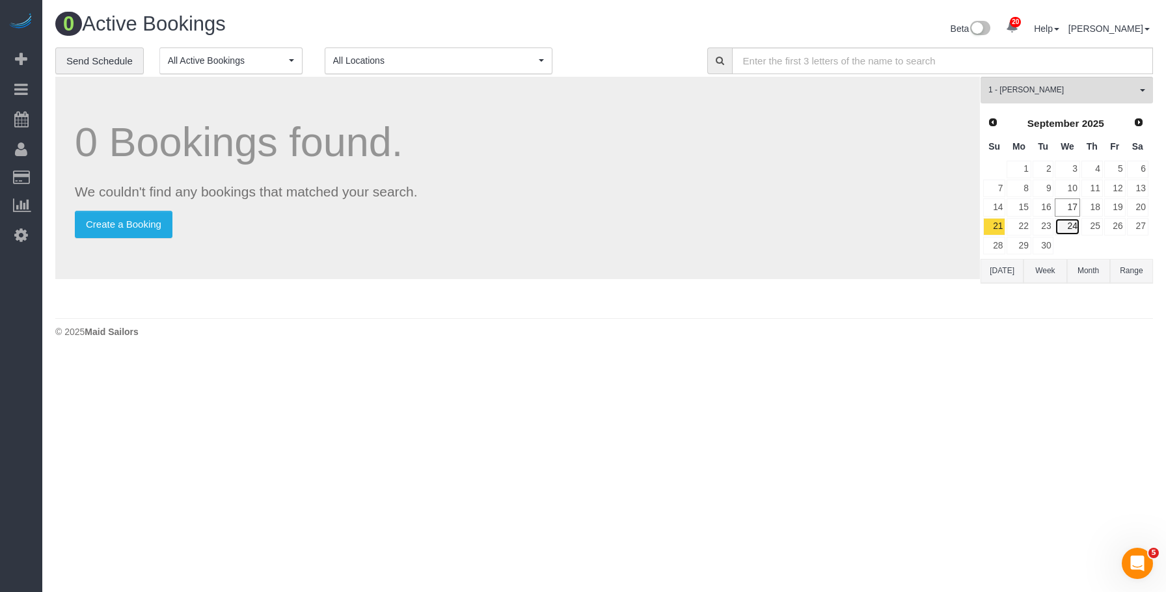
click at [1068, 227] on link "24" at bounding box center [1067, 227] width 25 height 18
drag, startPoint x: 659, startPoint y: 349, endPoint x: 698, endPoint y: 342, distance: 39.7
click at [659, 349] on div "0 Active Bookings Beta 20 Your Notifications You have 0 alerts × You have 8 to …" at bounding box center [604, 178] width 1124 height 357
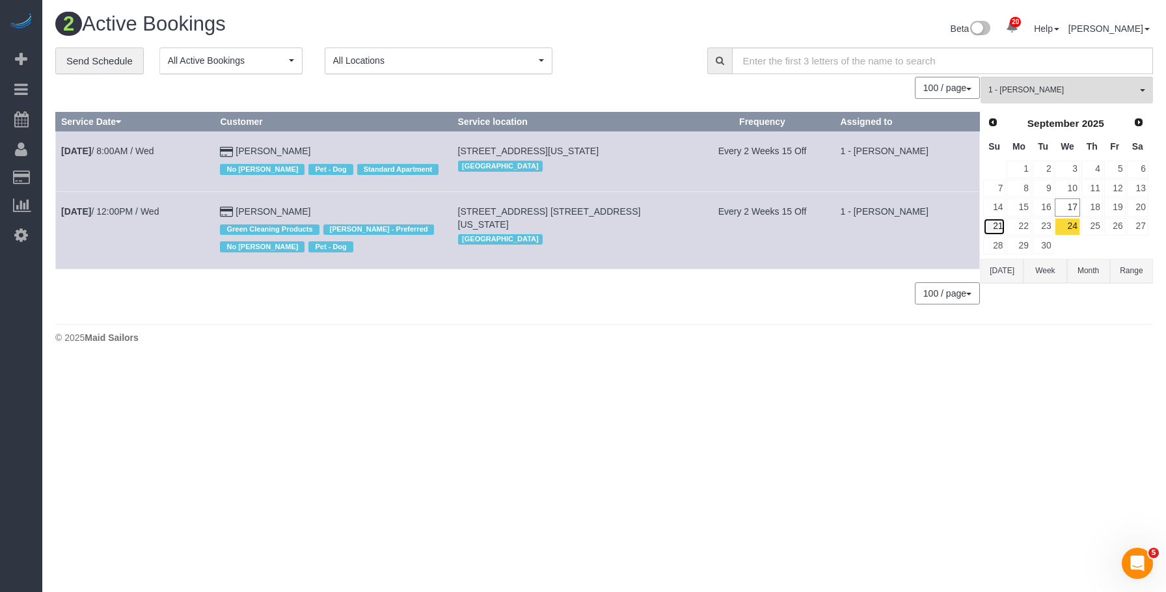
click at [999, 226] on link "21" at bounding box center [994, 227] width 22 height 18
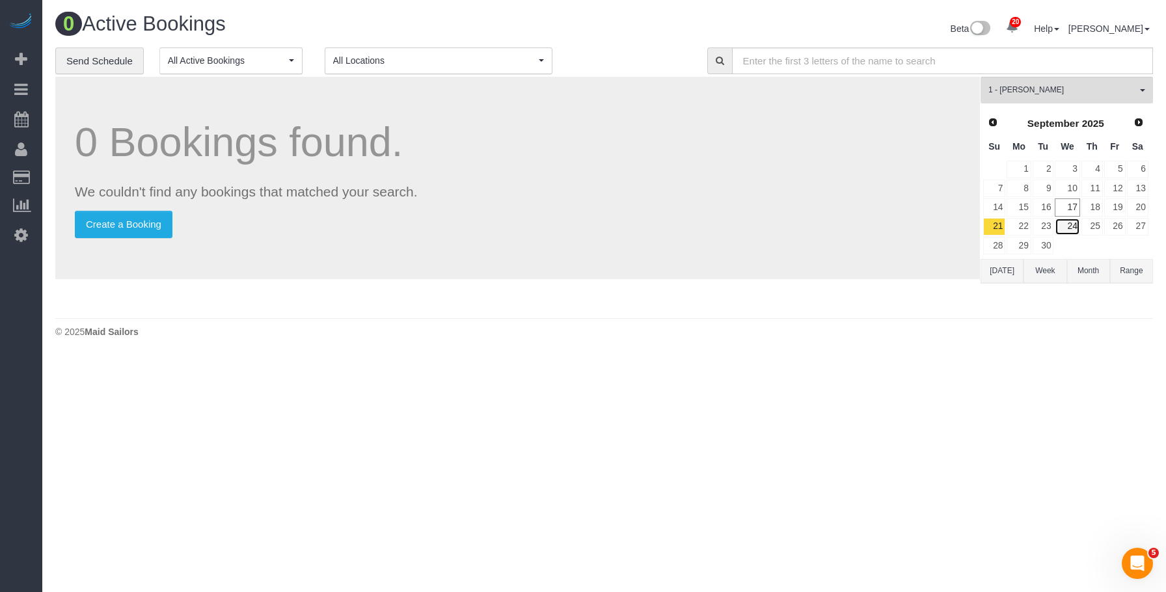
click at [1069, 223] on link "24" at bounding box center [1067, 227] width 25 height 18
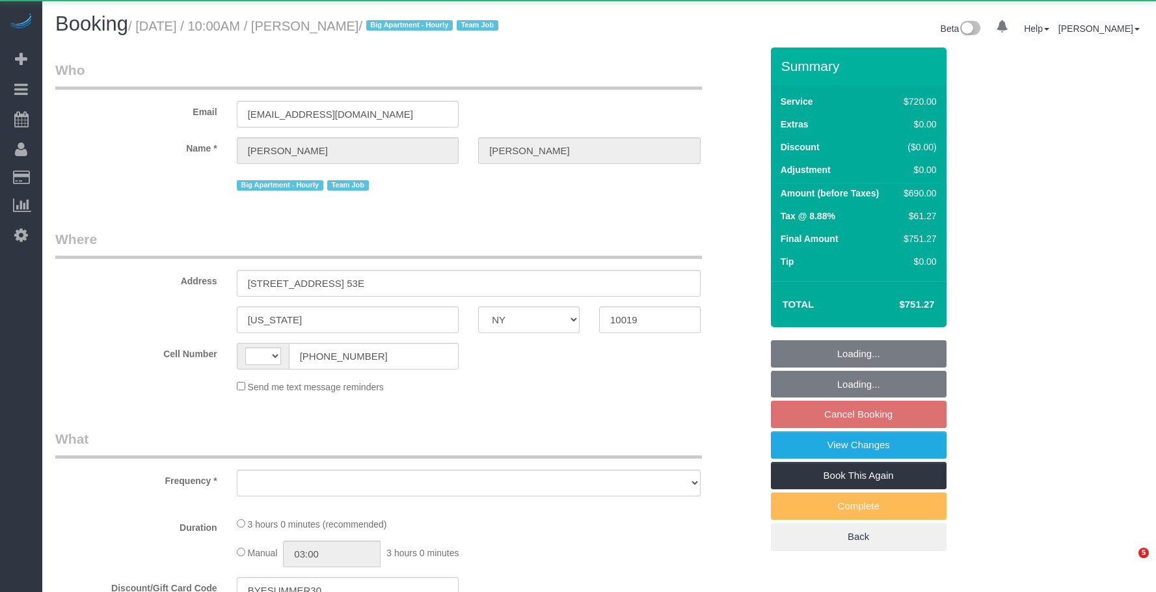
select select "NY"
select select "string:[GEOGRAPHIC_DATA]"
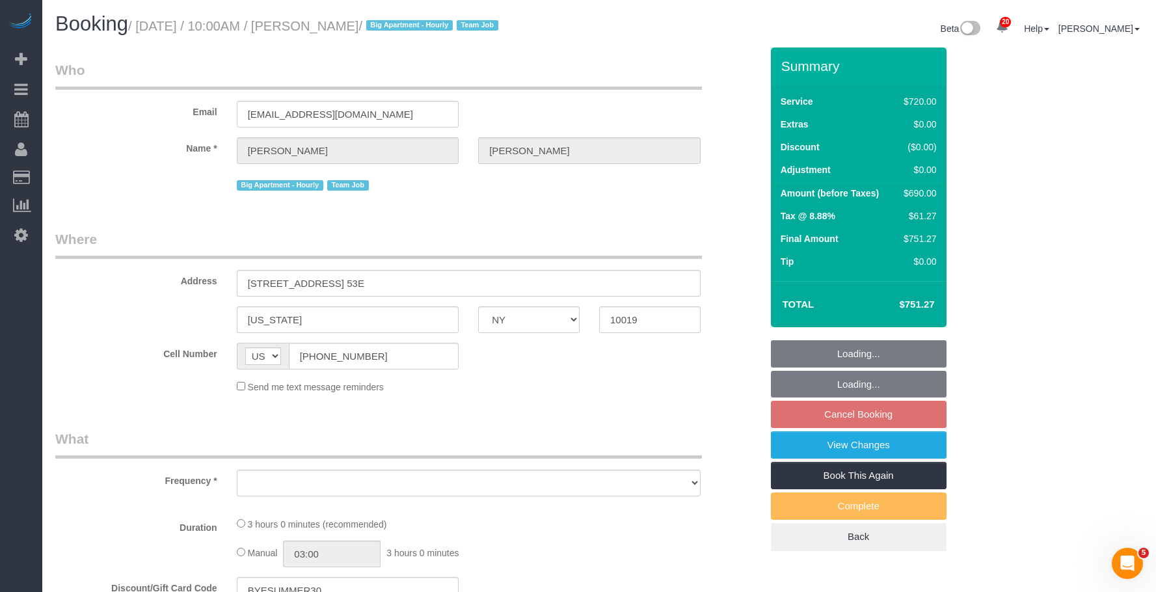
select select "object:804"
select select "3"
select select "180"
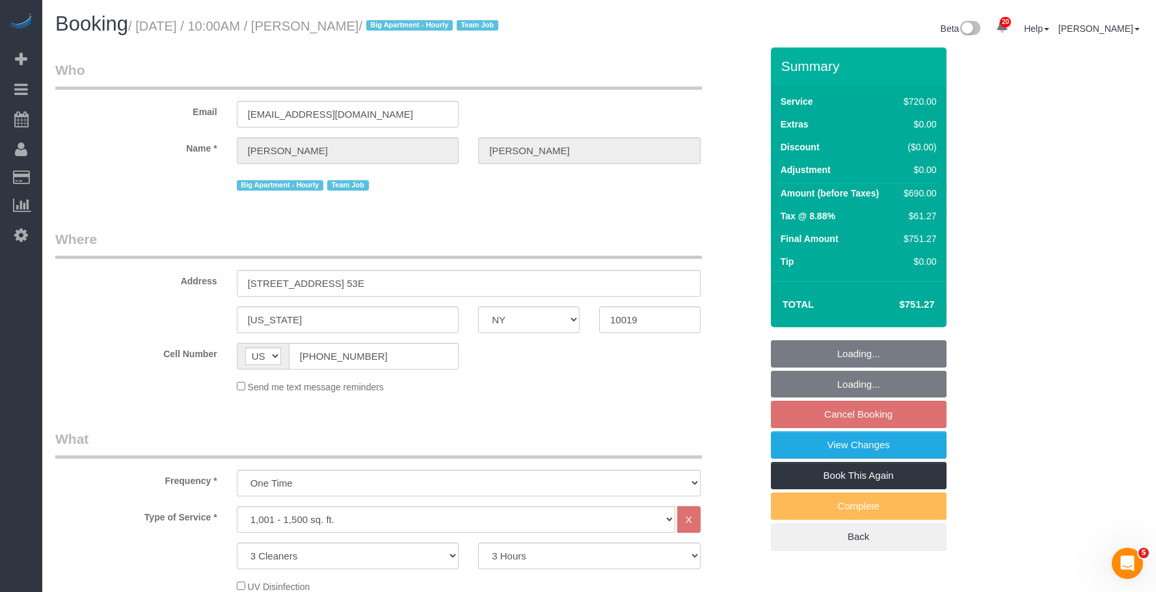
select select "string:stripe-pm_1S8OUi4VGloSiKo7wKKA7vq8"
select select "number:58"
select select "number:90"
select select "number:15"
select select "number:5"
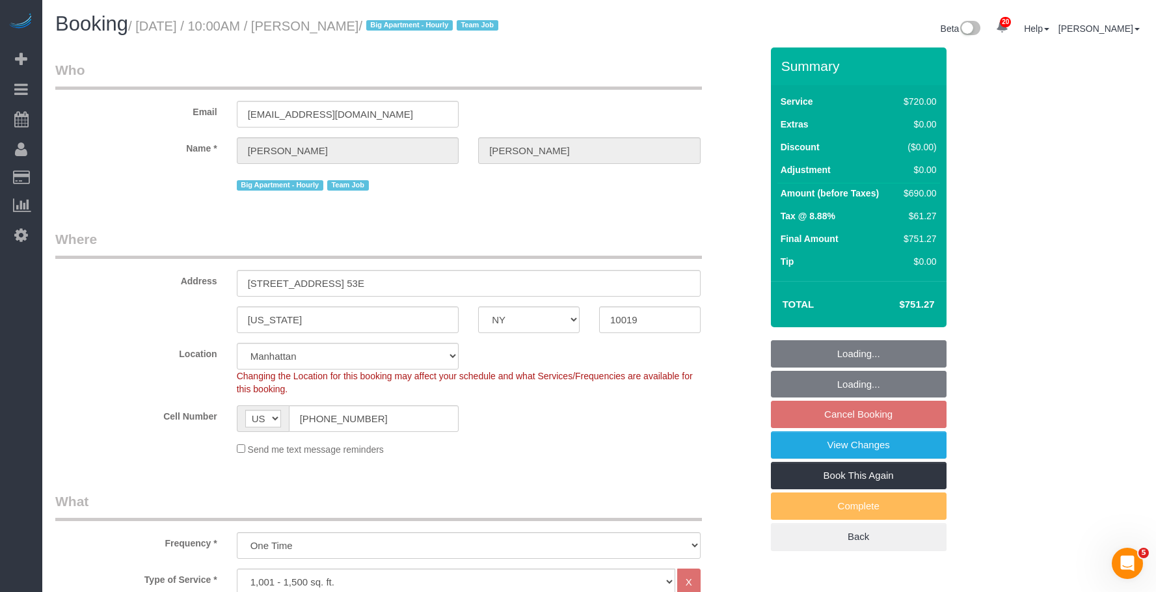
select select "spot3"
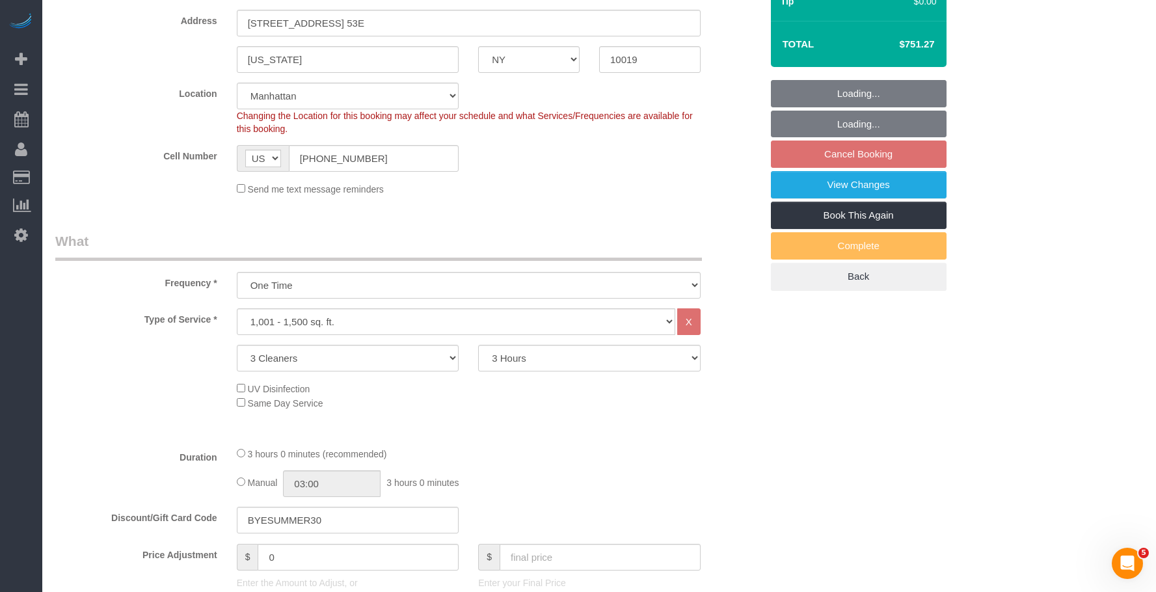
select select "object:1469"
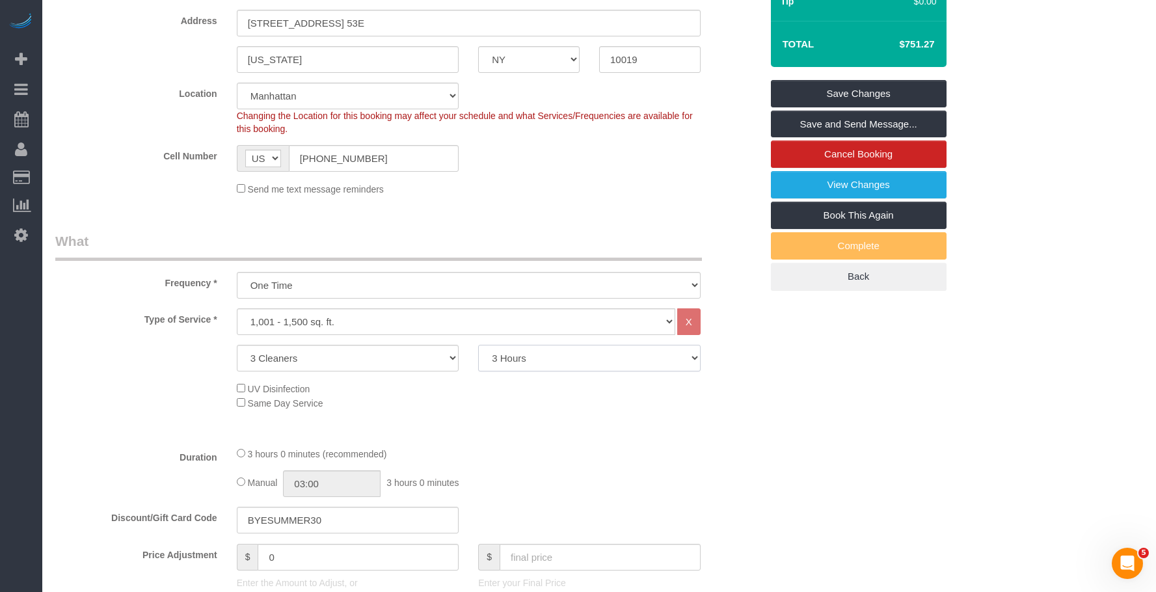
click at [559, 354] on select "2 Hours 2.5 Hours 3 Hours 3.5 Hours 4 Hours 4.5 Hours 5 Hours 5.5 Hours 6 Hours…" at bounding box center [589, 358] width 223 height 27
select select "240"
click at [478, 345] on select "2 Hours 2.5 Hours 3 Hours 3.5 Hours 4 Hours 4.5 Hours 5 Hours 5.5 Hours 6 Hours…" at bounding box center [589, 358] width 223 height 27
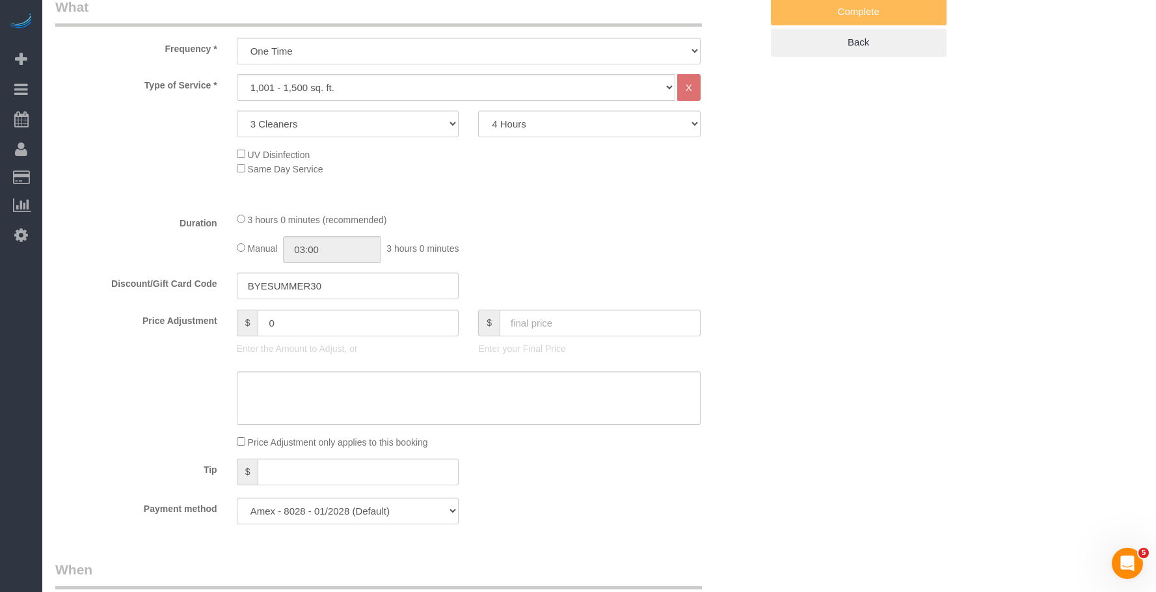
scroll to position [521, 0]
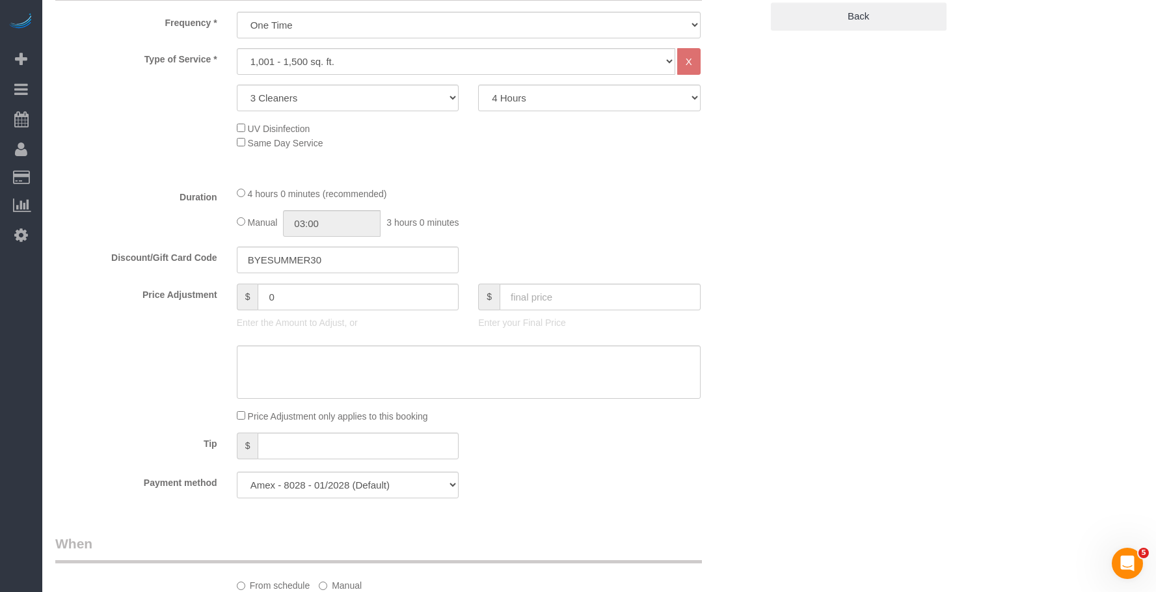
select select "spot62"
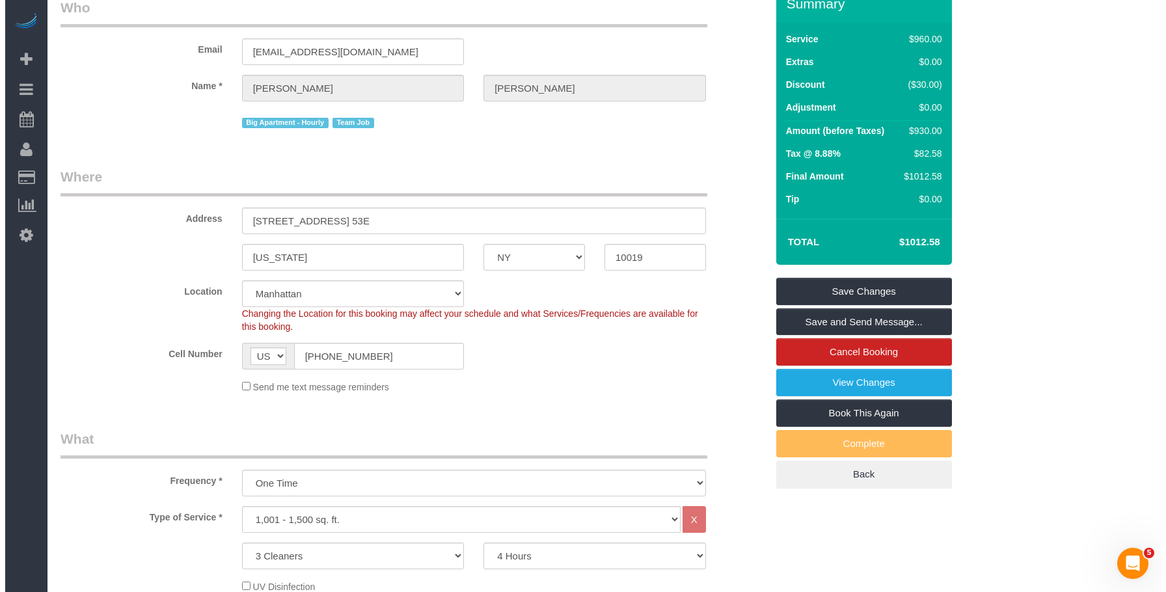
scroll to position [0, 0]
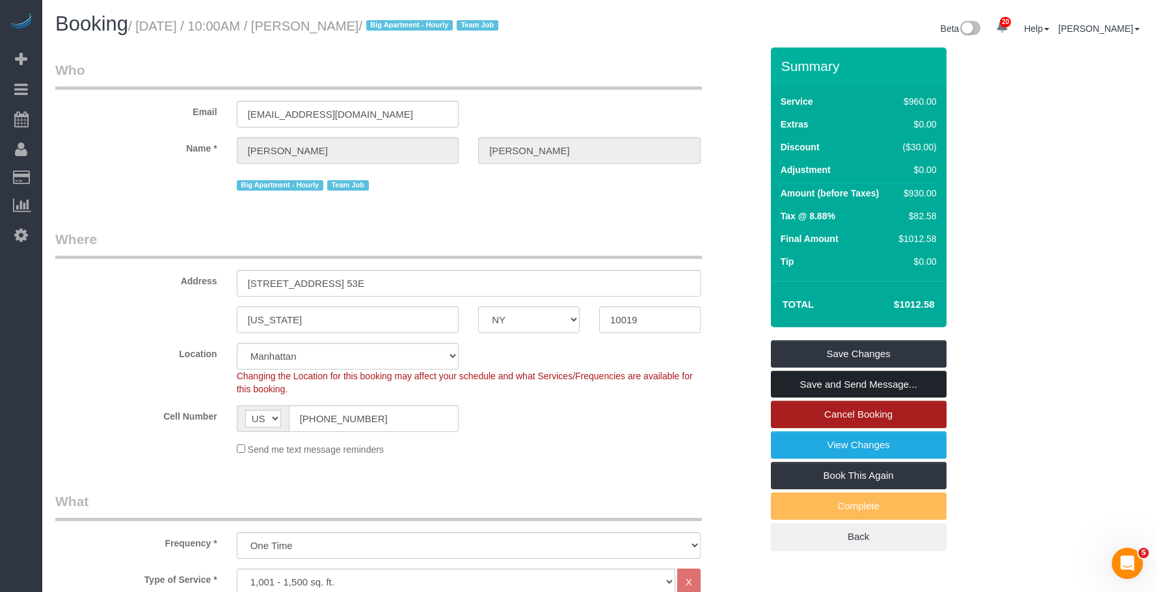
drag, startPoint x: 931, startPoint y: 381, endPoint x: 940, endPoint y: 410, distance: 30.0
click at [931, 381] on link "Save and Send Message..." at bounding box center [859, 384] width 176 height 27
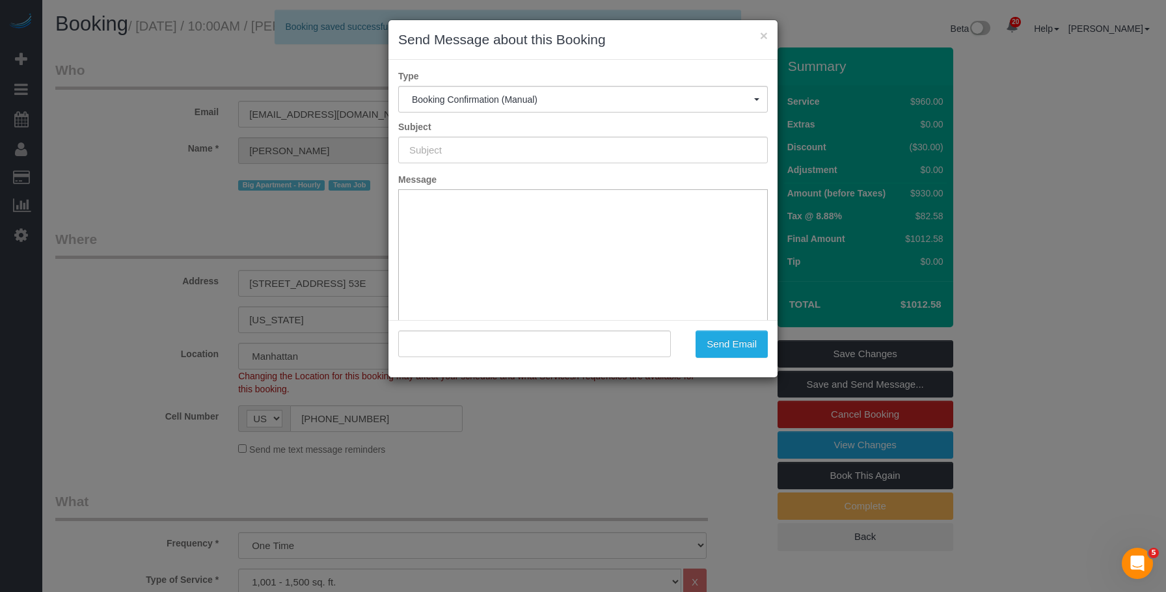
type input "Cleaning Confirmed for 10/11/2025 at 10:00am"
type input ""Nina Quaranta" <nkq1020@gmail.com>"
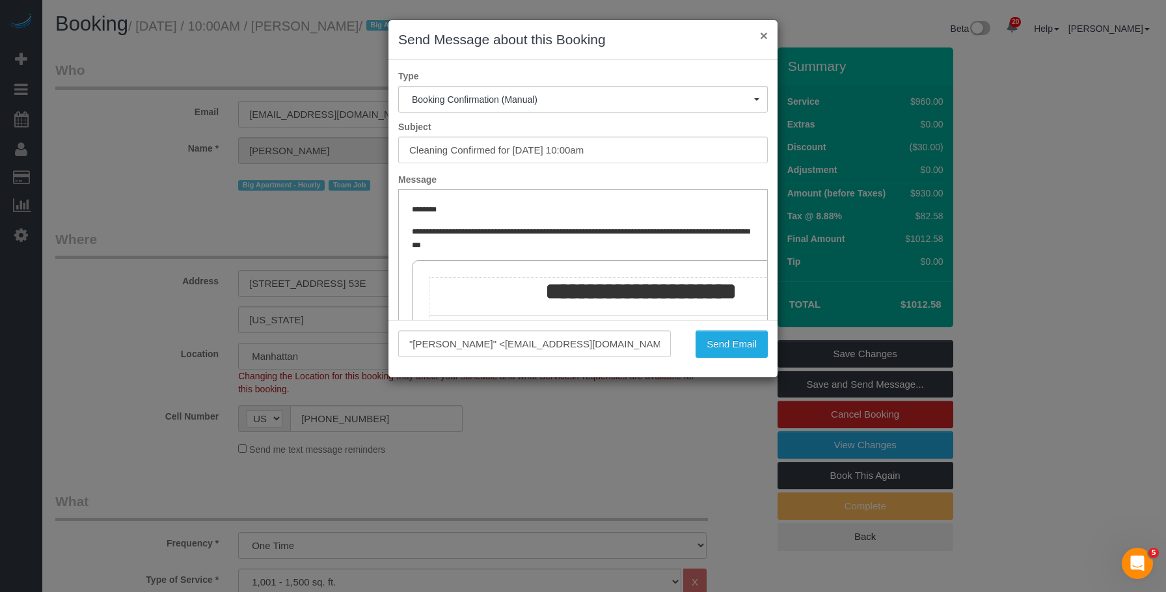
click at [762, 35] on button "×" at bounding box center [764, 36] width 8 height 14
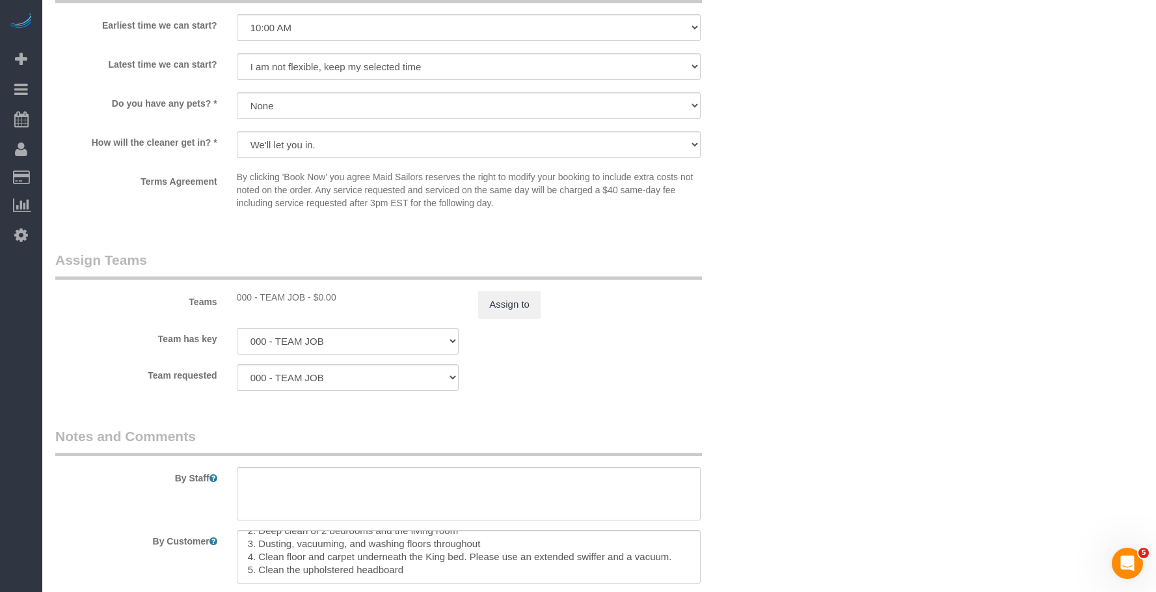
scroll to position [1432, 0]
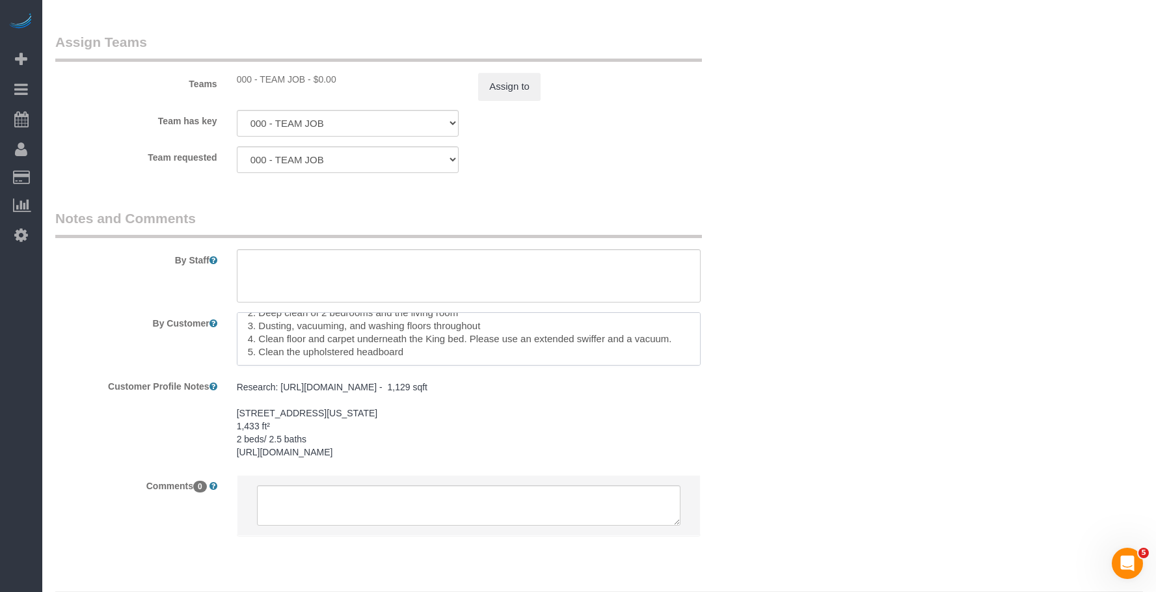
click at [549, 342] on textarea at bounding box center [469, 338] width 464 height 53
click at [525, 344] on textarea "To enrich screen reader interactions, please activate Accessibility in Grammarl…" at bounding box center [469, 338] width 464 height 53
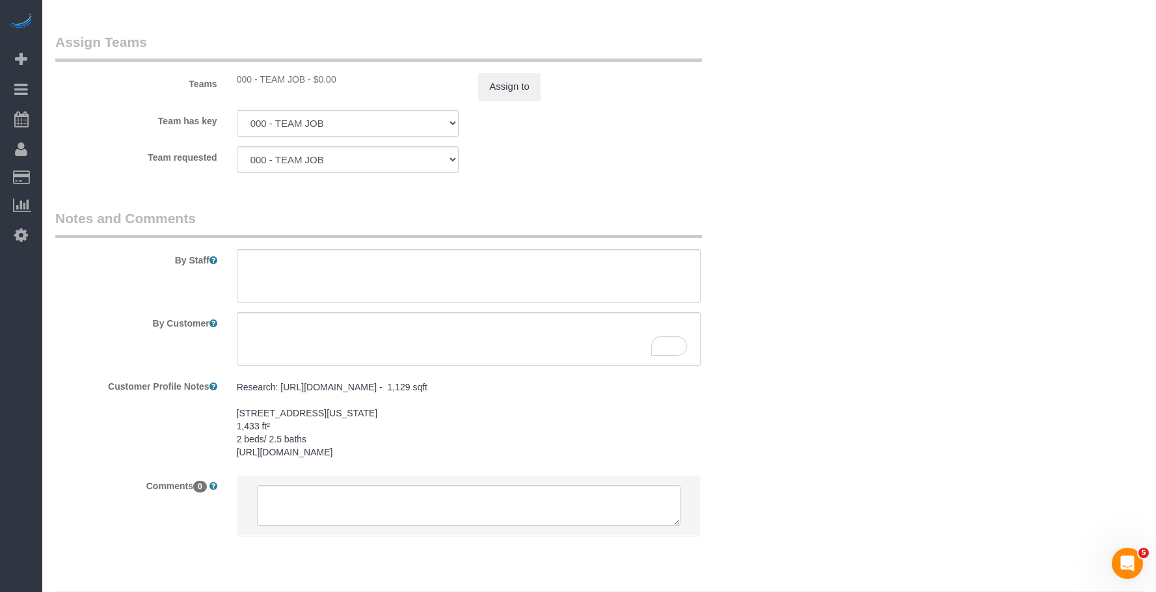
click at [635, 173] on div "Team requested 000 - TEAM JOB 000- Donna Mercado 000 - Partnerships 0 - Delilah…" at bounding box center [409, 159] width 726 height 27
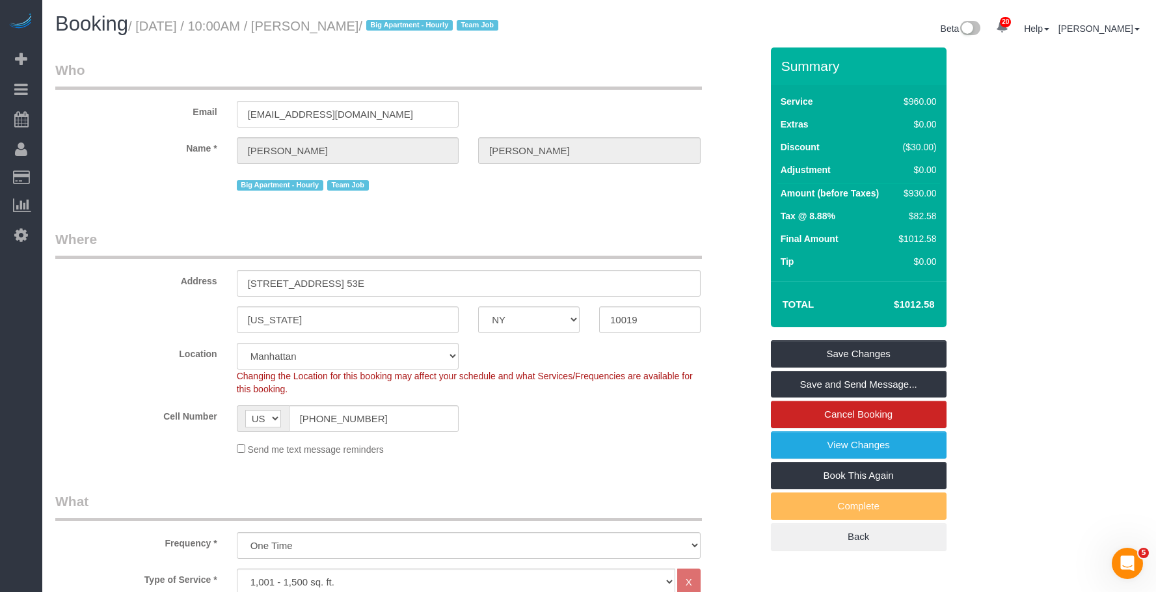
drag, startPoint x: 889, startPoint y: 386, endPoint x: 804, endPoint y: 363, distance: 88.2
click at [889, 386] on link "Save and Send Message..." at bounding box center [859, 384] width 176 height 27
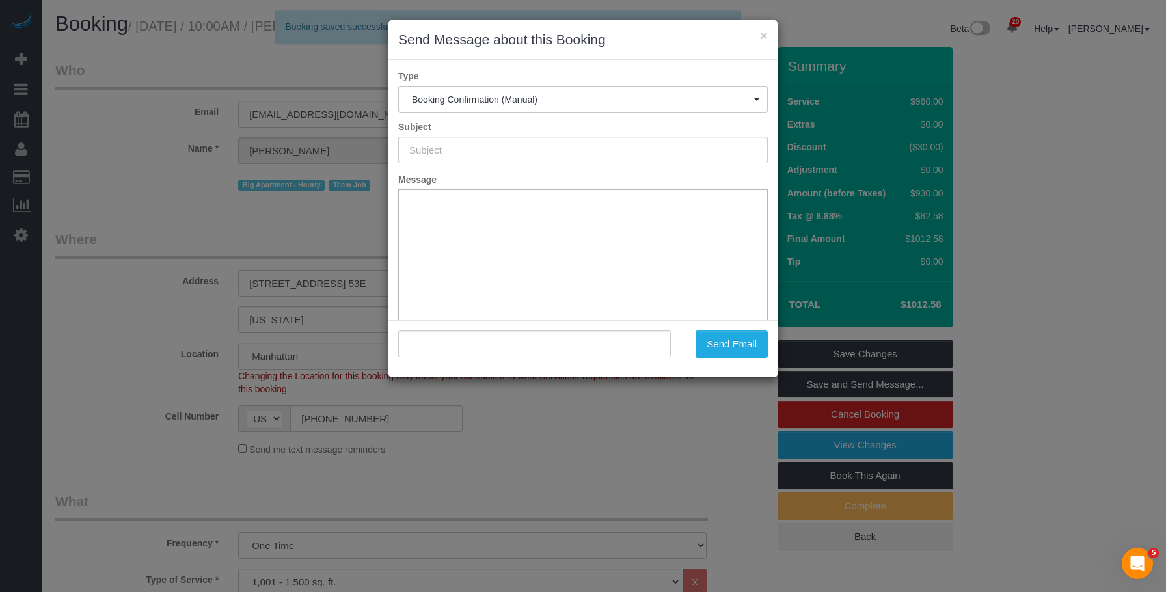
type input "Cleaning Confirmed for 10/11/2025 at 10:00am"
type input ""Nina Quaranta" <nkq1020@gmail.com>"
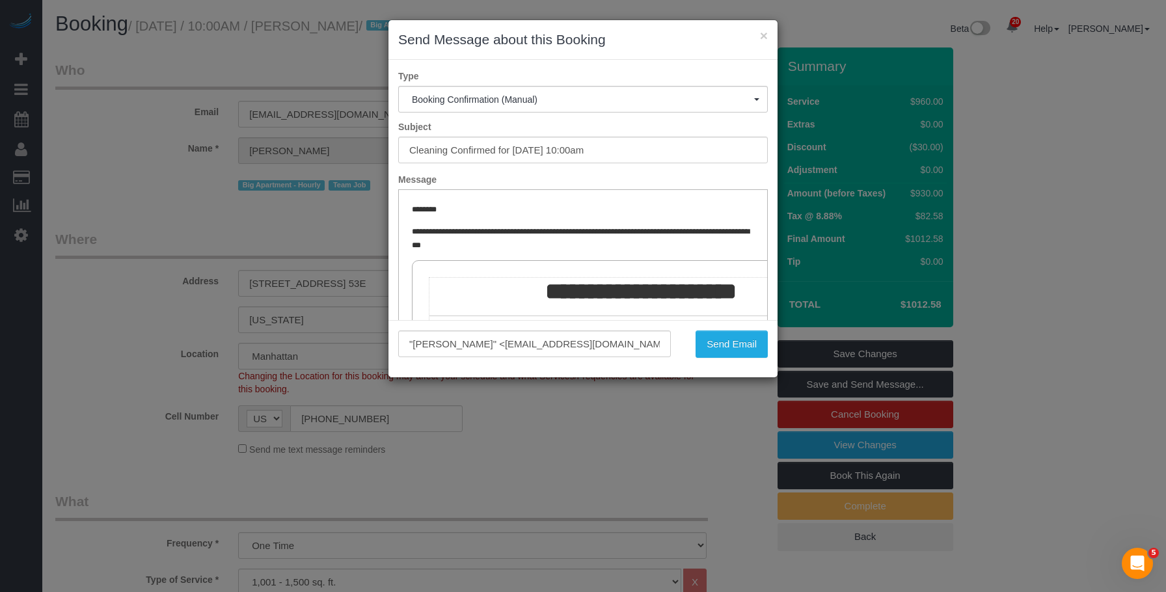
click at [737, 373] on div ""Nina Quaranta" <nkq1020@gmail.com> Send Email" at bounding box center [583, 348] width 389 height 57
click at [745, 349] on button "Send Email" at bounding box center [732, 344] width 72 height 27
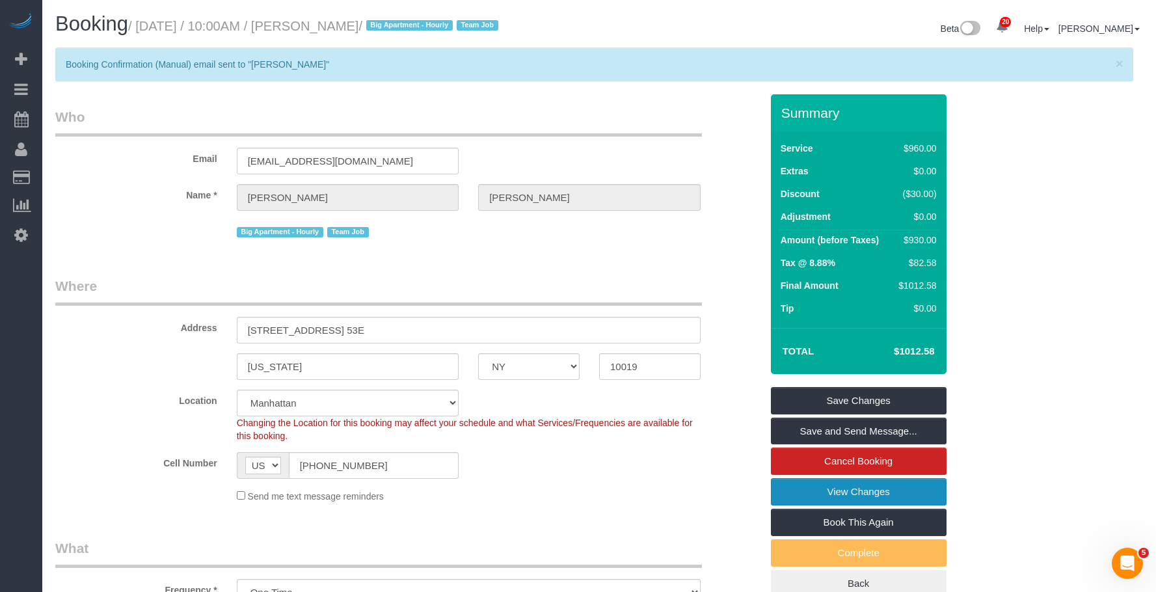
click at [786, 501] on link "View Changes" at bounding box center [859, 491] width 176 height 27
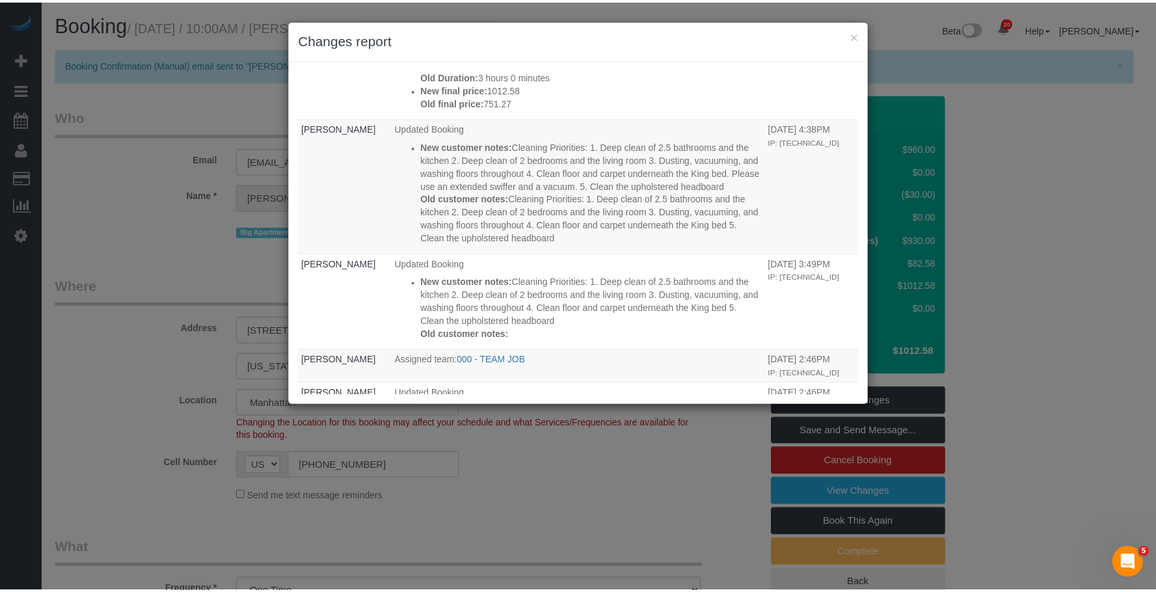
scroll to position [521, 0]
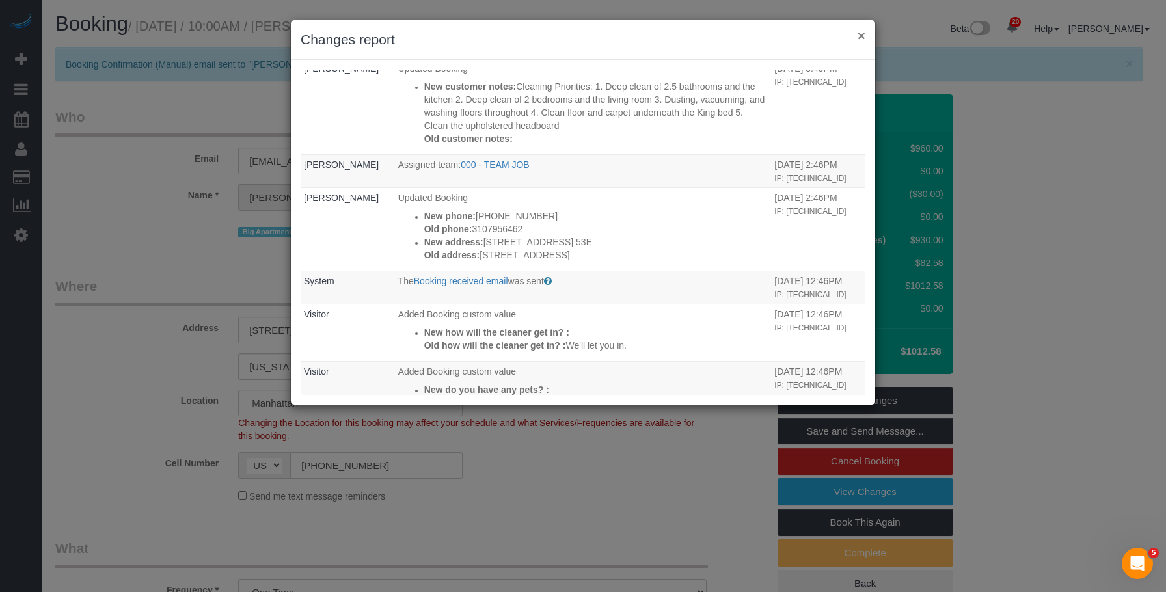
click at [864, 38] on button "×" at bounding box center [862, 36] width 8 height 14
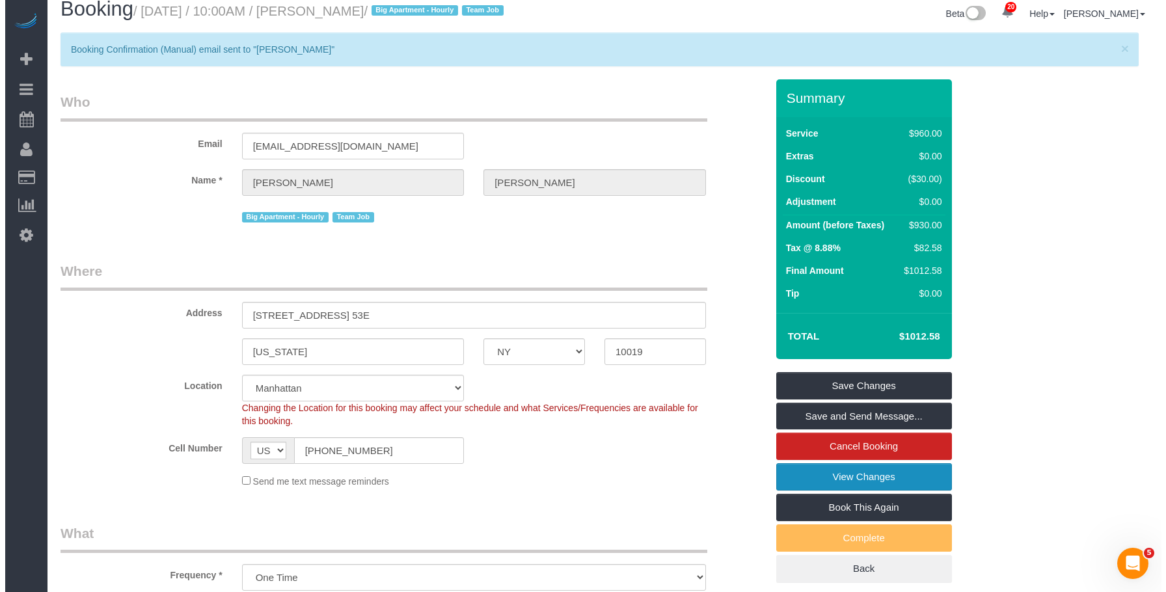
scroll to position [0, 0]
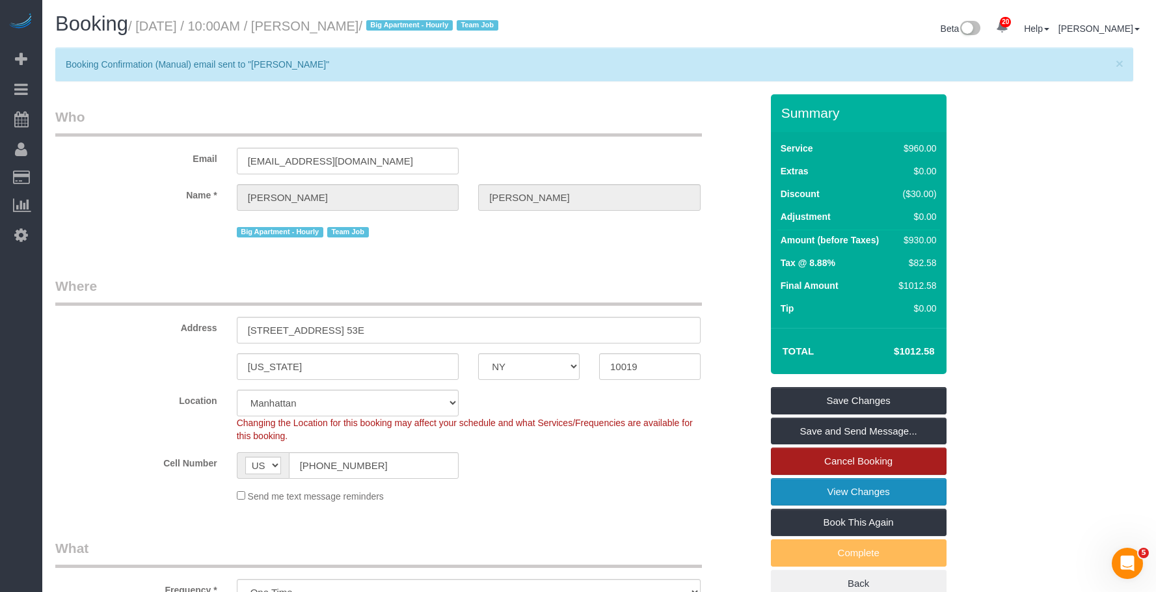
click at [875, 493] on link "View Changes" at bounding box center [859, 491] width 176 height 27
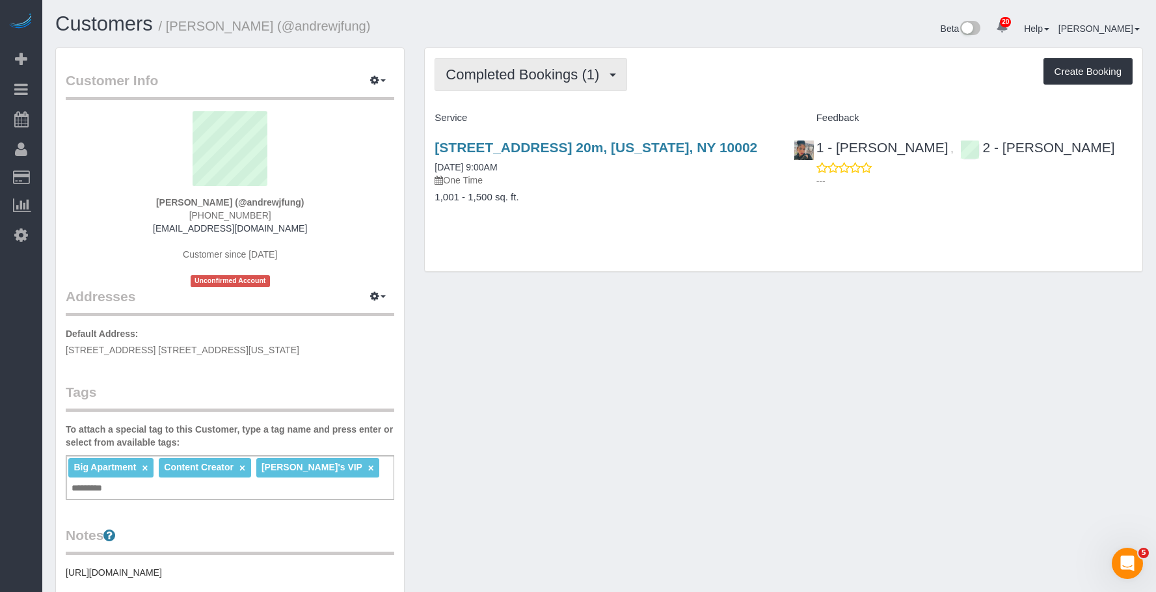
click at [529, 83] on button "Completed Bookings (1)" at bounding box center [531, 74] width 193 height 33
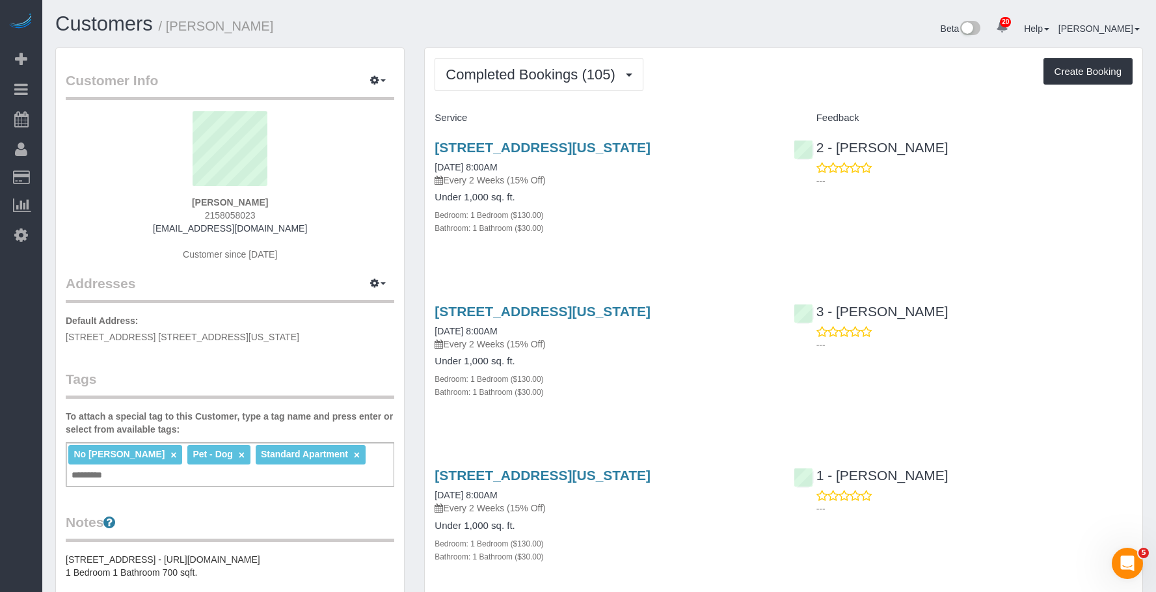
drag, startPoint x: 506, startPoint y: 57, endPoint x: 508, endPoint y: 121, distance: 64.5
click at [536, 70] on span "Completed Bookings (105)" at bounding box center [534, 74] width 176 height 16
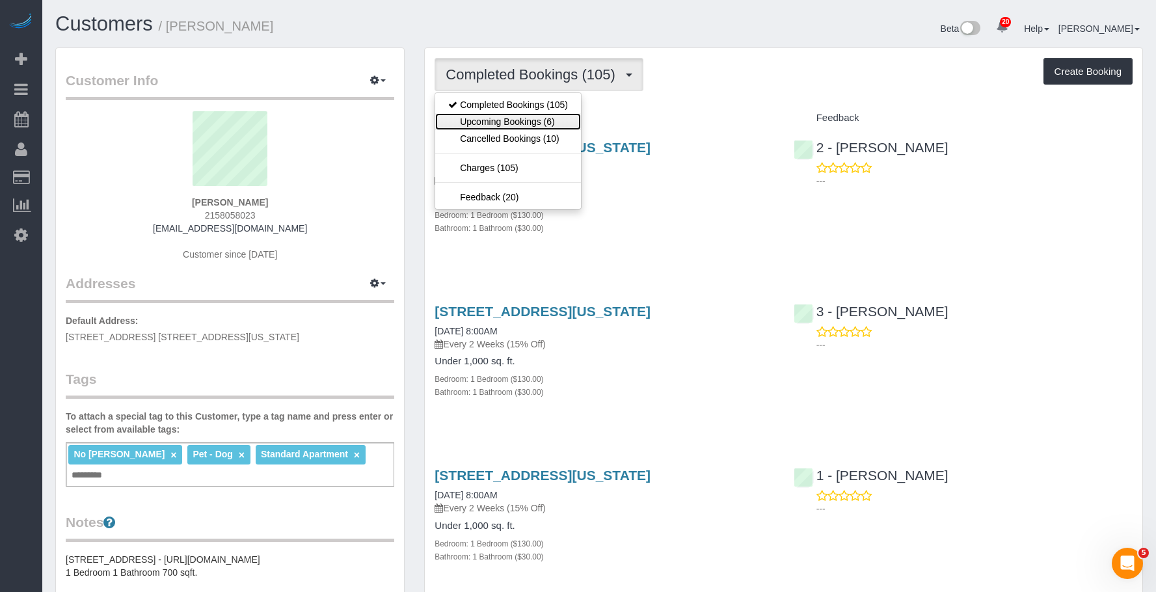
click at [523, 122] on link "Upcoming Bookings (6)" at bounding box center [508, 121] width 146 height 17
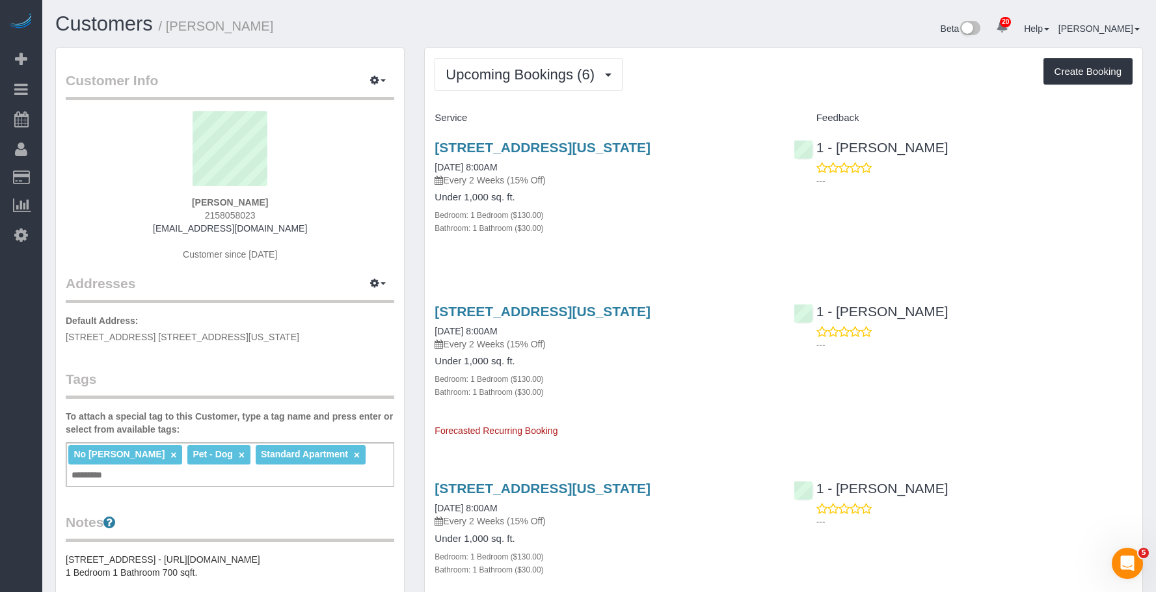
click at [682, 205] on div "Under 1,000 sq. ft. Bedroom: 1 Bedroom ($130.00) Bathroom: 1 Bathroom ($30.00)" at bounding box center [604, 213] width 339 height 42
click at [685, 203] on div "Under 1,000 sq. ft. Bedroom: 1 Bedroom ($130.00) Bathroom: 1 Bathroom ($30.00)" at bounding box center [604, 213] width 339 height 42
click at [651, 147] on link "[STREET_ADDRESS][US_STATE]" at bounding box center [543, 147] width 216 height 15
click at [764, 90] on div "Upcoming Bookings (6) Completed Bookings (105) Upcoming Bookings (6) Cancelled …" at bounding box center [784, 74] width 698 height 33
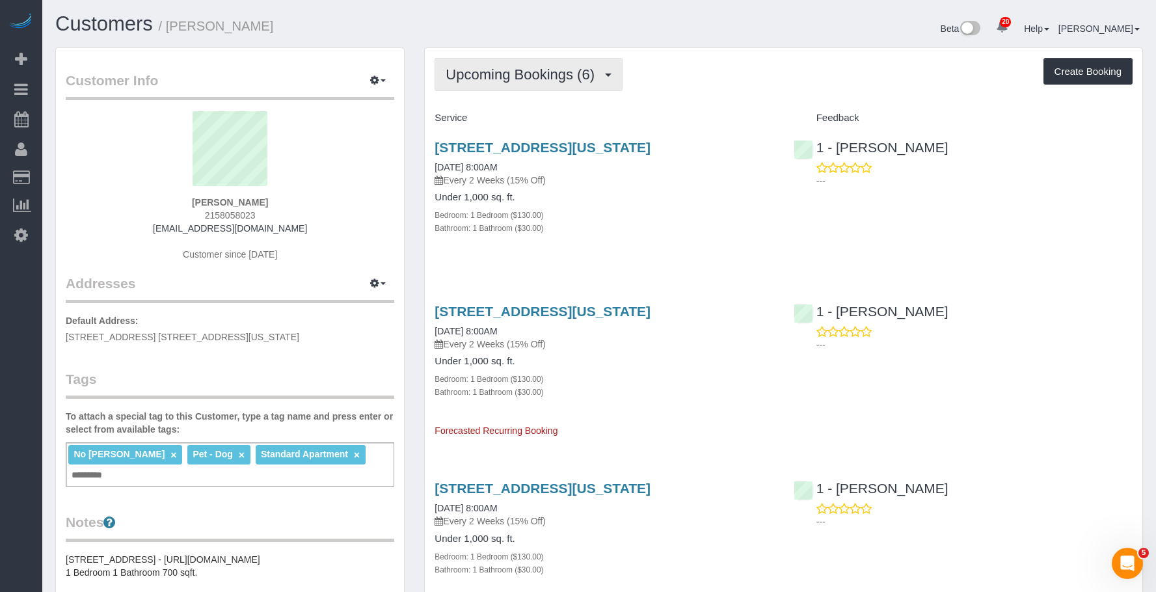
click at [486, 77] on span "Upcoming Bookings (6)" at bounding box center [524, 74] width 156 height 16
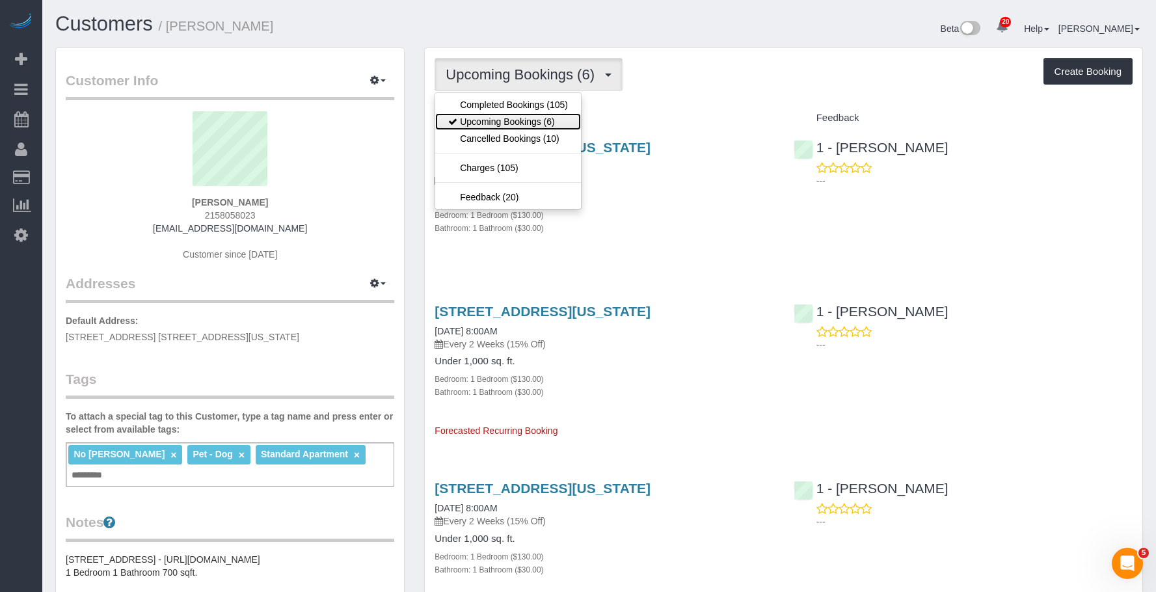
click at [497, 121] on link "Upcoming Bookings (6)" at bounding box center [508, 121] width 146 height 17
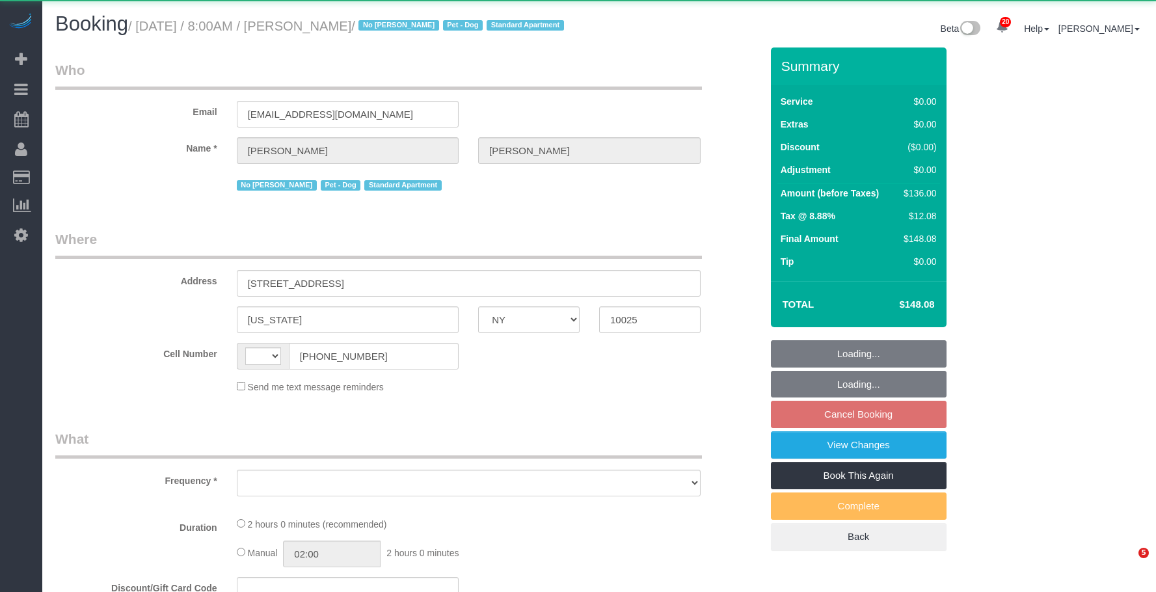
select select "NY"
select select "string:US"
select select "object:808"
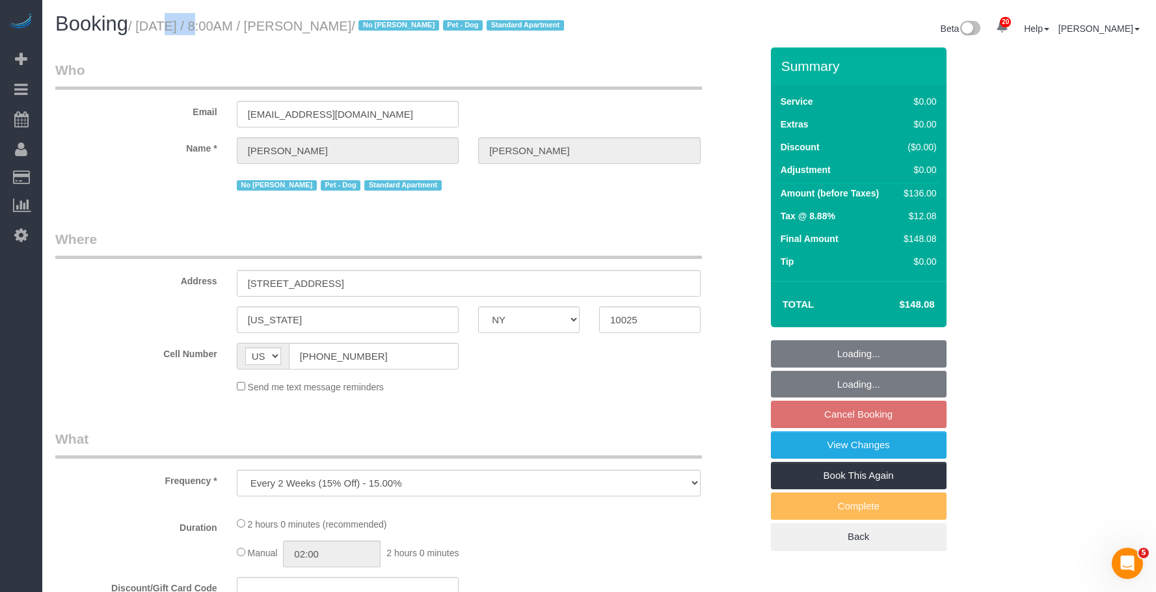
select select "string:stripe-pm_1NBGal4VGloSiKo7wCqPRood"
select select "1"
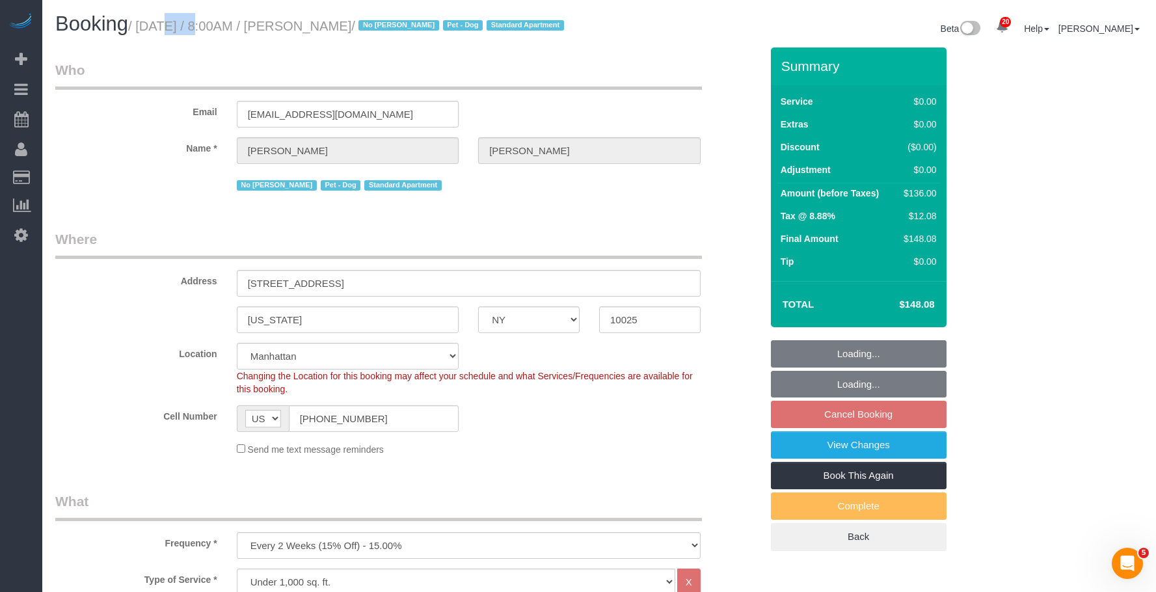
drag, startPoint x: 144, startPoint y: 26, endPoint x: 431, endPoint y: 30, distance: 286.4
click at [431, 30] on small "/ September 24, 2025 / 8:00AM / Andrew Goodman / No John Harris Pet - Dog Stand…" at bounding box center [348, 26] width 440 height 14
copy small "September 24, 2025 / 8:00AM / Andrew Goodman"
select select "number:89"
select select "number:90"
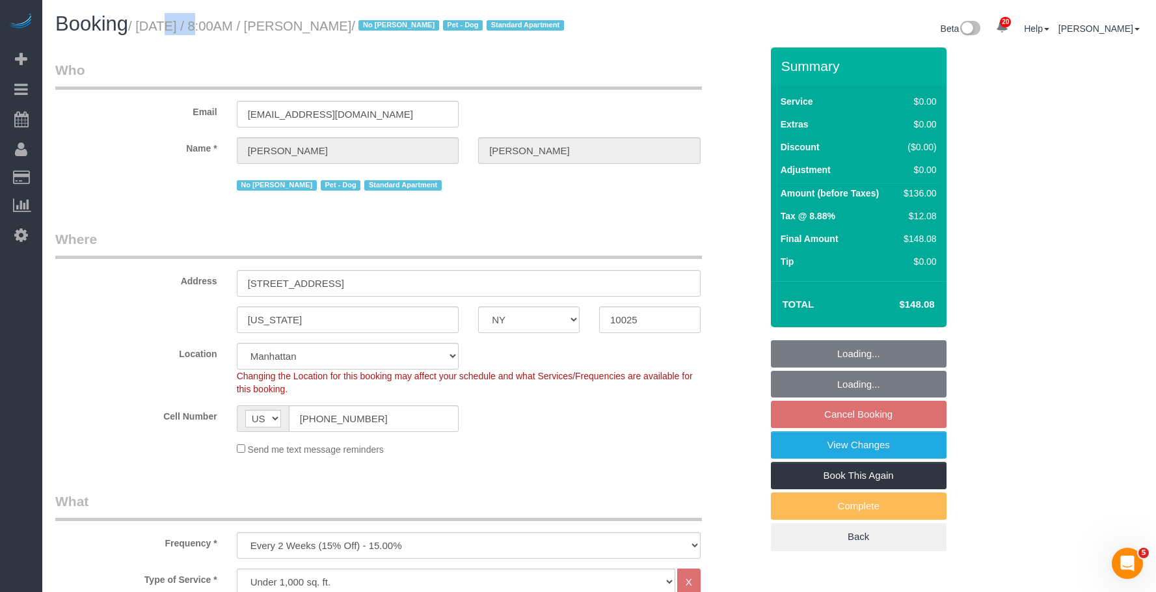
select select "number:13"
select select "number:5"
select select "object:1067"
select select "spot1"
select select "1"
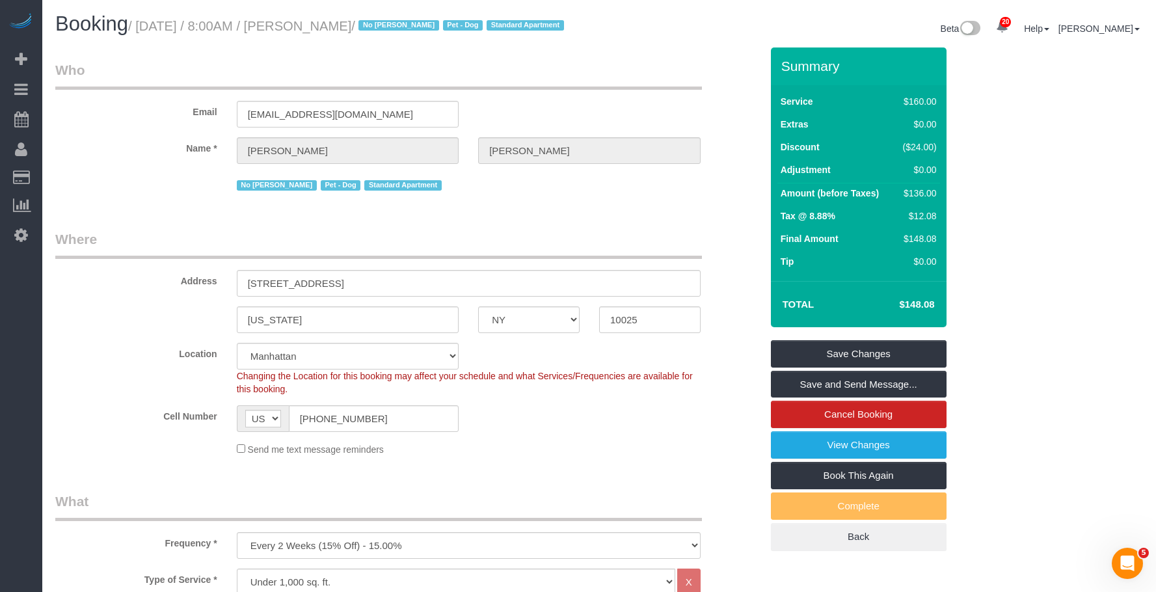
click at [599, 204] on fieldset "Who Email a9goodman@gmail.com Name * Andrew Goodman No John Harris Pet - Dog St…" at bounding box center [408, 132] width 706 height 143
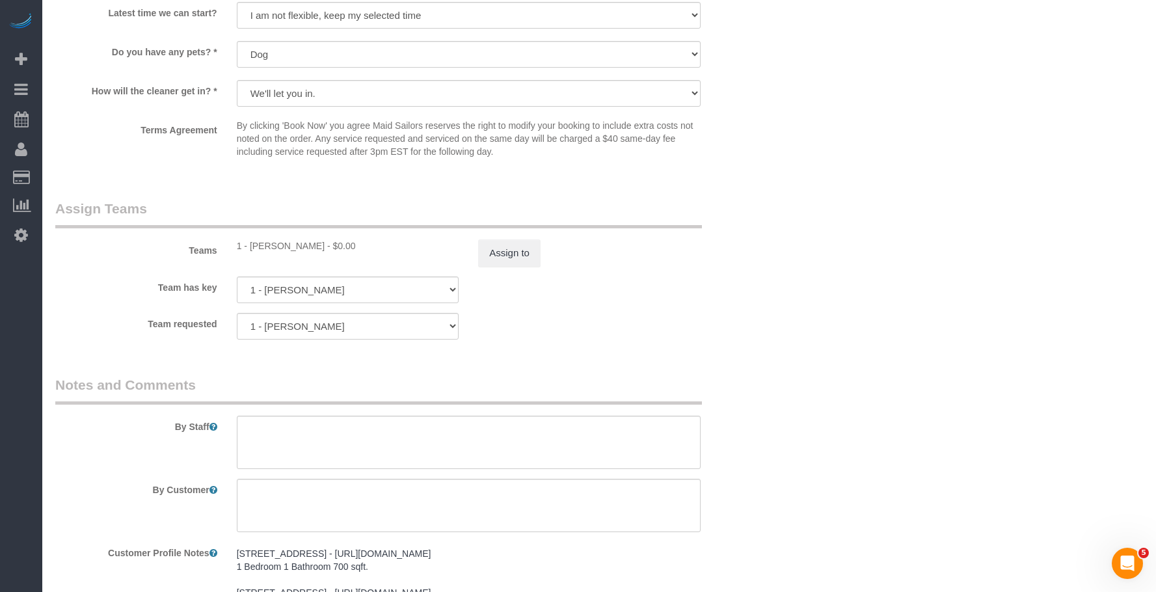
scroll to position [1627, 0]
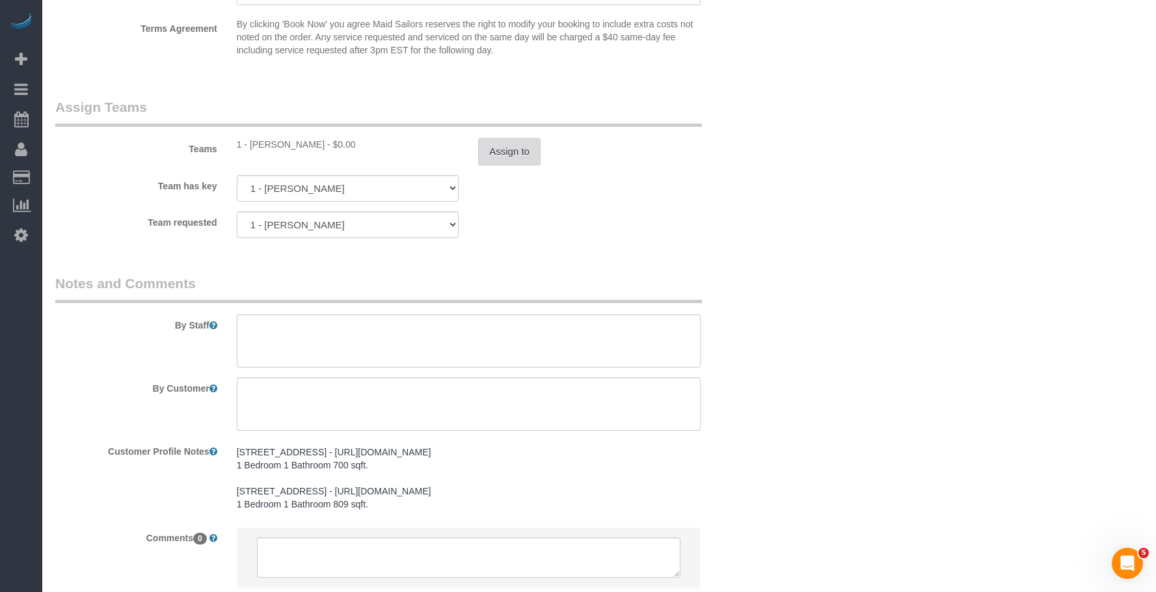
click at [508, 165] on button "Assign to" at bounding box center [509, 151] width 62 height 27
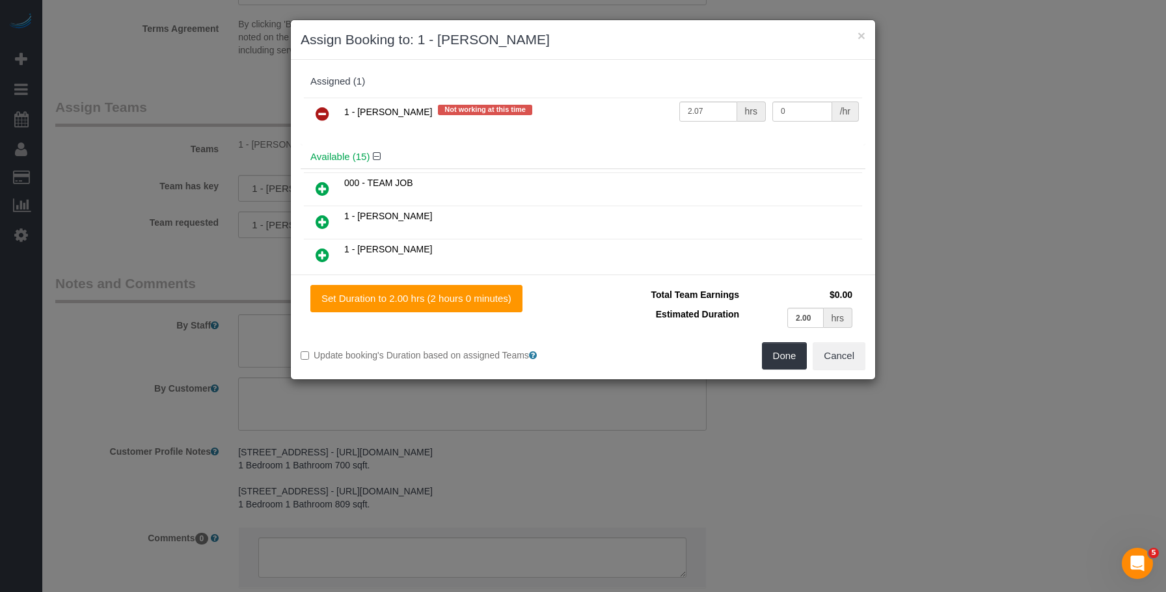
click at [320, 112] on icon at bounding box center [323, 114] width 14 height 16
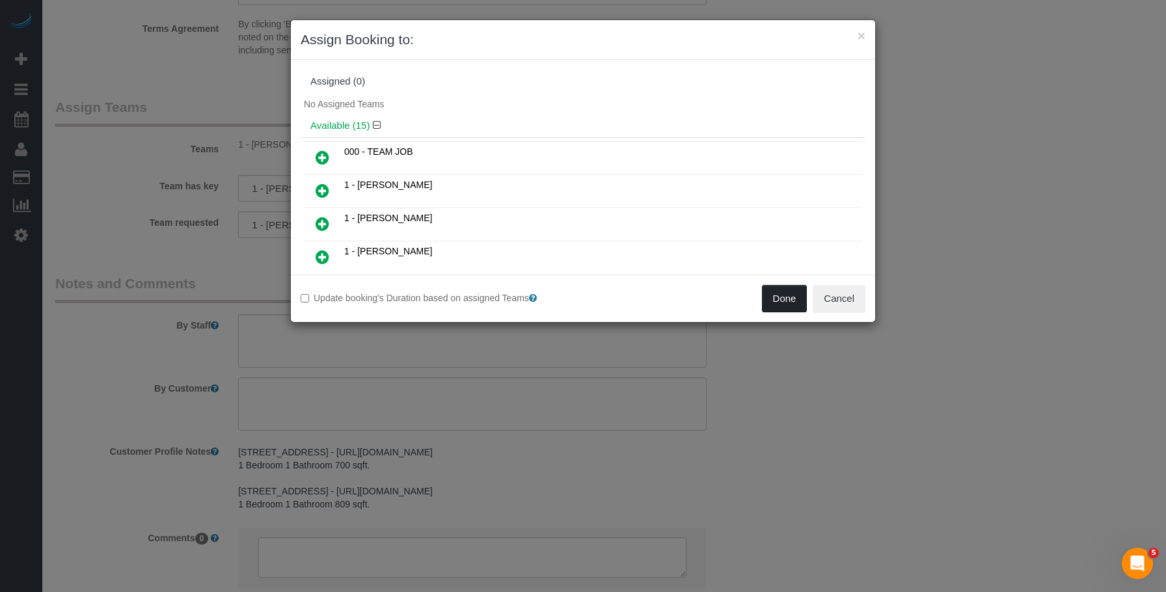
click at [784, 303] on button "Done" at bounding box center [785, 298] width 46 height 27
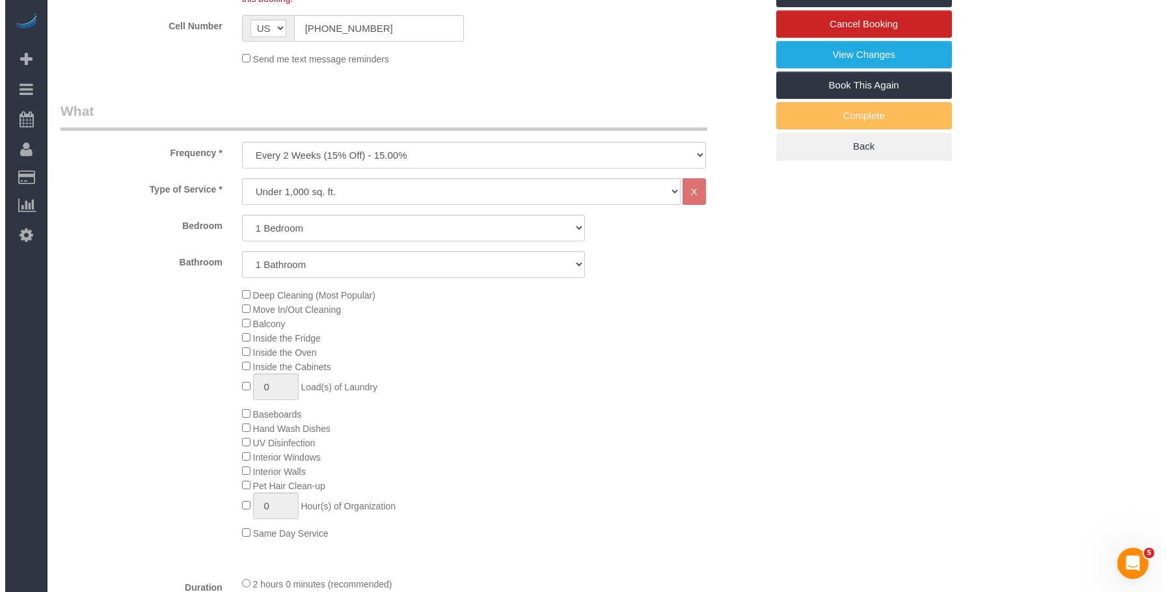
scroll to position [0, 0]
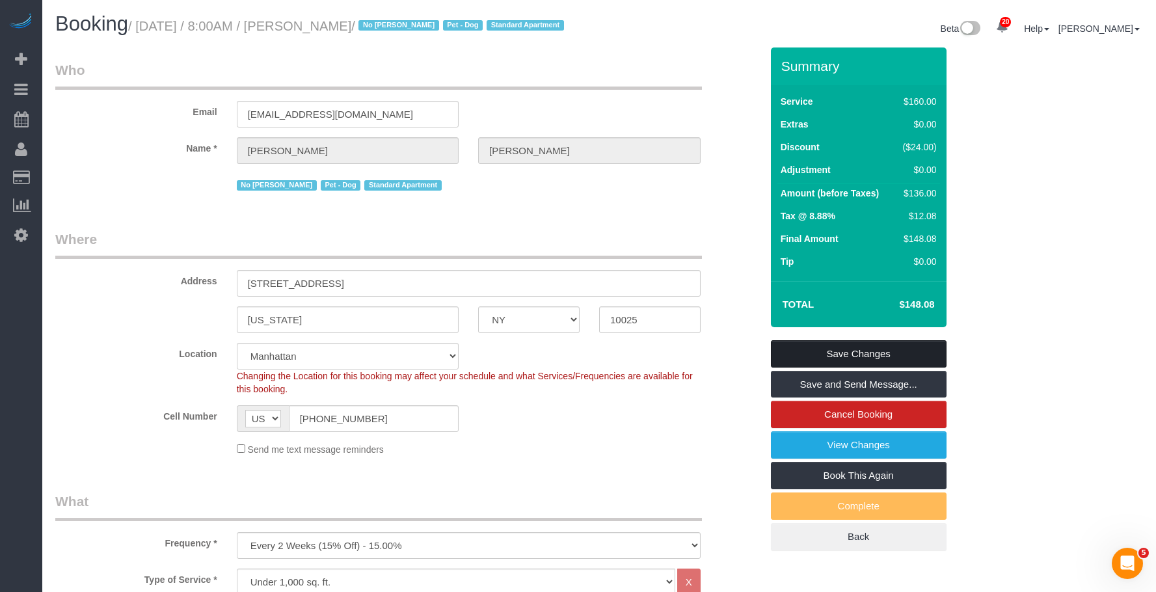
click at [894, 363] on link "Save Changes" at bounding box center [859, 353] width 176 height 27
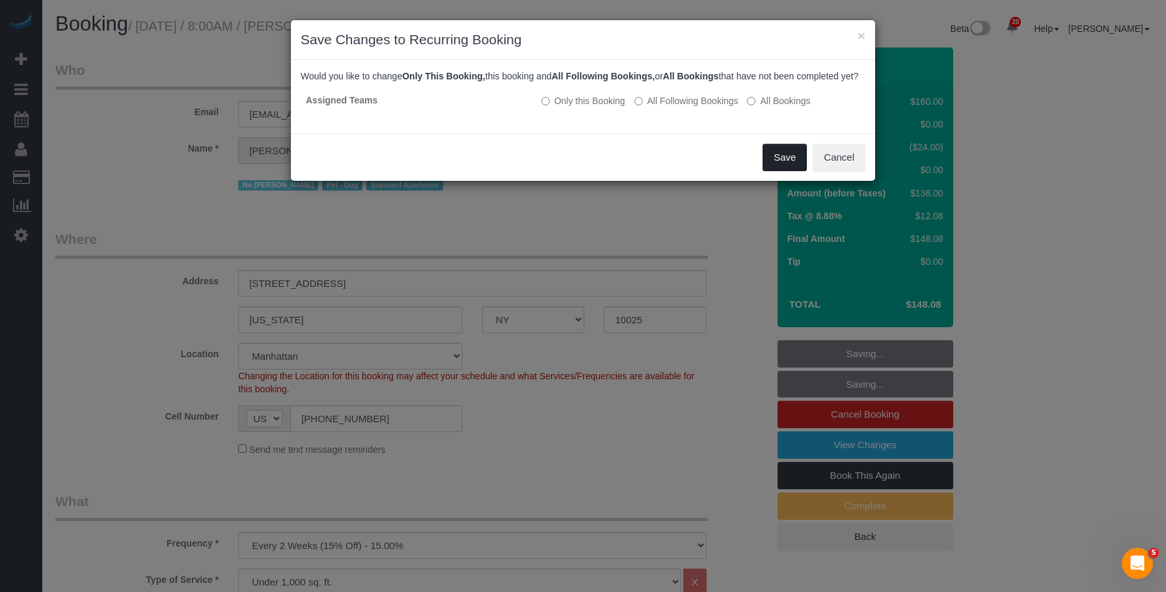
drag, startPoint x: 780, startPoint y: 169, endPoint x: 632, endPoint y: 159, distance: 148.0
click at [780, 169] on button "Save" at bounding box center [785, 157] width 44 height 27
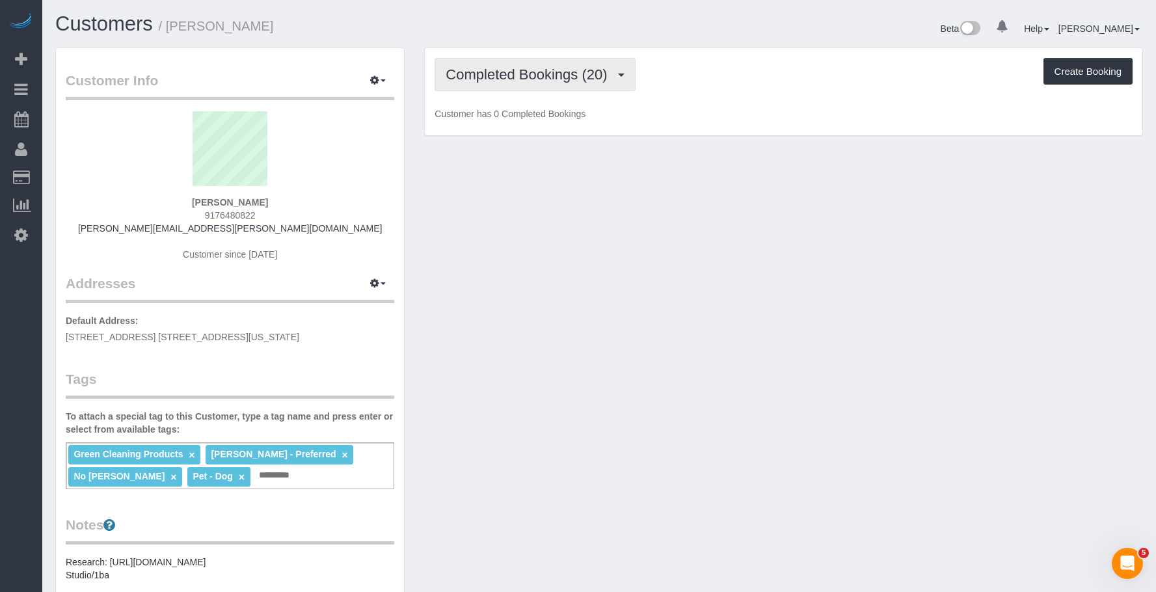
click at [506, 71] on span "Completed Bookings (20)" at bounding box center [530, 74] width 168 height 16
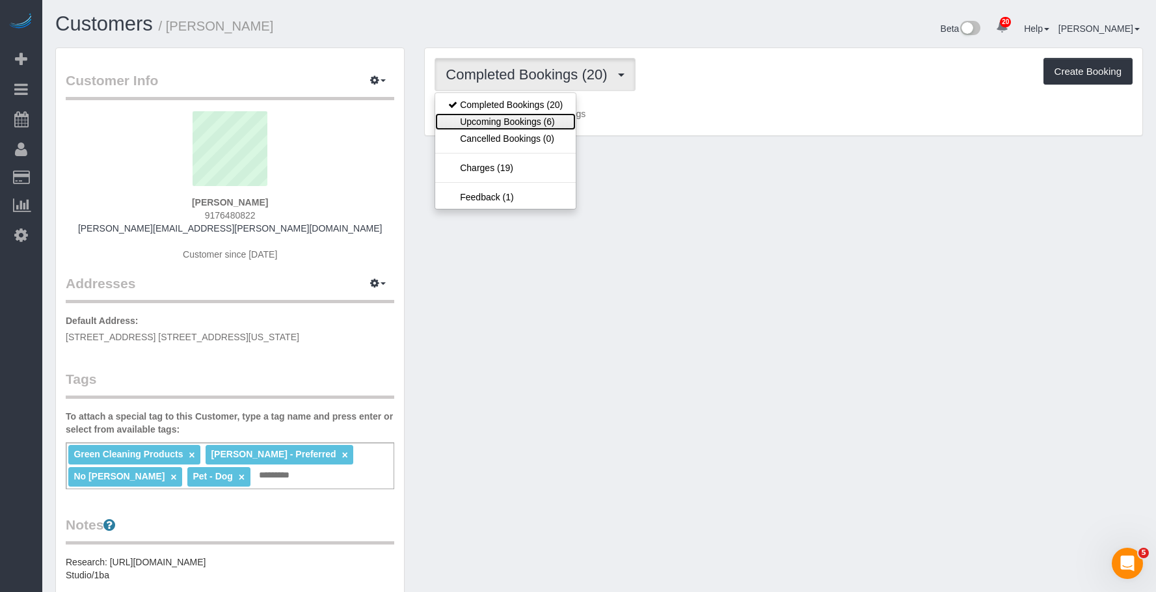
click at [521, 120] on link "Upcoming Bookings (6)" at bounding box center [505, 121] width 141 height 17
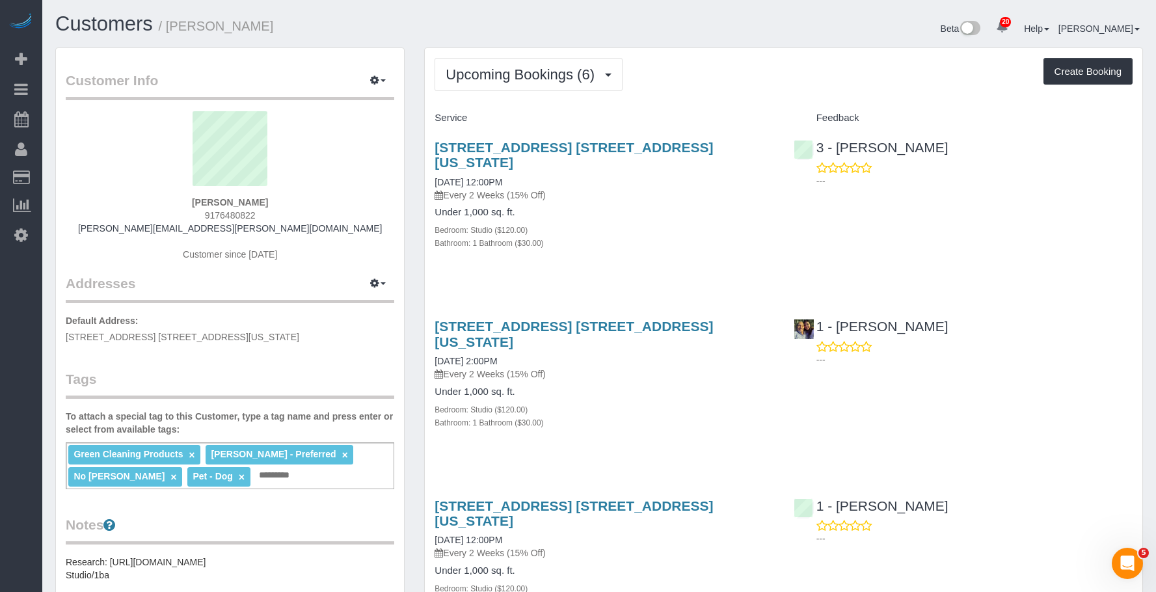
click at [638, 207] on h4 "Under 1,000 sq. ft." at bounding box center [604, 212] width 339 height 11
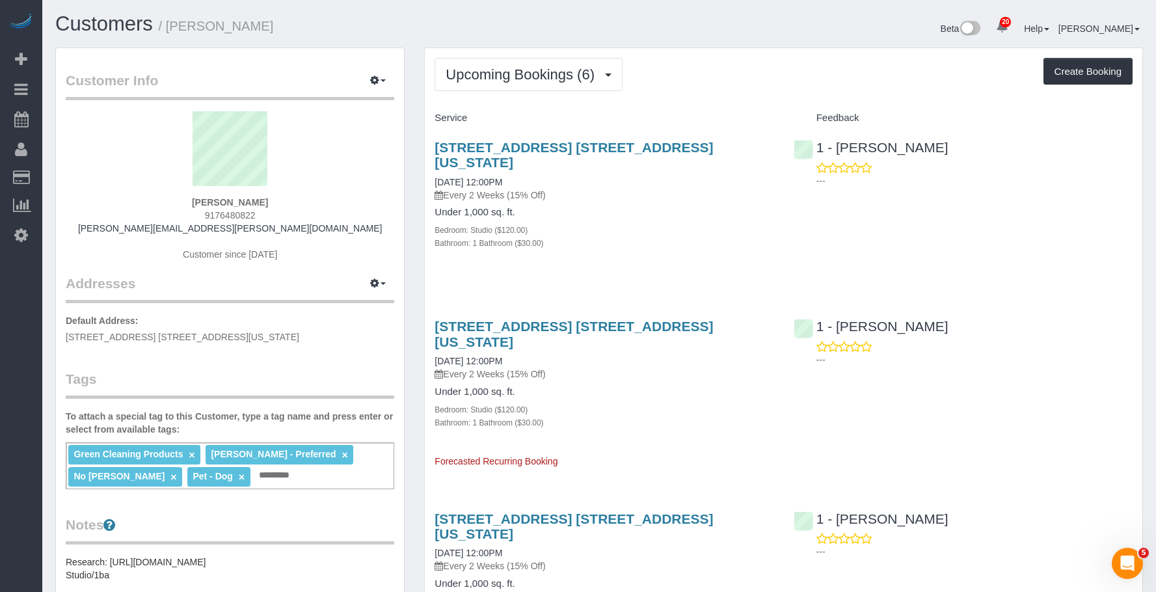
click at [639, 207] on h4 "Under 1,000 sq. ft." at bounding box center [604, 212] width 339 height 11
click at [582, 88] on button "Upcoming Bookings (6)" at bounding box center [529, 74] width 188 height 33
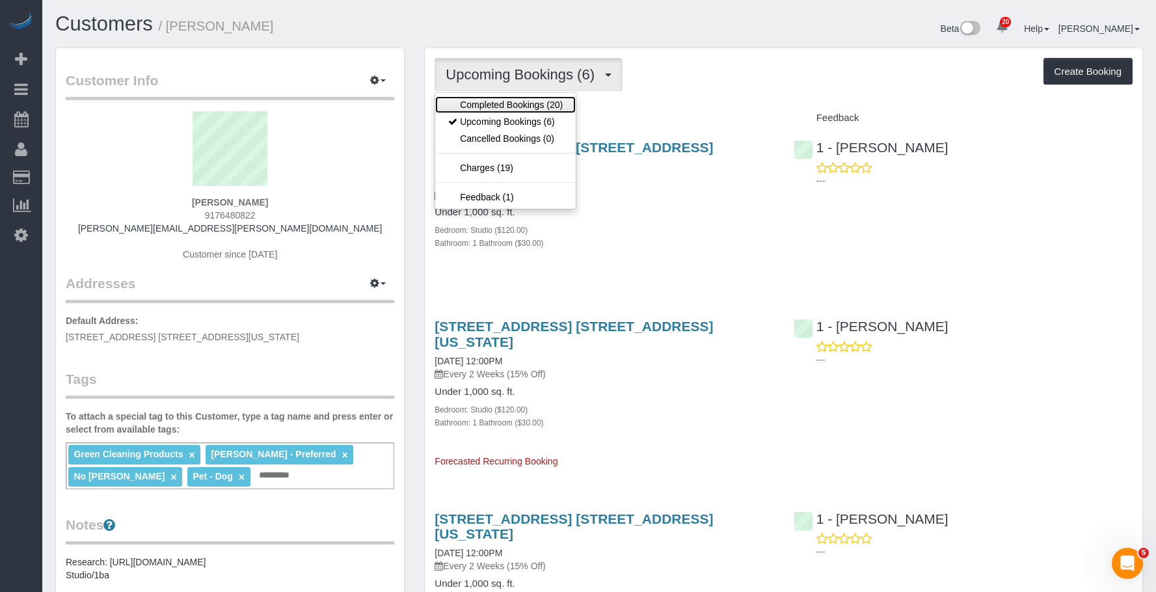
click at [538, 111] on link "Completed Bookings (20)" at bounding box center [505, 104] width 141 height 17
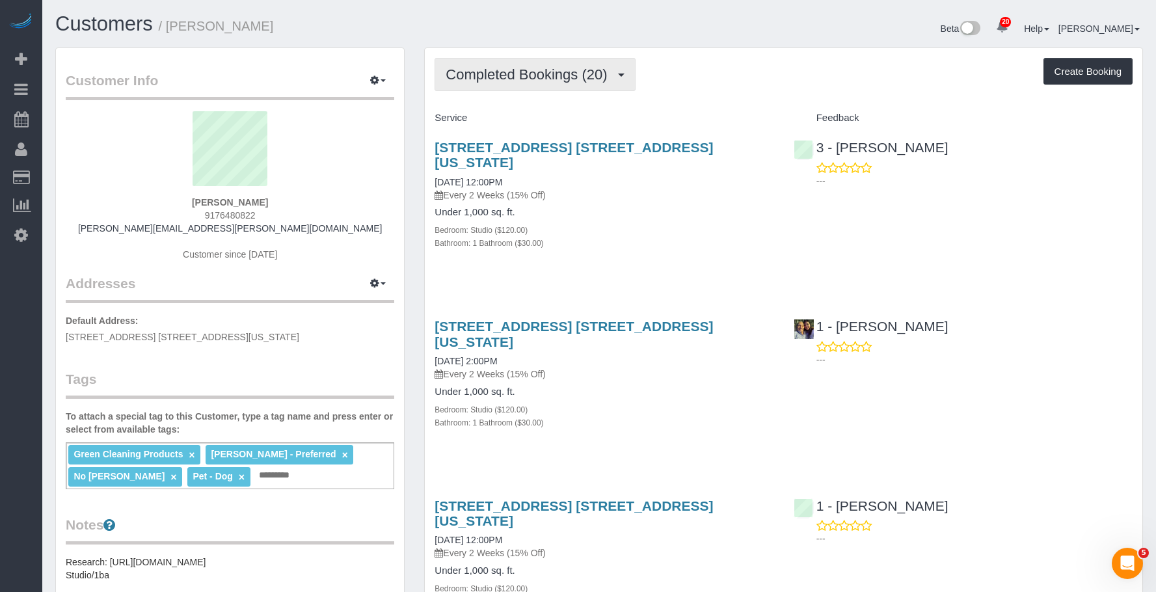
click at [492, 60] on button "Completed Bookings (20)" at bounding box center [535, 74] width 200 height 33
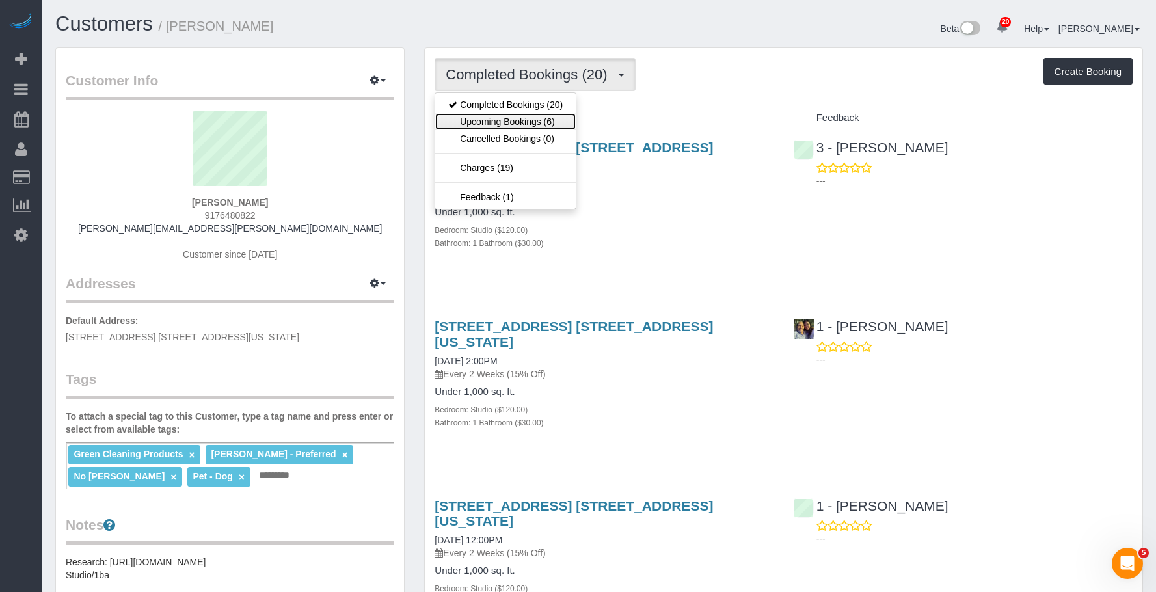
click at [495, 122] on link "Upcoming Bookings (6)" at bounding box center [505, 121] width 141 height 17
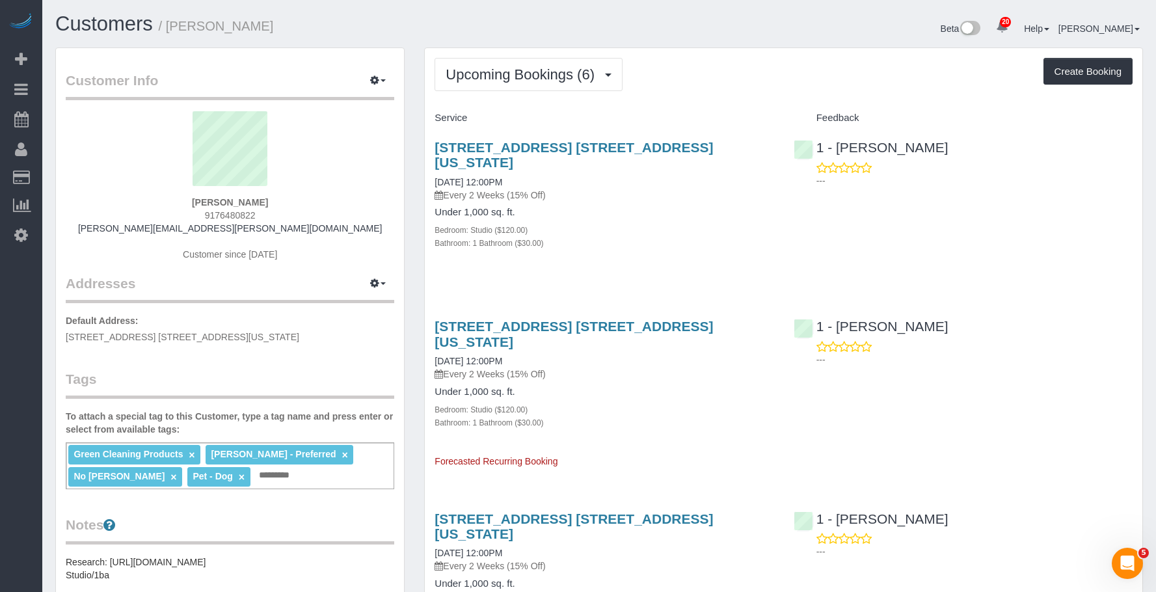
click at [687, 190] on div "[STREET_ADDRESS] [STREET_ADDRESS][US_STATE] [DATE] 12:00PM Every 2 Weeks (15% O…" at bounding box center [604, 202] width 359 height 146
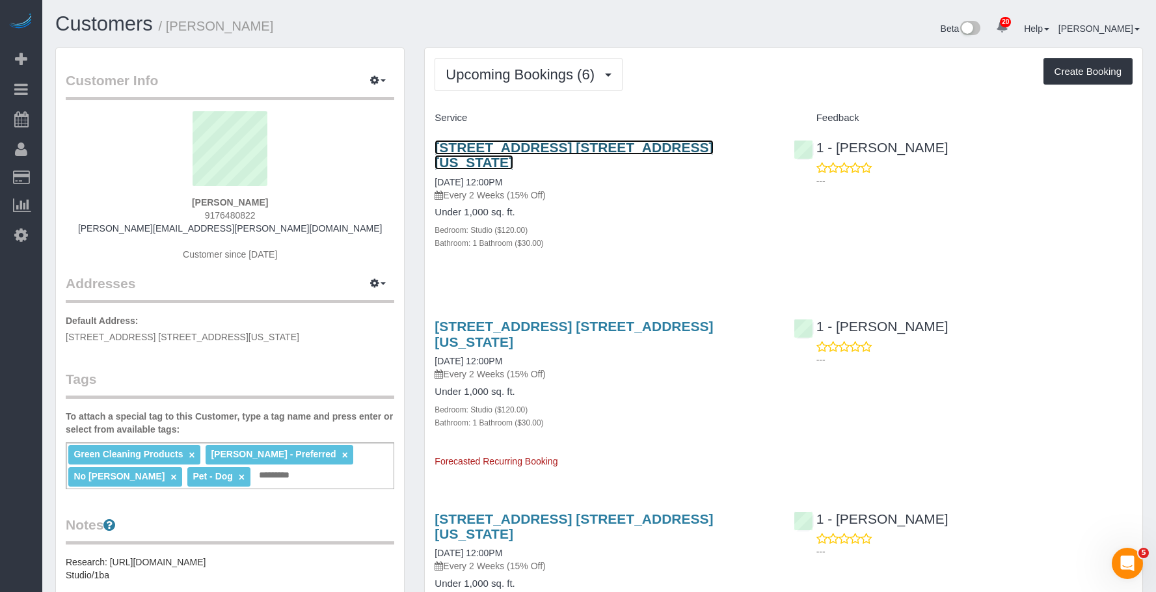
click at [698, 147] on link "[STREET_ADDRESS] [STREET_ADDRESS][US_STATE]" at bounding box center [574, 155] width 279 height 30
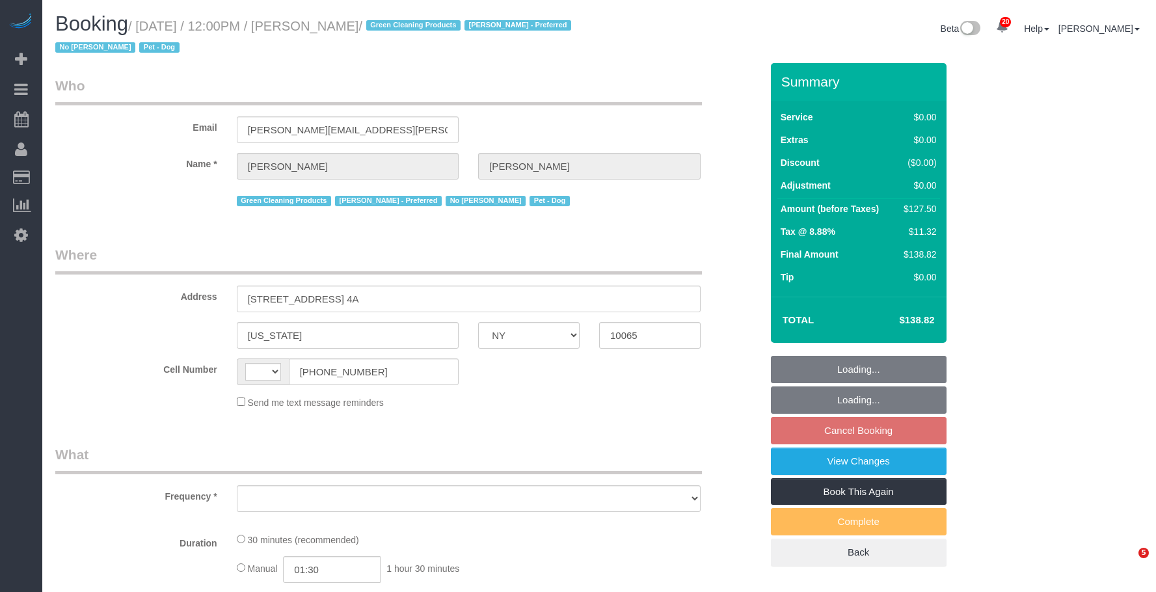
select select "NY"
click at [410, 29] on small "/ [DATE] / 12:00PM / [PERSON_NAME] / Green Cleaning Products [PERSON_NAME] - Pr…" at bounding box center [315, 37] width 520 height 36
select select "string:[GEOGRAPHIC_DATA]"
select select "object:812"
select select "string:stripe-pm_1PtxTQ4VGloSiKo7ZFHK5Uwh"
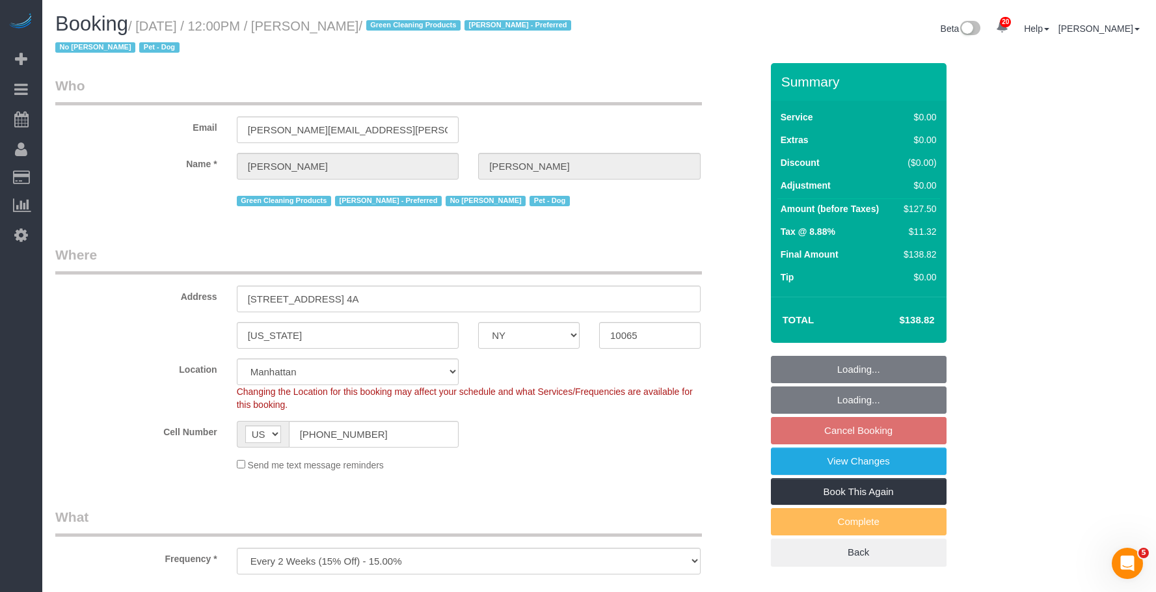
select select "number:89"
select select "number:90"
select select "number:13"
select select "number:7"
select select "object:1066"
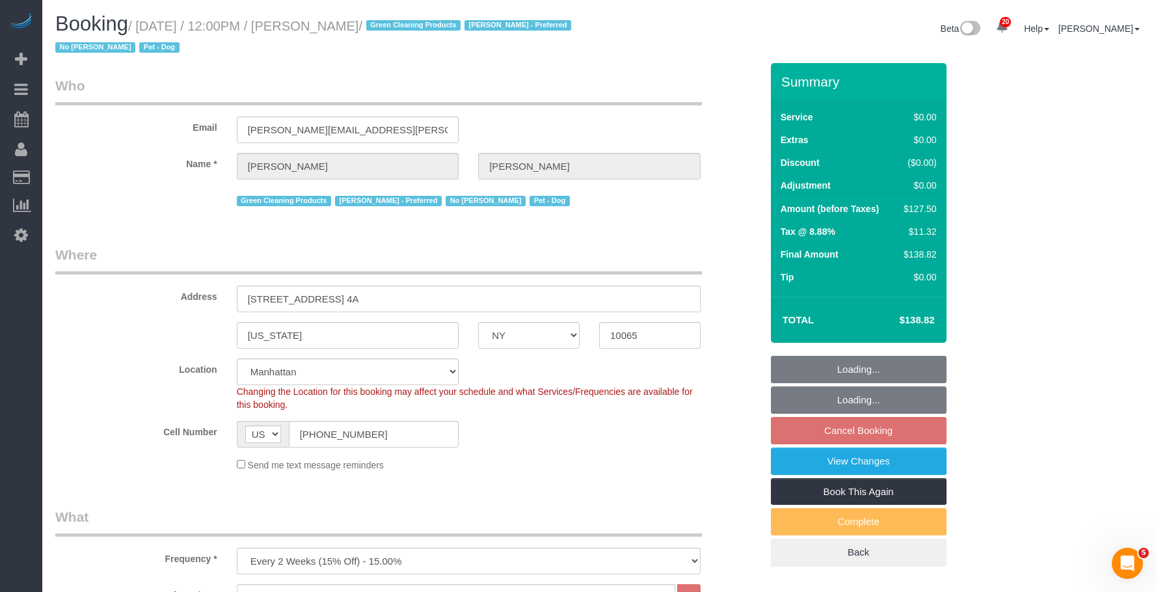
select select "spot5"
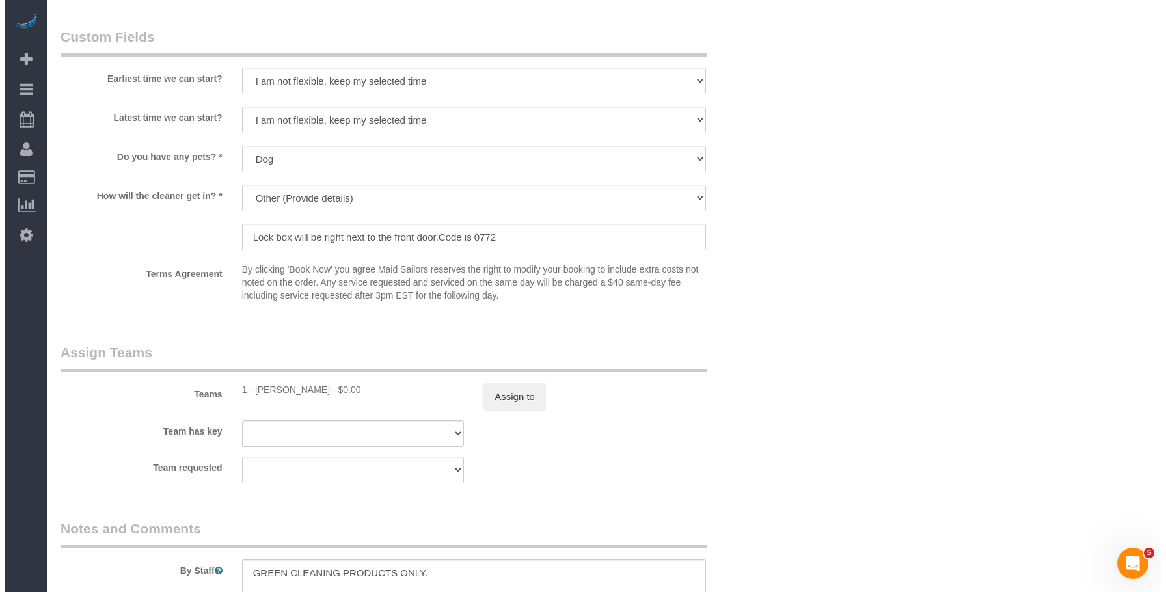
scroll to position [1497, 0]
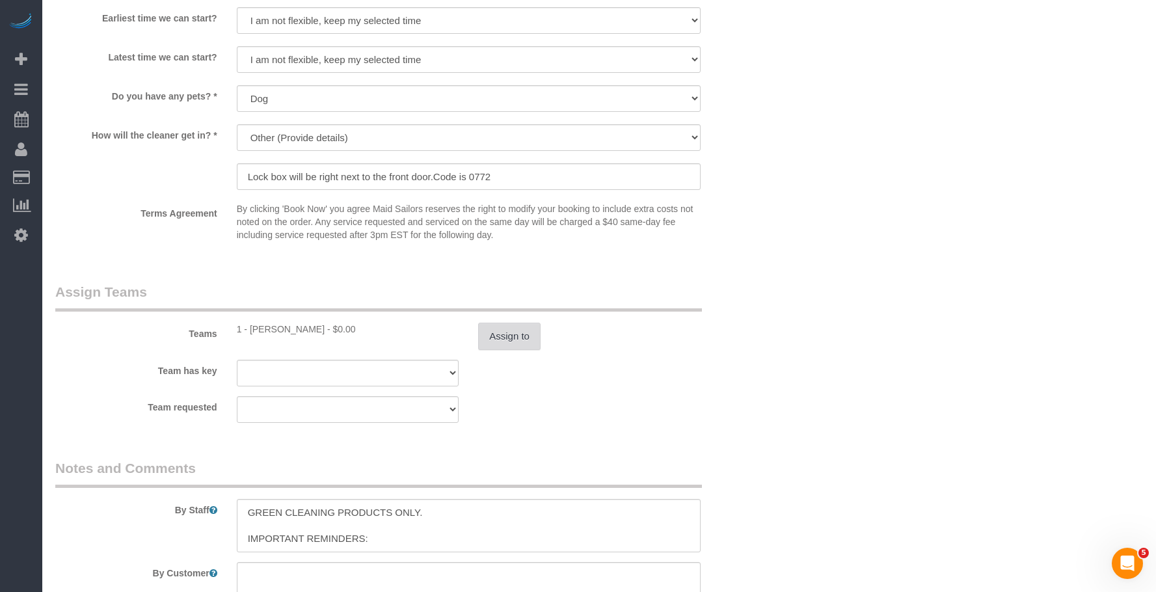
click at [518, 328] on button "Assign to" at bounding box center [509, 336] width 62 height 27
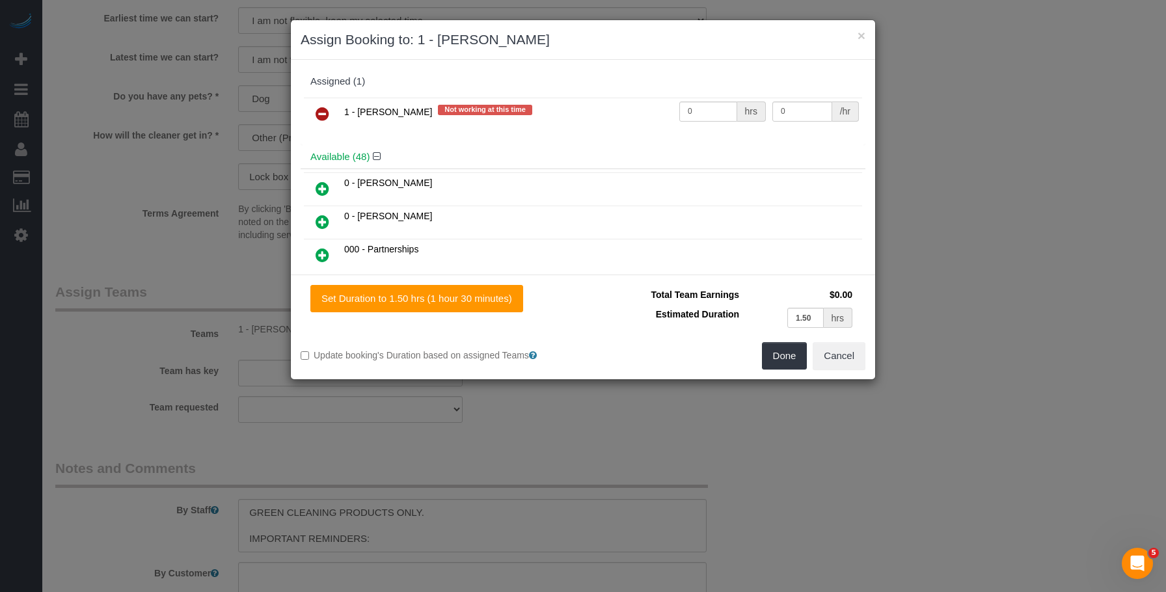
click at [323, 109] on icon at bounding box center [323, 114] width 14 height 16
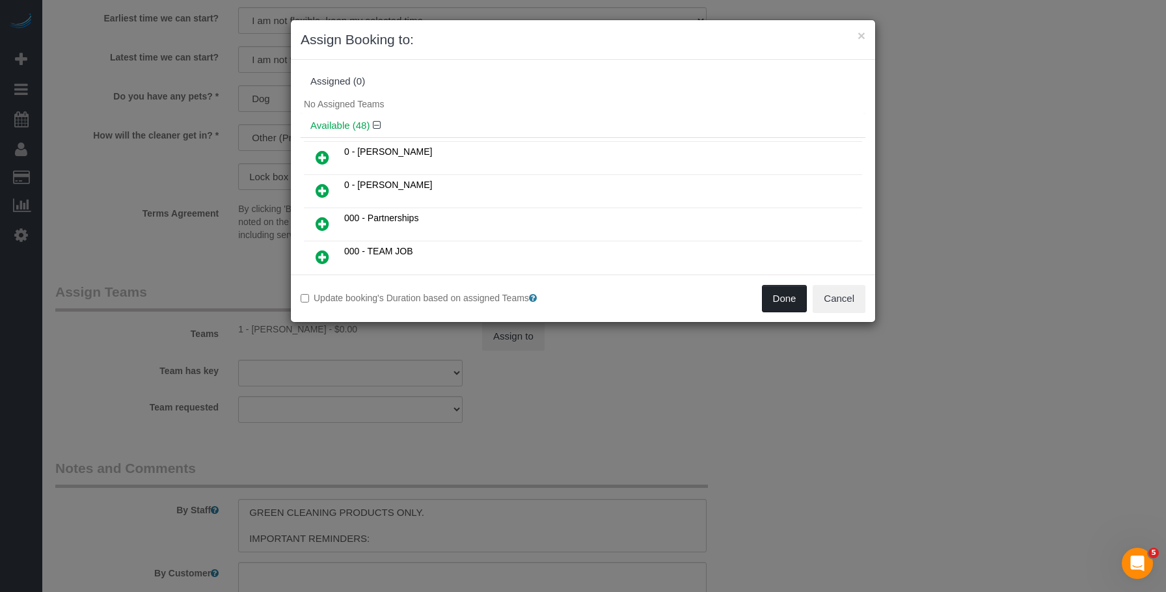
click at [783, 306] on button "Done" at bounding box center [785, 298] width 46 height 27
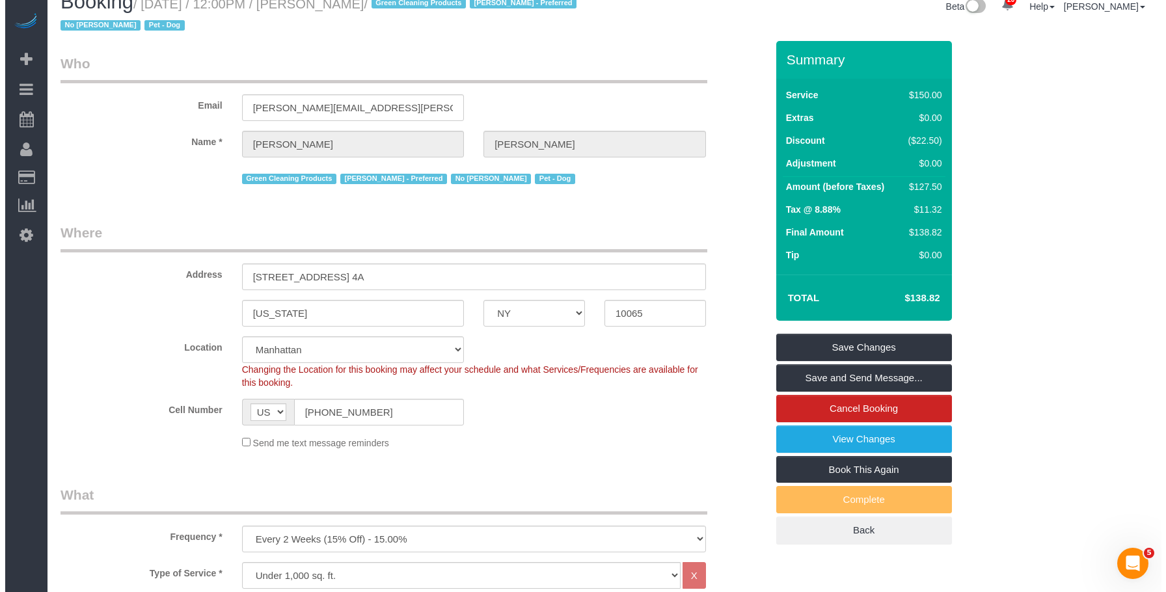
scroll to position [0, 0]
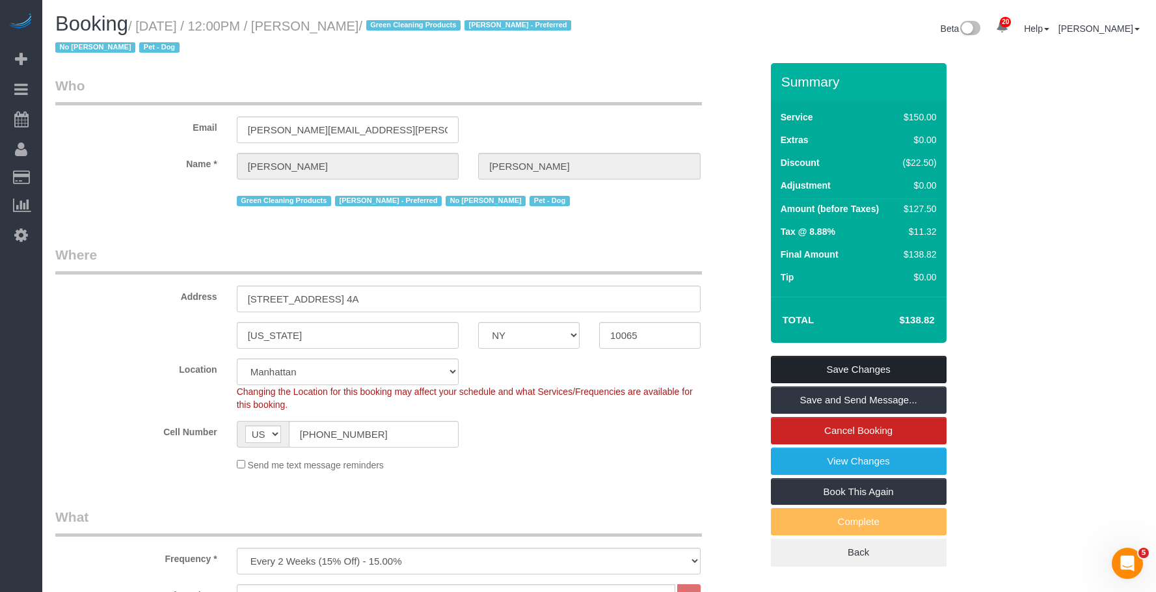
click at [879, 361] on link "Save Changes" at bounding box center [859, 369] width 176 height 27
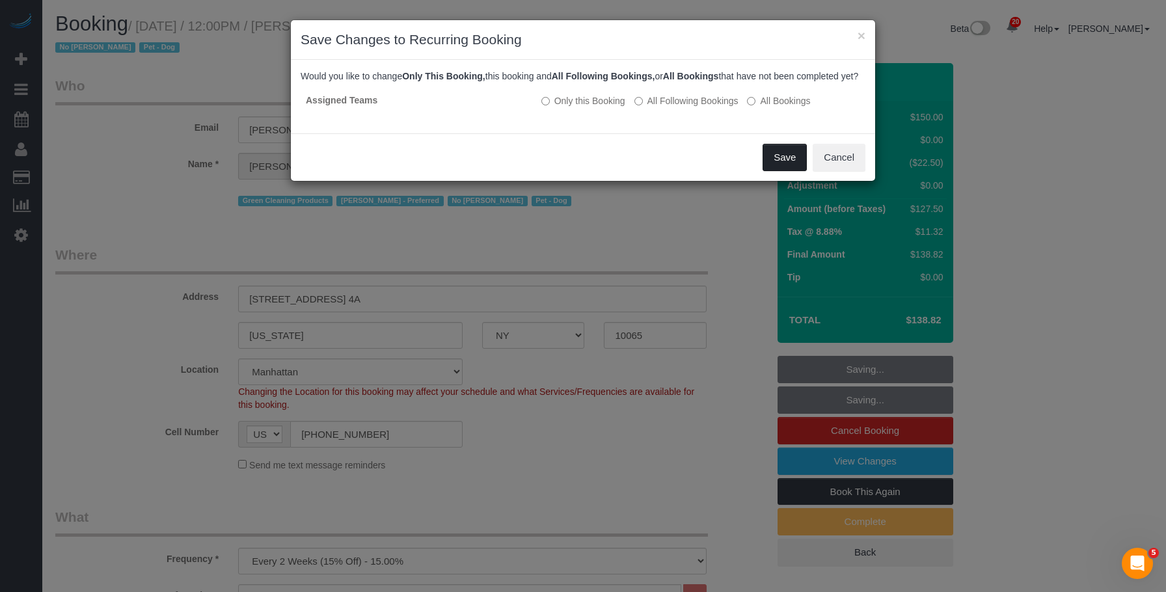
click at [776, 171] on button "Save" at bounding box center [785, 157] width 44 height 27
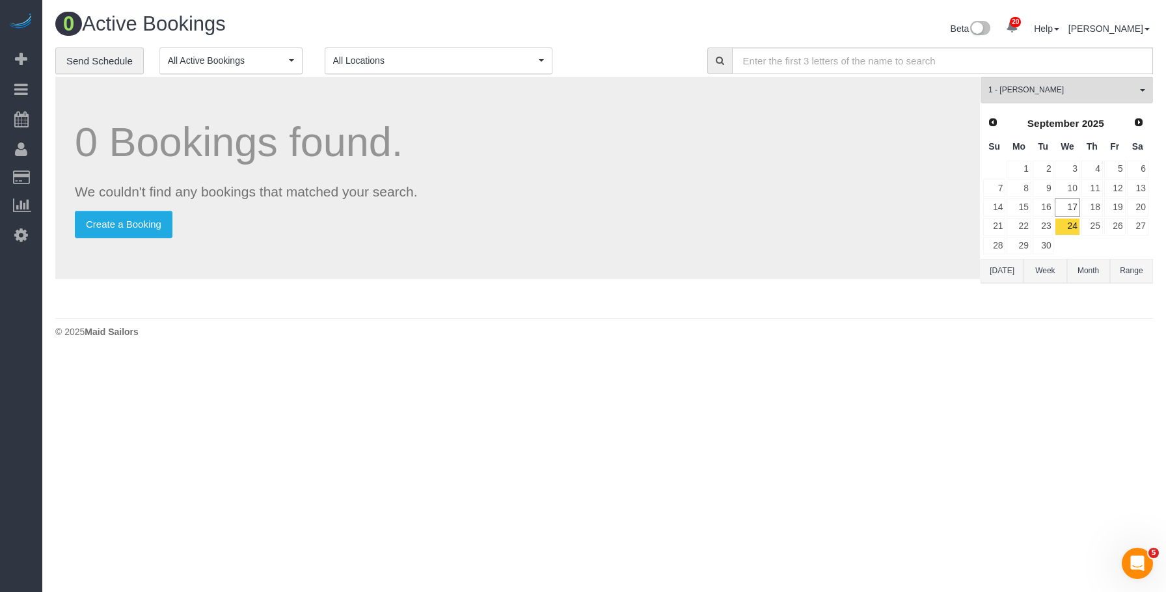
click at [645, 60] on div "**********" at bounding box center [371, 61] width 633 height 27
click at [1002, 78] on button "1 - Yeisan Yepez All Teams" at bounding box center [1067, 90] width 172 height 27
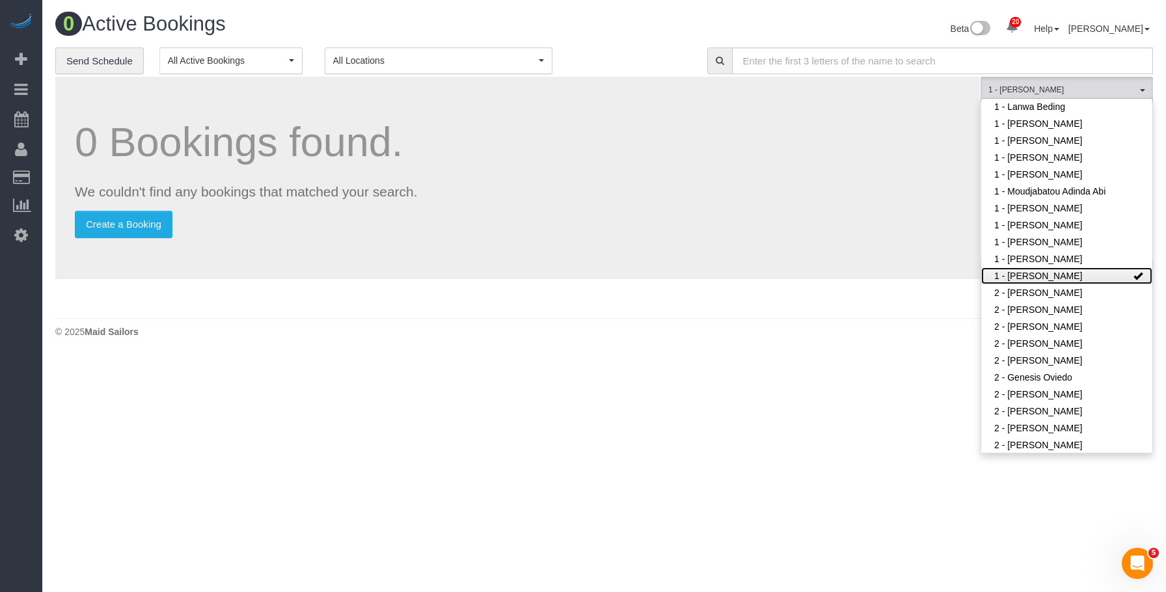
click at [1019, 277] on link "1 - Yeisan Yepez" at bounding box center [1066, 275] width 171 height 17
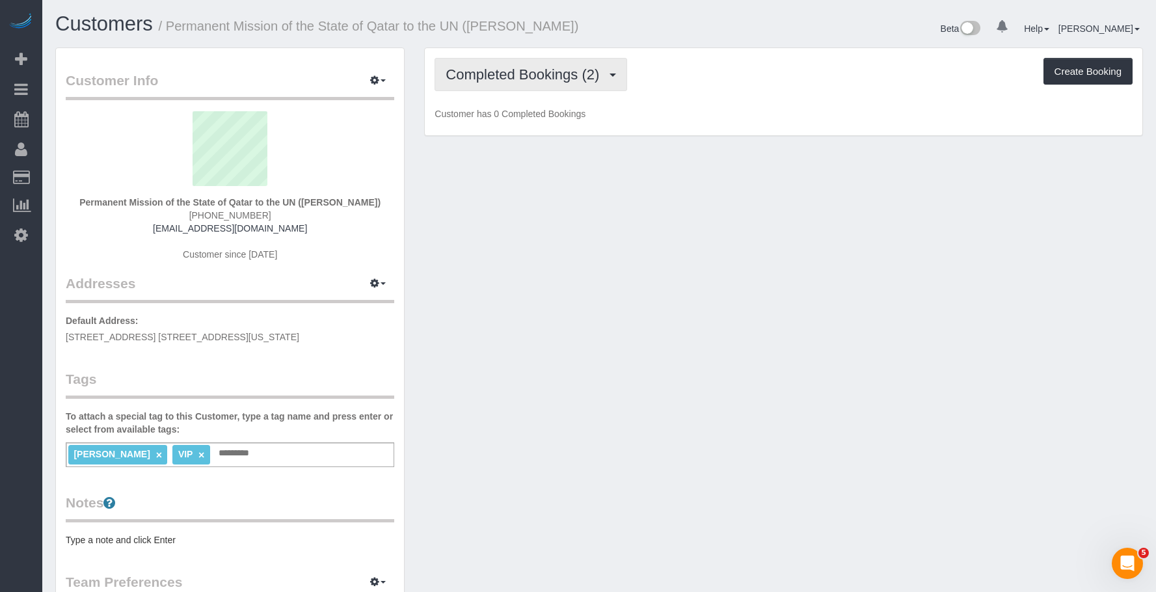
click at [506, 72] on span "Completed Bookings (2)" at bounding box center [526, 74] width 160 height 16
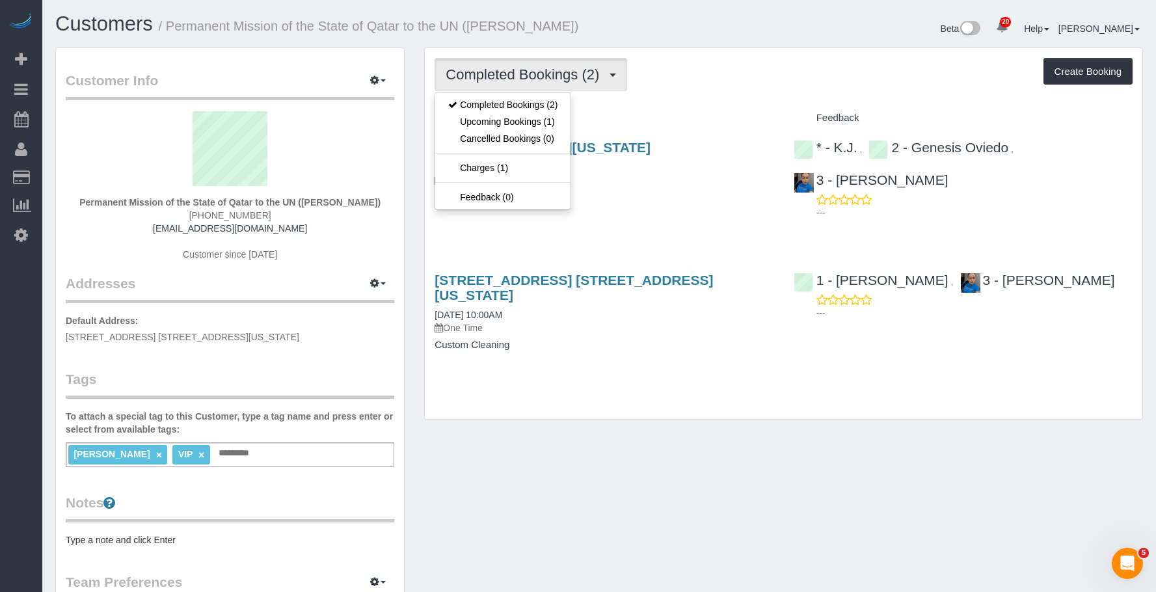
click at [652, 203] on div "809 United Nations Plaza, 8th Floor, New York, NY 10017 09/16/2025 12:30PM One …" at bounding box center [604, 179] width 359 height 100
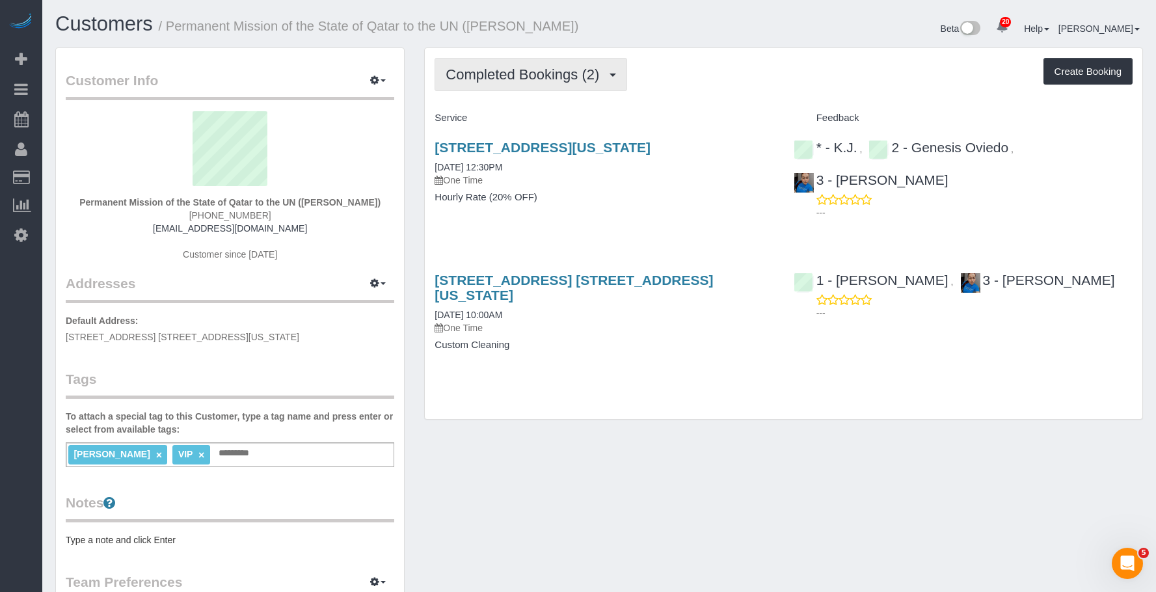
click at [491, 64] on button "Completed Bookings (2)" at bounding box center [531, 74] width 193 height 33
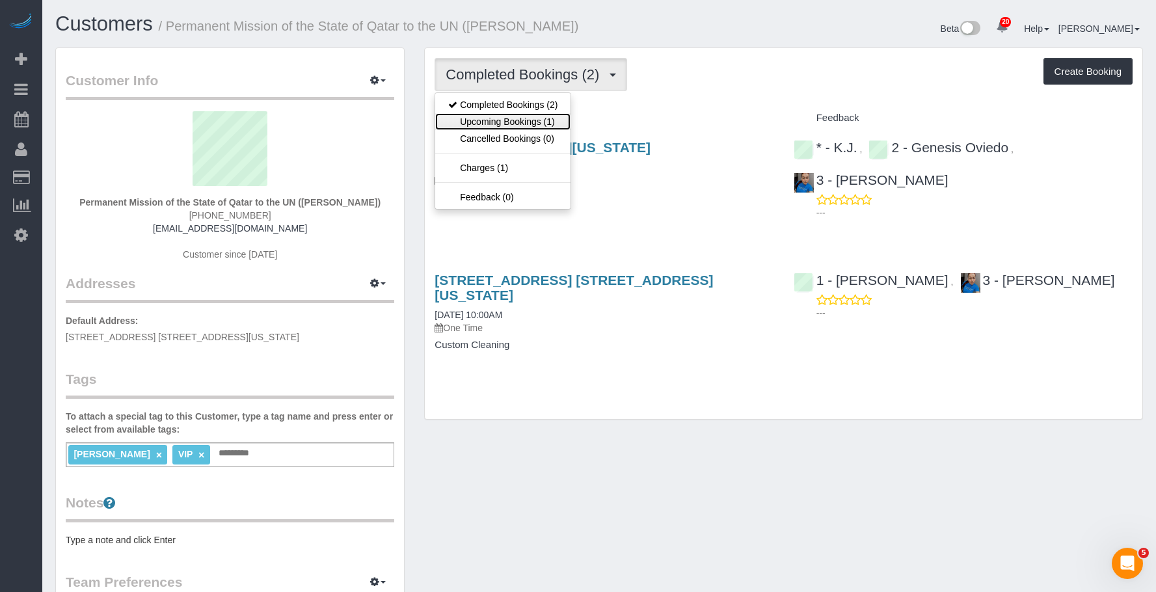
click at [482, 120] on link "Upcoming Bookings (1)" at bounding box center [502, 121] width 135 height 17
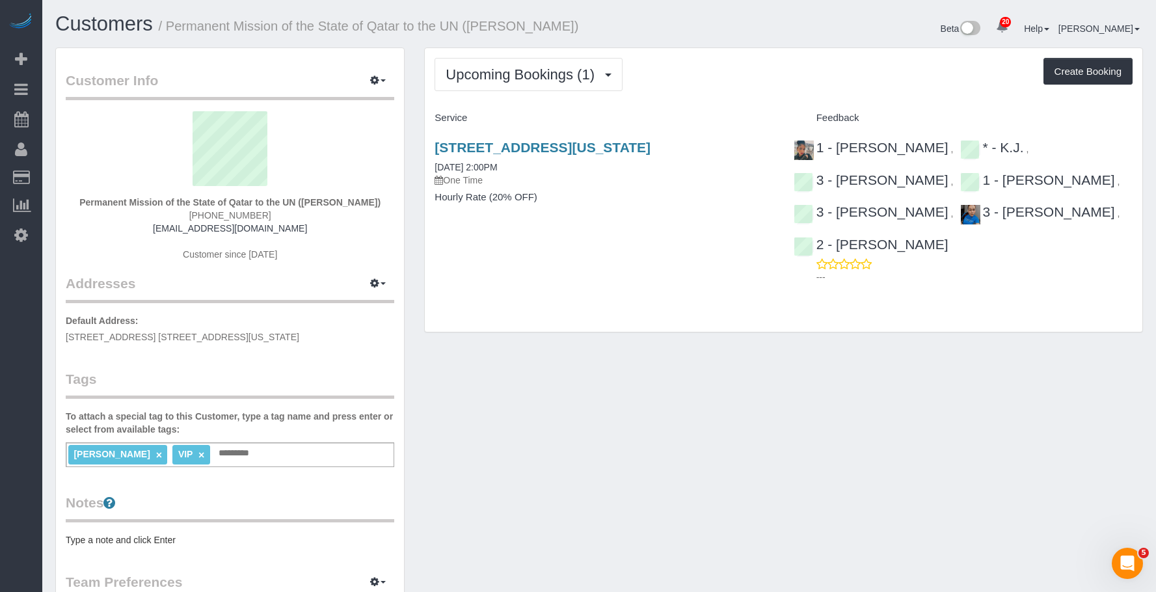
drag, startPoint x: 428, startPoint y: 141, endPoint x: 506, endPoint y: 165, distance: 81.5
click at [506, 165] on div "809 United Nations Plaza, 8th Floor, New York, NY 10017 09/17/2025 2:00PM One T…" at bounding box center [604, 179] width 359 height 100
copy link "809 United Nations Plaza, 8th Floor, New York, NY 10017"
click at [693, 229] on div "809 United Nations Plaza, 8th Floor, New York, NY 10017 09/17/2025 2:00PM One T…" at bounding box center [604, 179] width 359 height 100
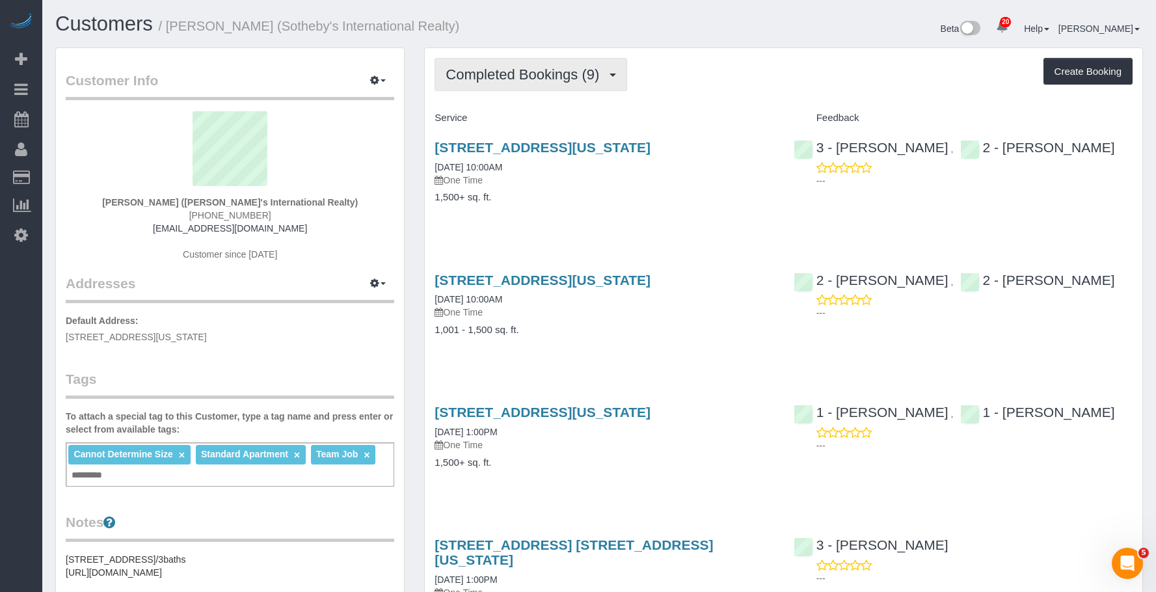
drag, startPoint x: 502, startPoint y: 83, endPoint x: 492, endPoint y: 107, distance: 26.2
click at [502, 83] on button "Completed Bookings (9)" at bounding box center [531, 74] width 193 height 33
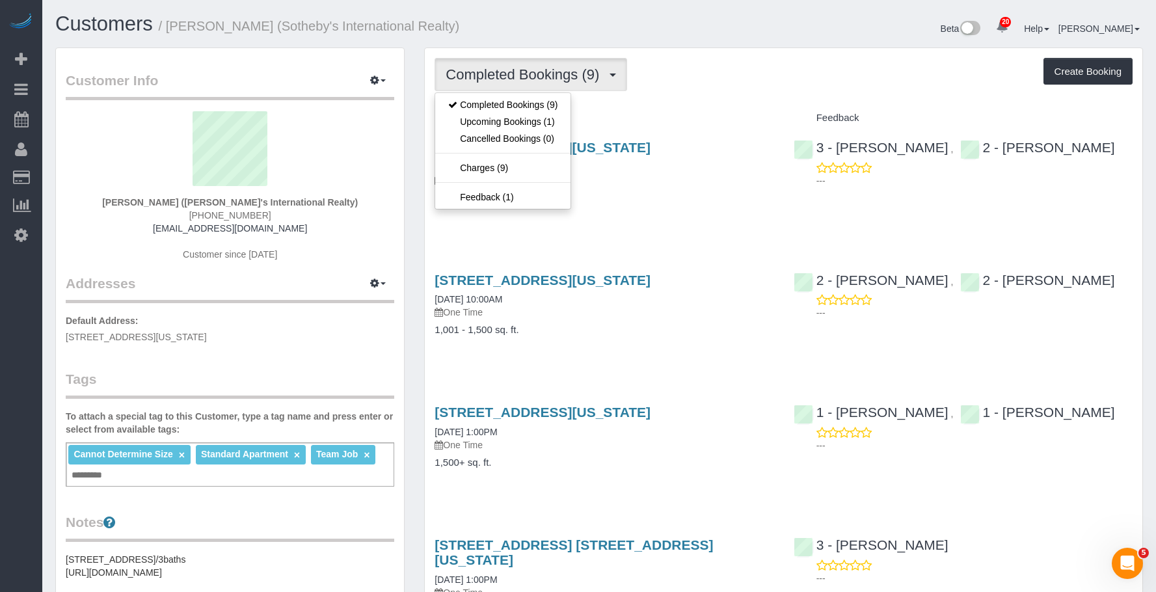
drag, startPoint x: 672, startPoint y: 180, endPoint x: 560, endPoint y: 100, distance: 138.1
click at [672, 180] on p "One Time" at bounding box center [604, 180] width 339 height 13
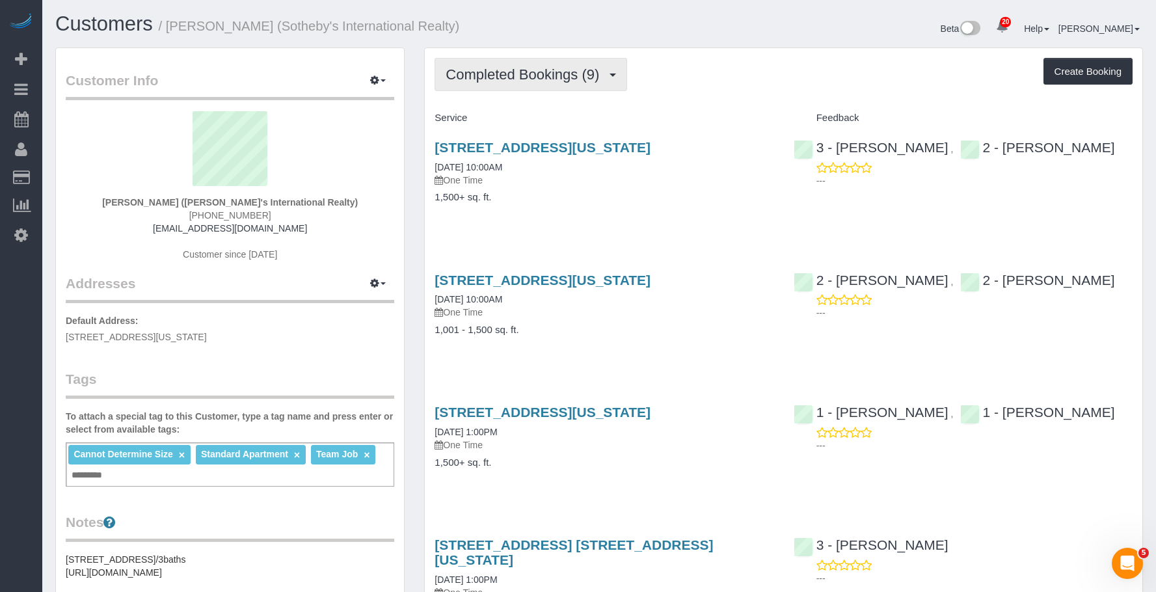
click at [528, 76] on span "Completed Bookings (9)" at bounding box center [526, 74] width 160 height 16
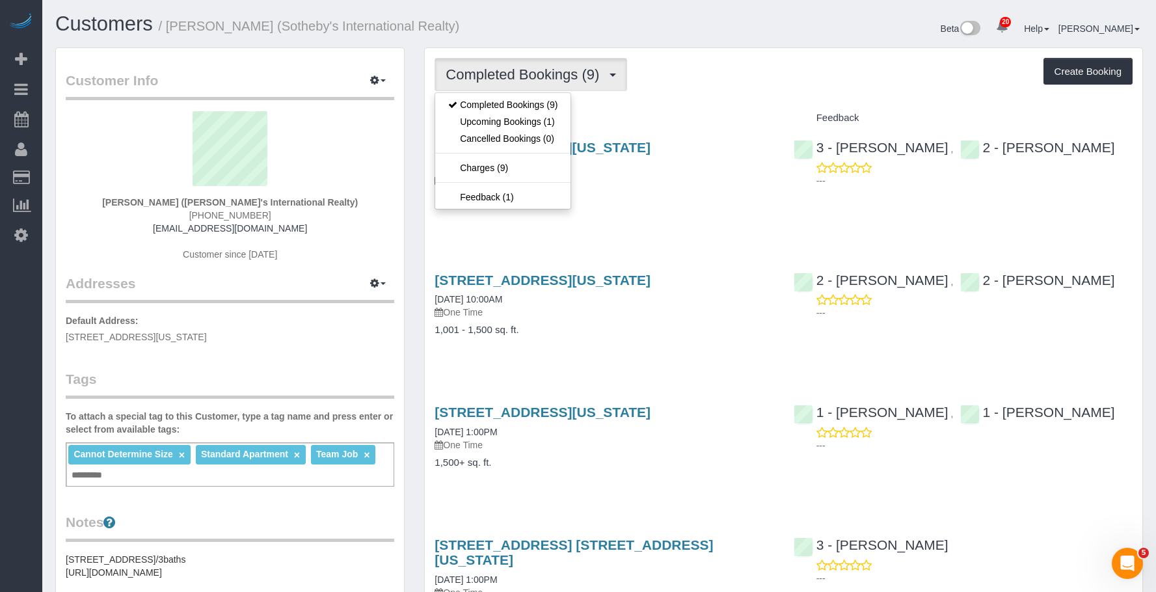
click at [672, 189] on div "[STREET_ADDRESS][US_STATE] [DATE] 10:00AM One Time 1,500+ sq. ft." at bounding box center [604, 179] width 359 height 100
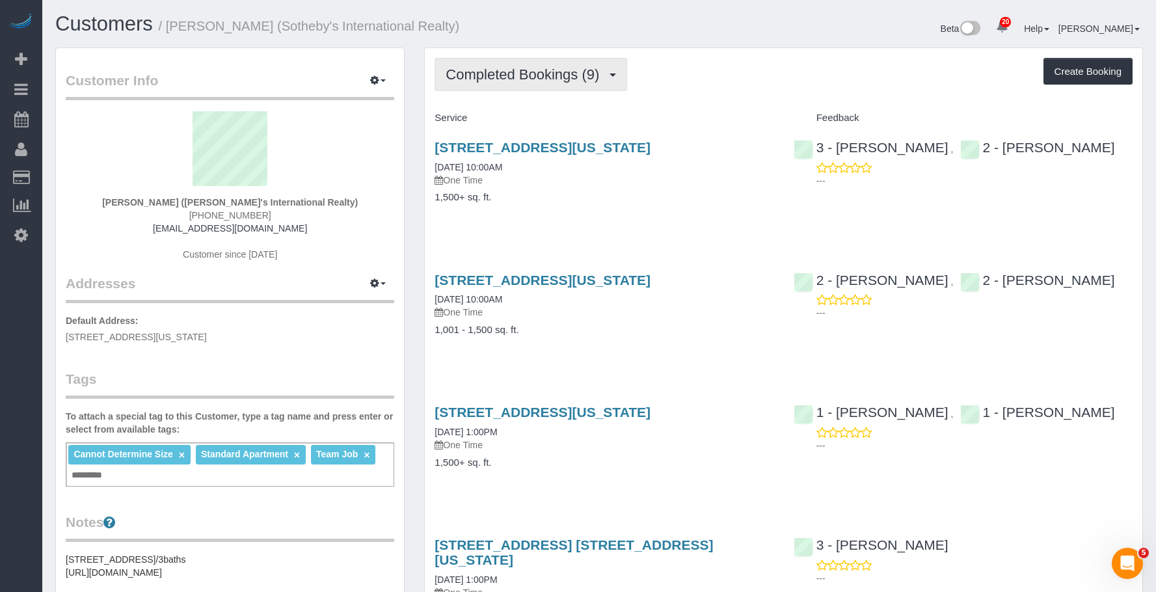
drag, startPoint x: 542, startPoint y: 67, endPoint x: 532, endPoint y: 92, distance: 26.8
click at [541, 67] on span "Completed Bookings (9)" at bounding box center [526, 74] width 160 height 16
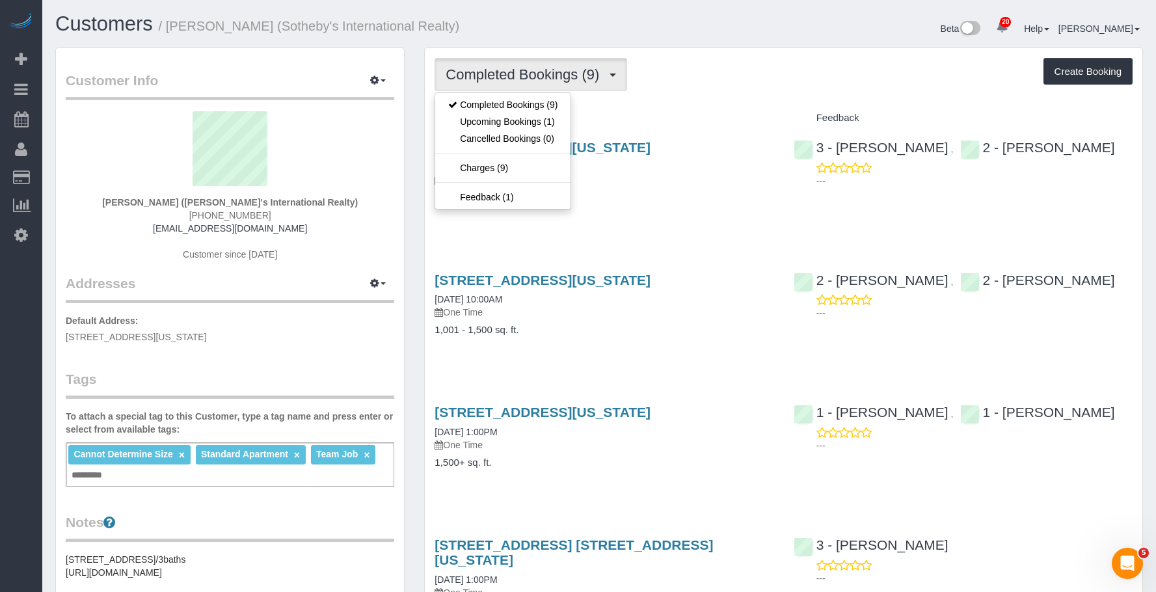
click at [638, 210] on div "[STREET_ADDRESS][US_STATE] [DATE] 10:00AM One Time 1,500+ sq. ft." at bounding box center [604, 179] width 359 height 100
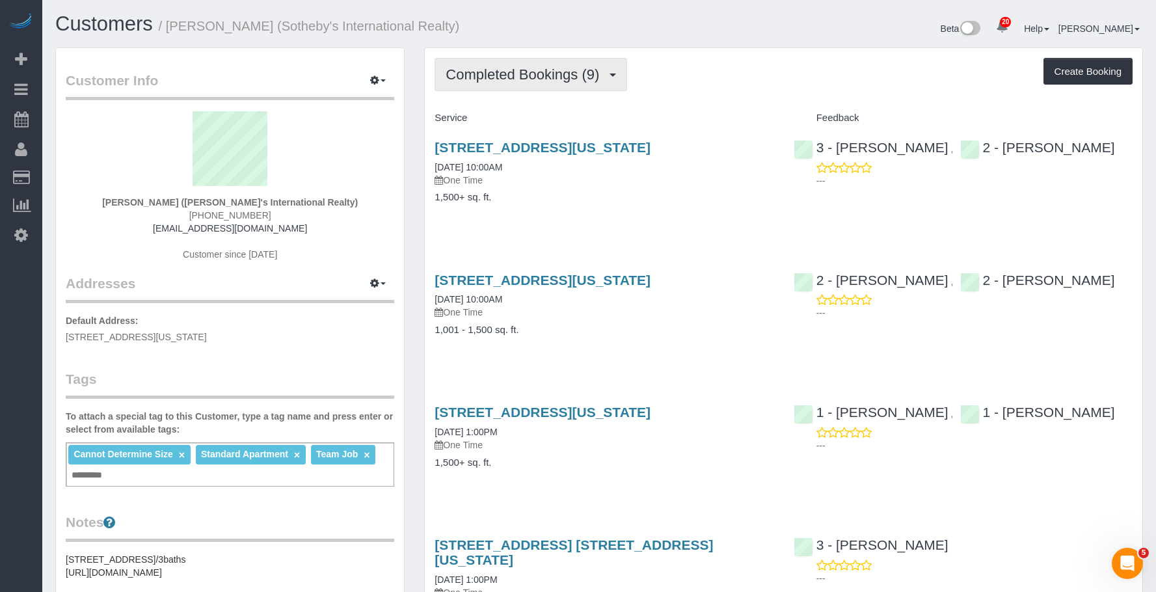
drag, startPoint x: 536, startPoint y: 62, endPoint x: 528, endPoint y: 77, distance: 17.5
click at [534, 62] on button "Completed Bookings (9)" at bounding box center [531, 74] width 193 height 33
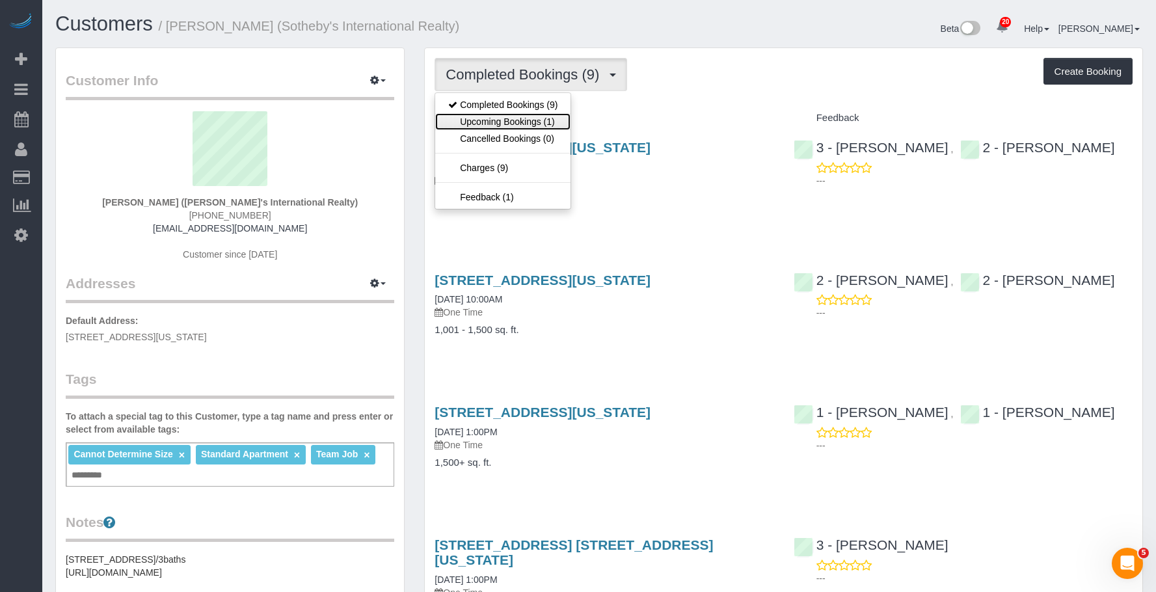
click at [513, 120] on link "Upcoming Bookings (1)" at bounding box center [502, 121] width 135 height 17
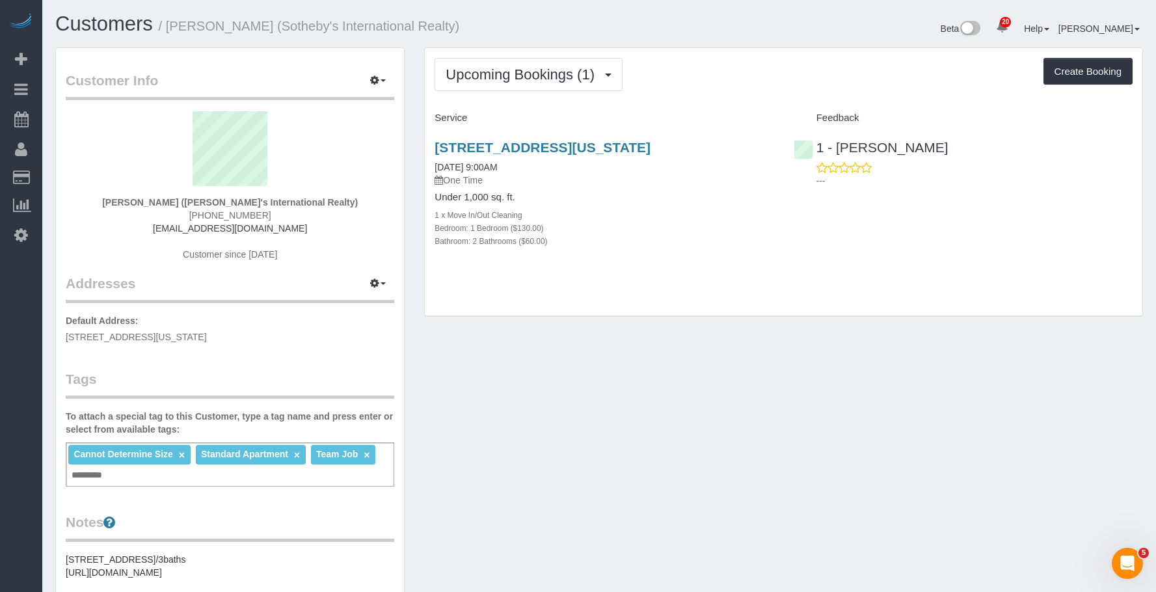
click at [561, 113] on h4 "Service" at bounding box center [604, 118] width 339 height 11
click at [616, 206] on div "Under 1,000 sq. ft. 1 x Move In/Out Cleaning Bedroom: 1 Bedroom ($130.00) Bathr…" at bounding box center [604, 219] width 339 height 55
